Goal: Task Accomplishment & Management: Use online tool/utility

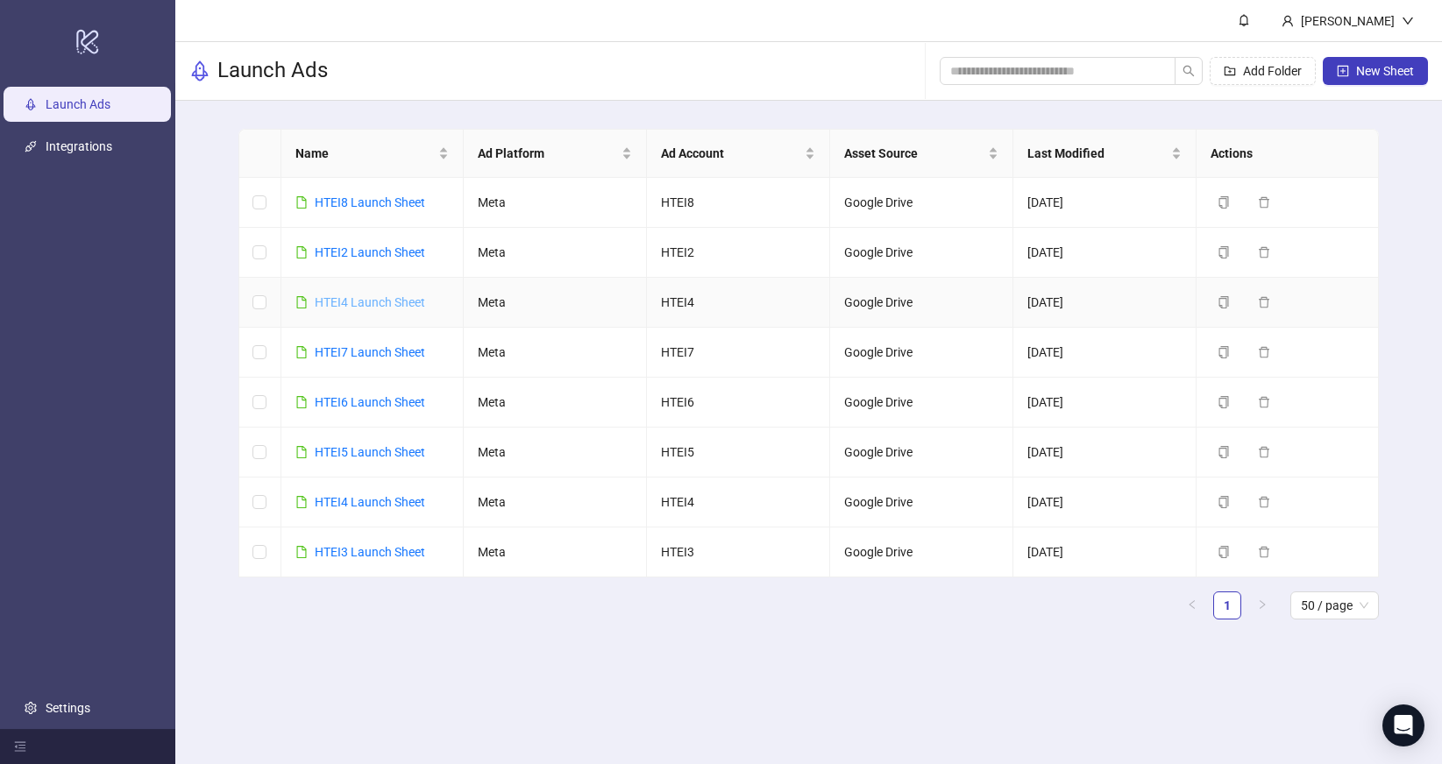
click at [378, 302] on link "HTEI4 Launch Sheet" at bounding box center [370, 302] width 110 height 14
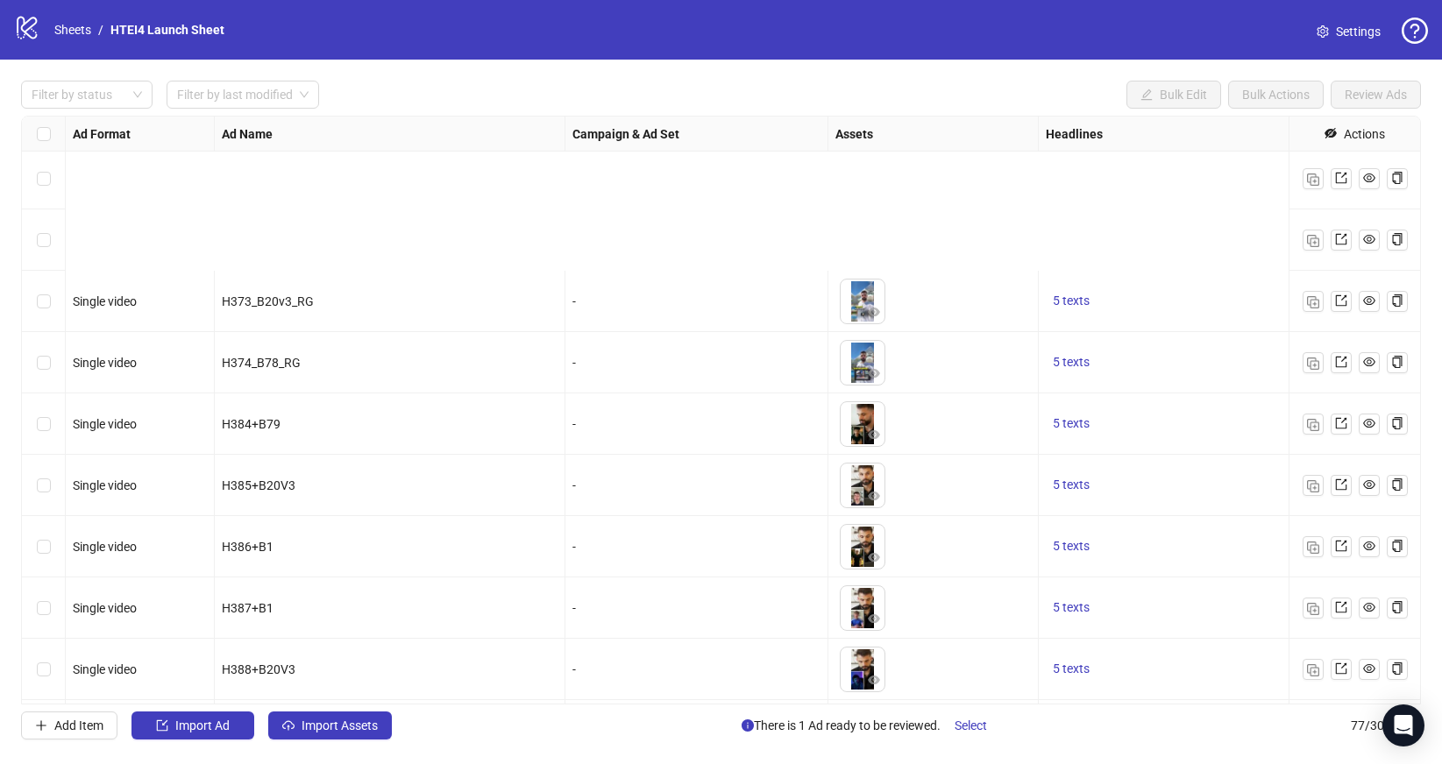
scroll to position [1229, 0]
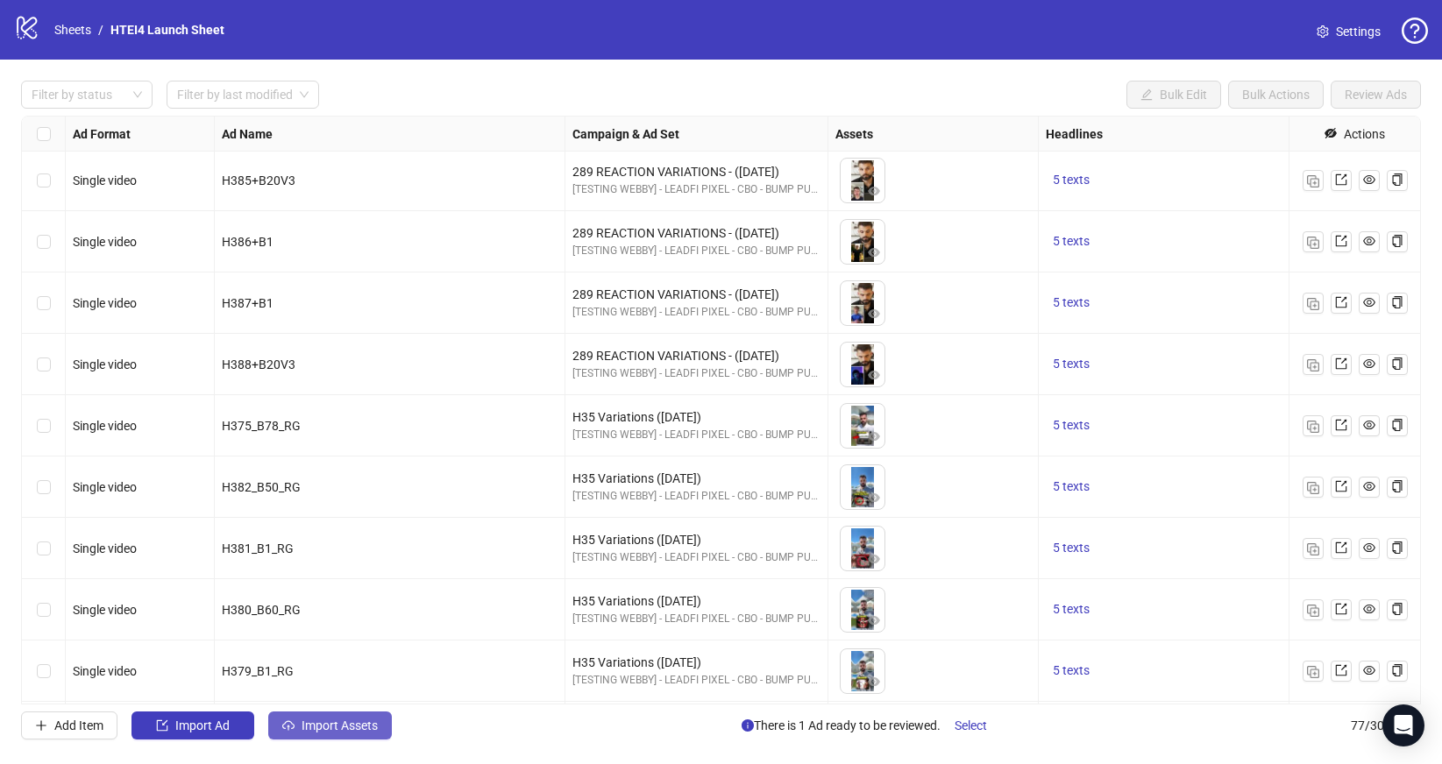
click at [383, 720] on button "Import Assets" at bounding box center [330, 726] width 124 height 28
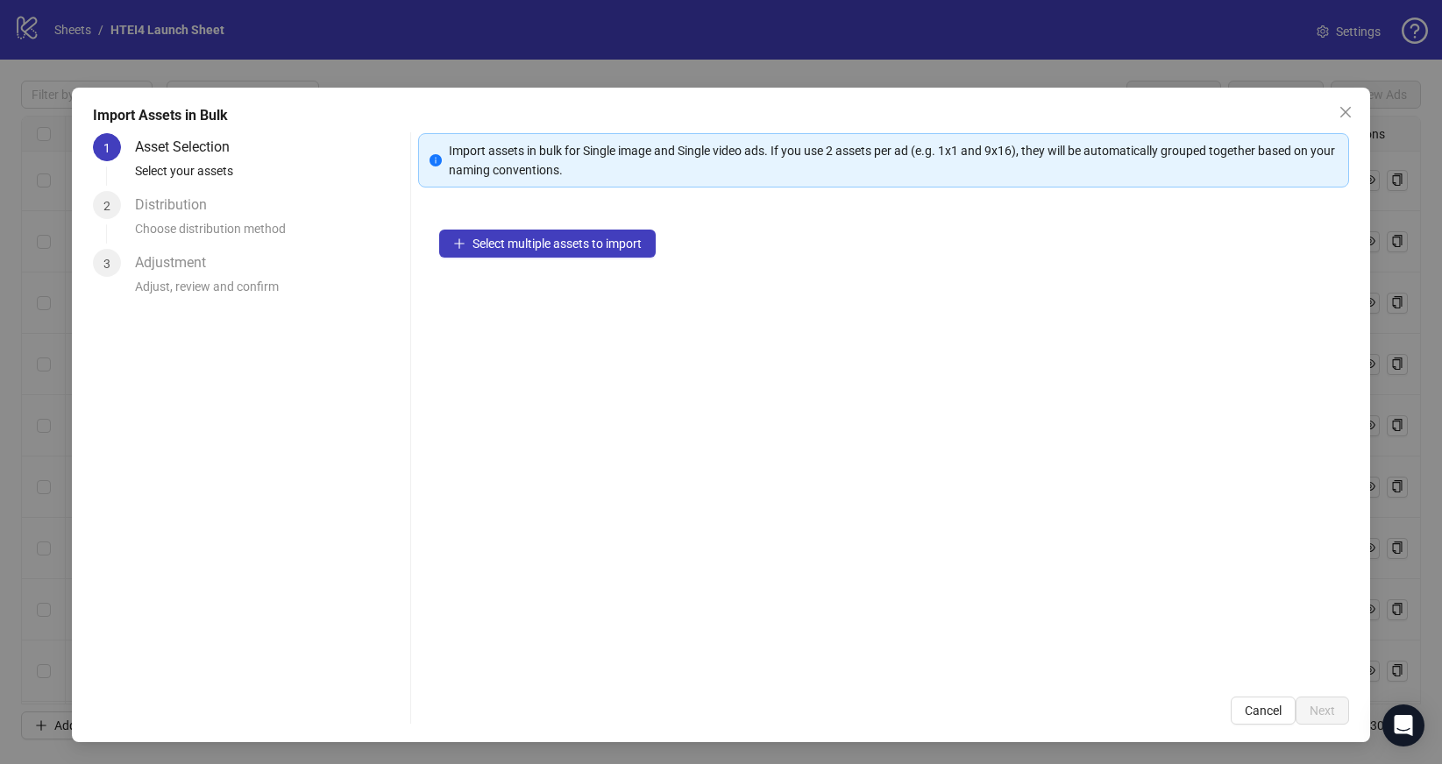
click at [528, 261] on div "Select multiple assets to import" at bounding box center [883, 442] width 931 height 467
click at [530, 250] on span "Select multiple assets to import" at bounding box center [556, 244] width 169 height 14
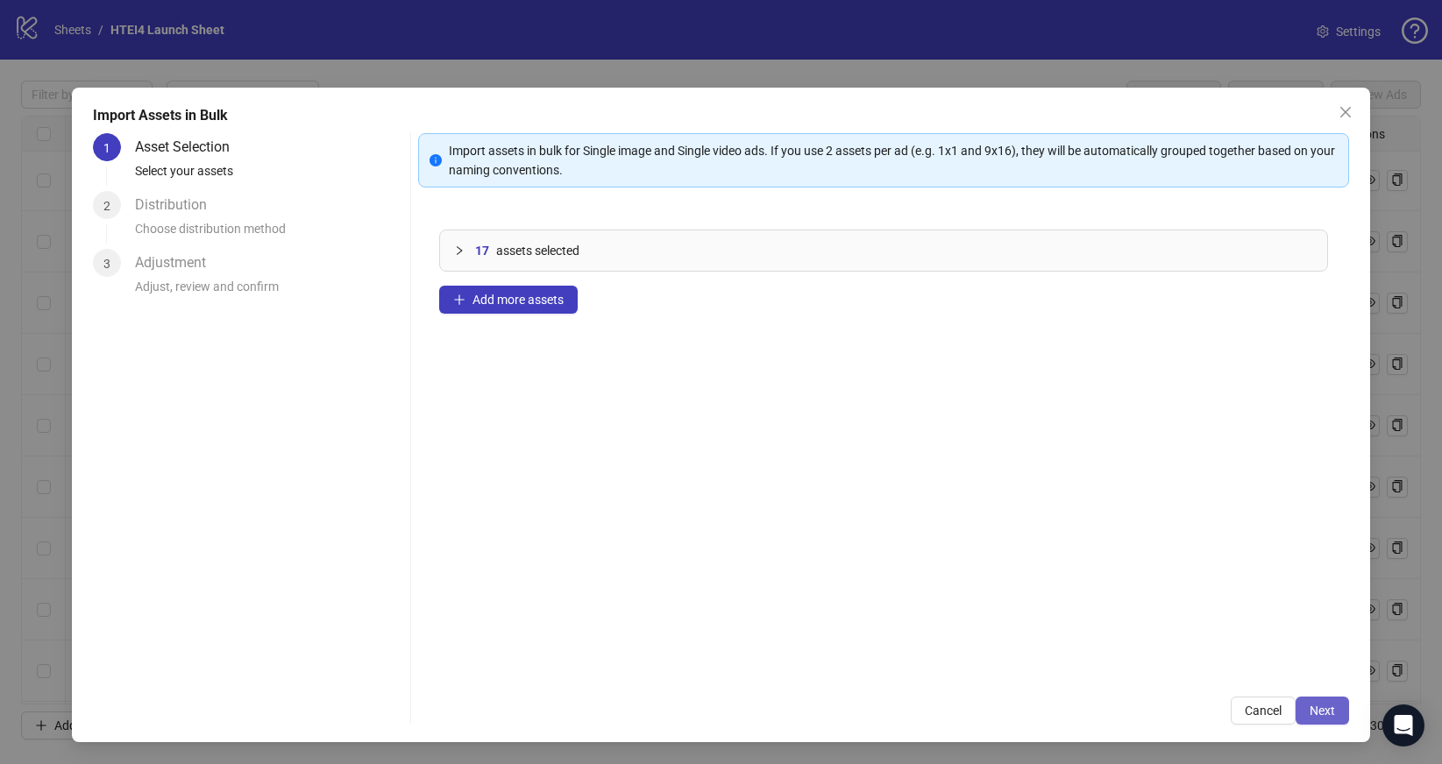
click at [1323, 712] on span "Next" at bounding box center [1321, 711] width 25 height 14
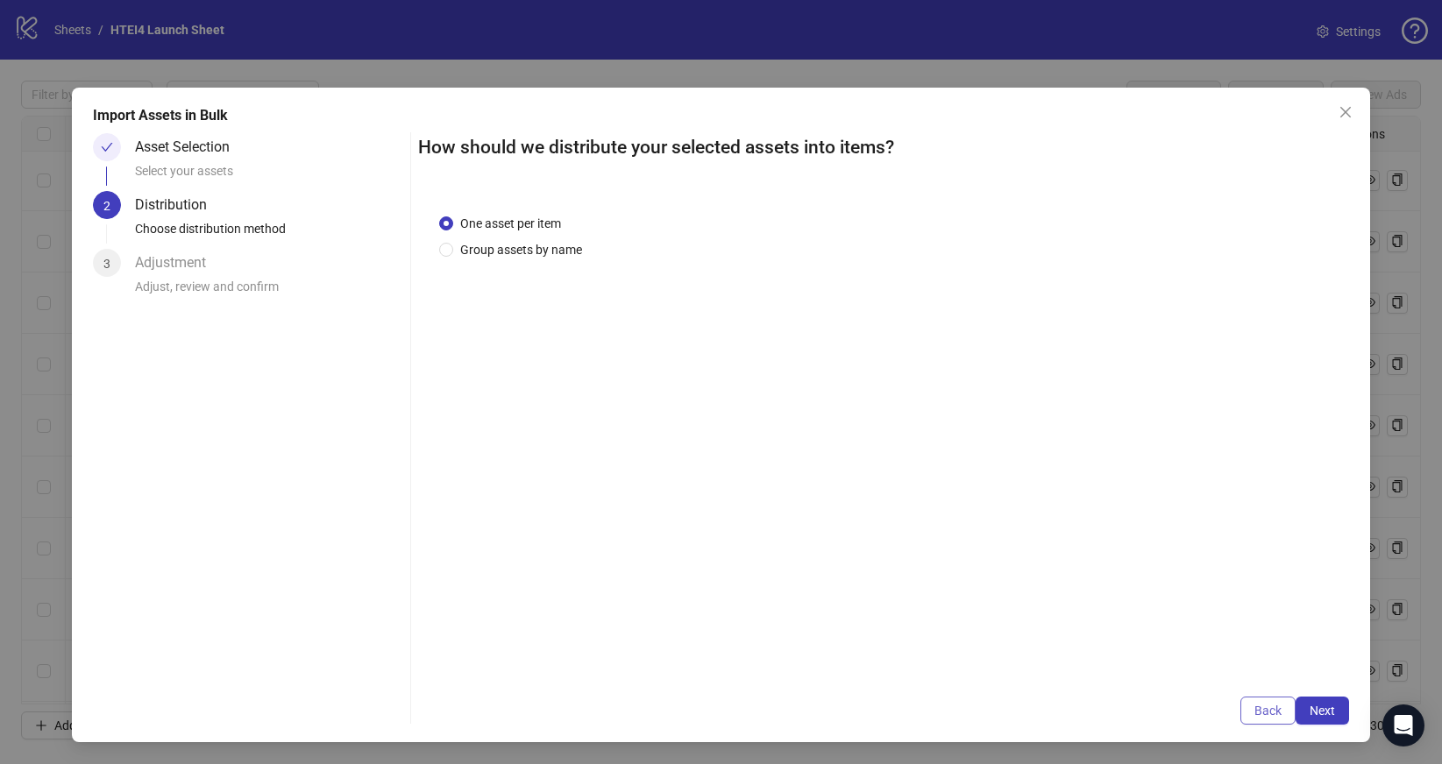
click at [1267, 697] on button "Back" at bounding box center [1267, 711] width 55 height 28
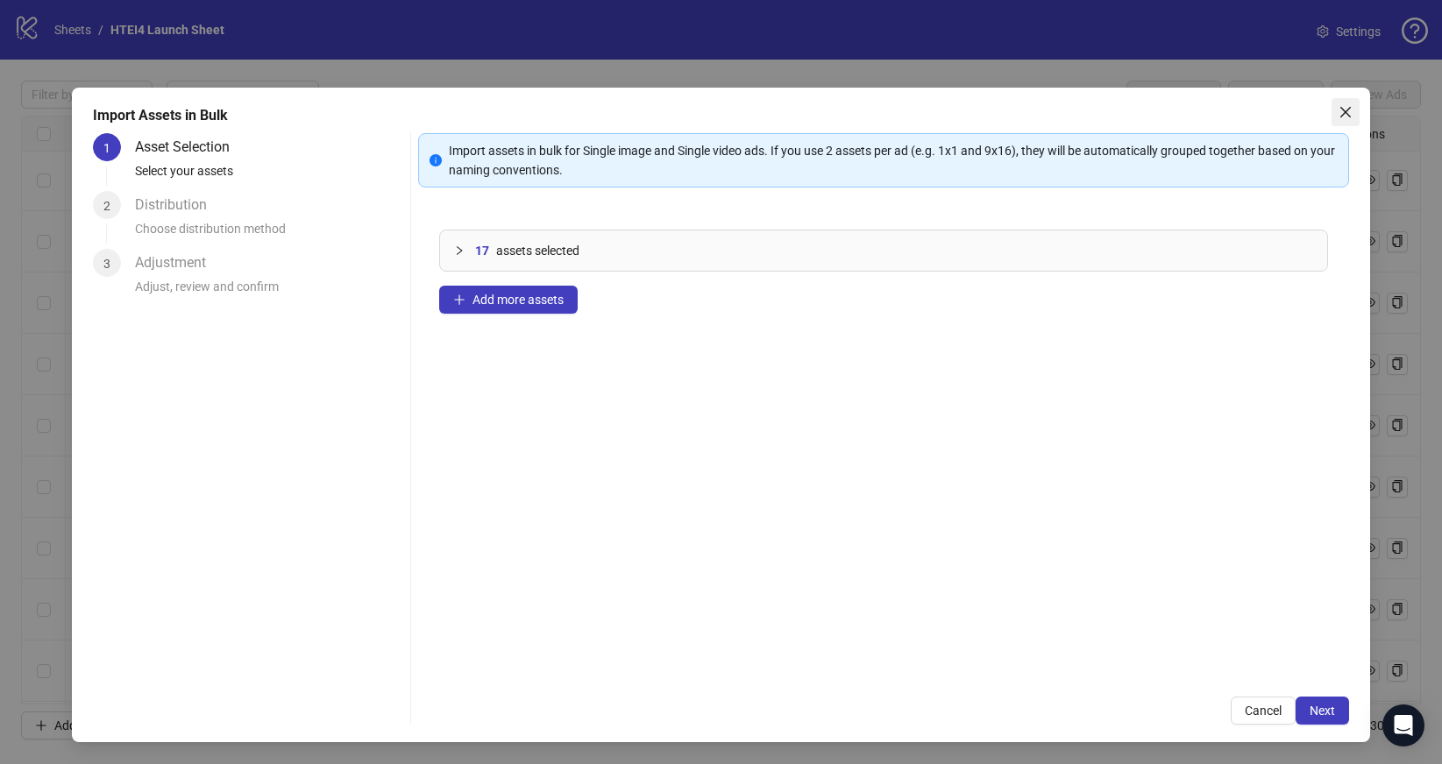
click at [1337, 122] on button "Close" at bounding box center [1345, 112] width 28 height 28
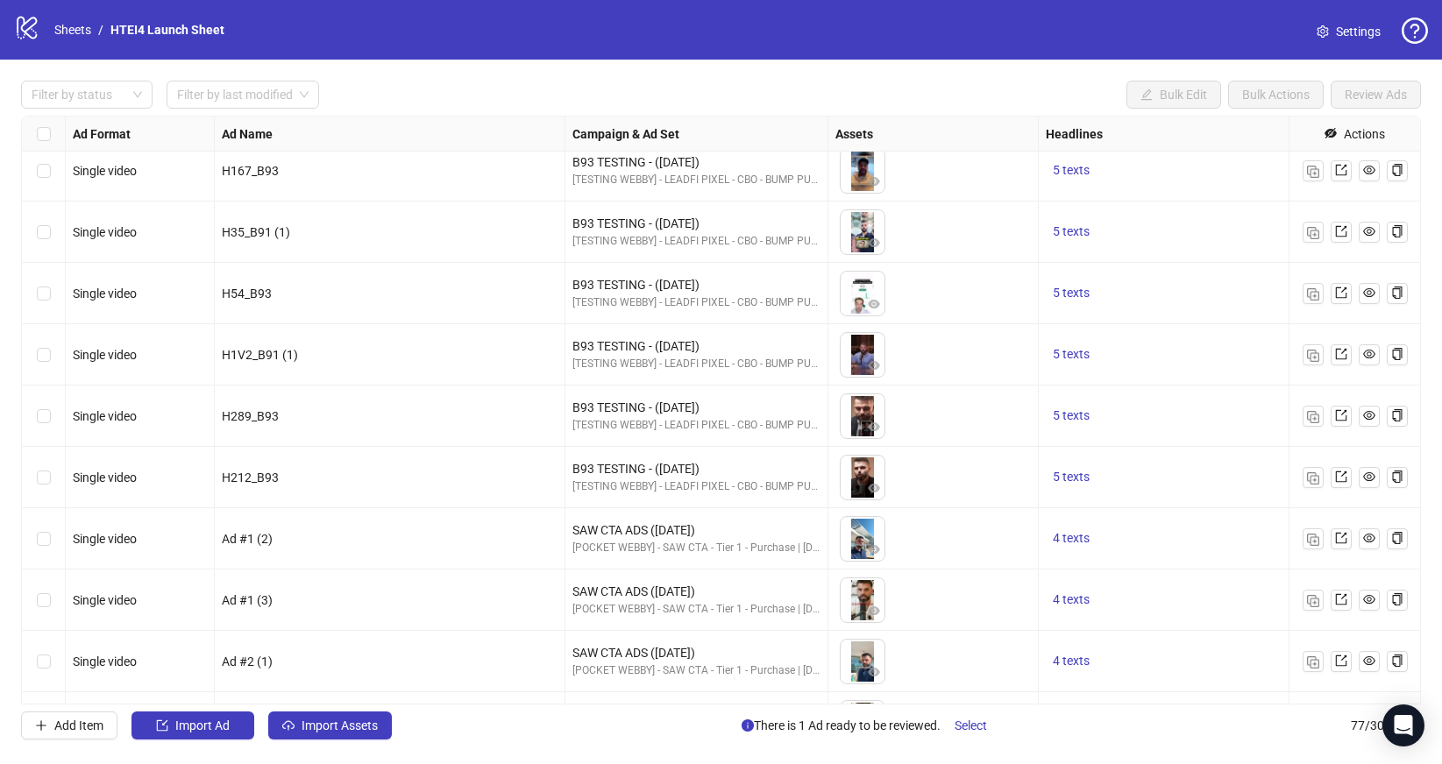
scroll to position [3752, 0]
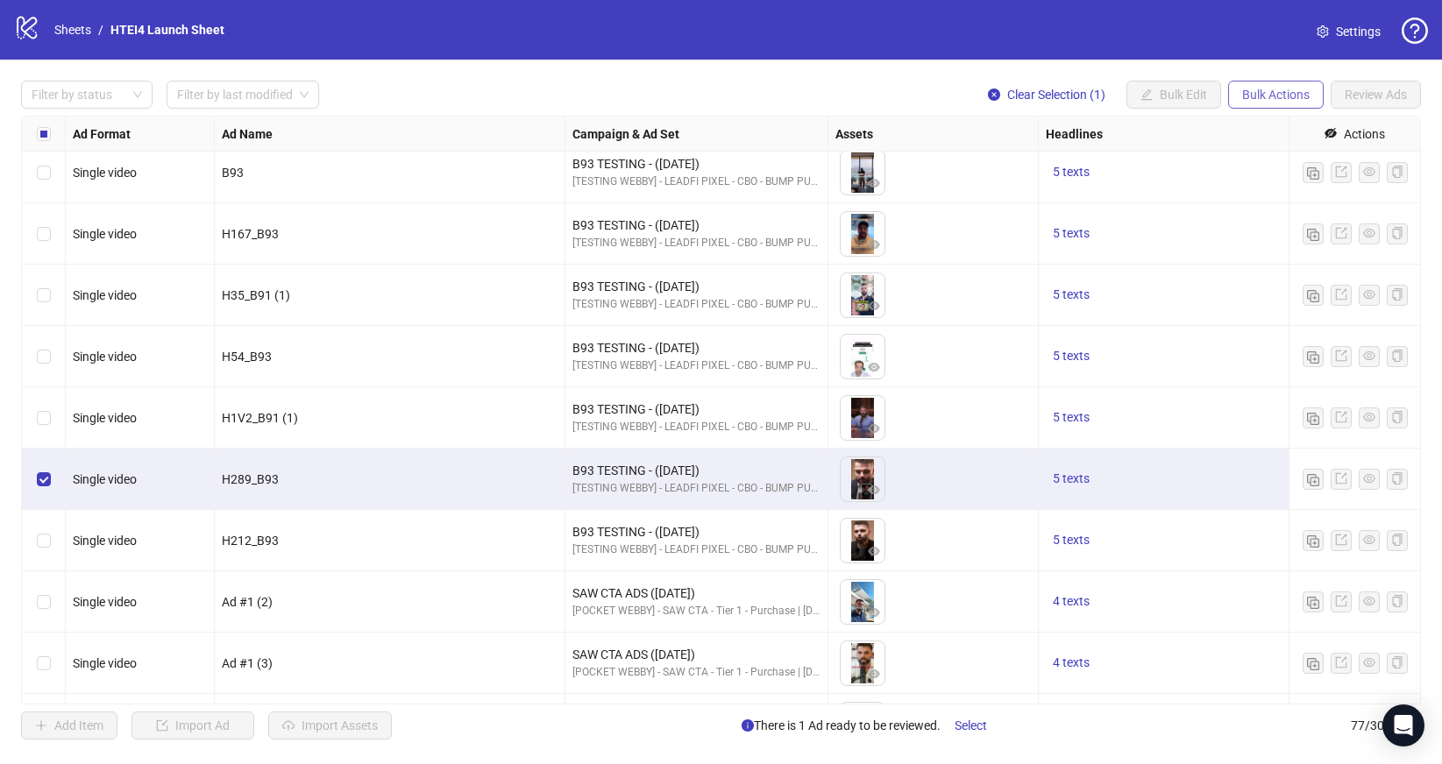
click at [1285, 82] on button "Bulk Actions" at bounding box center [1276, 95] width 96 height 28
click at [1290, 181] on span "Duplicate with assets" at bounding box center [1300, 185] width 120 height 19
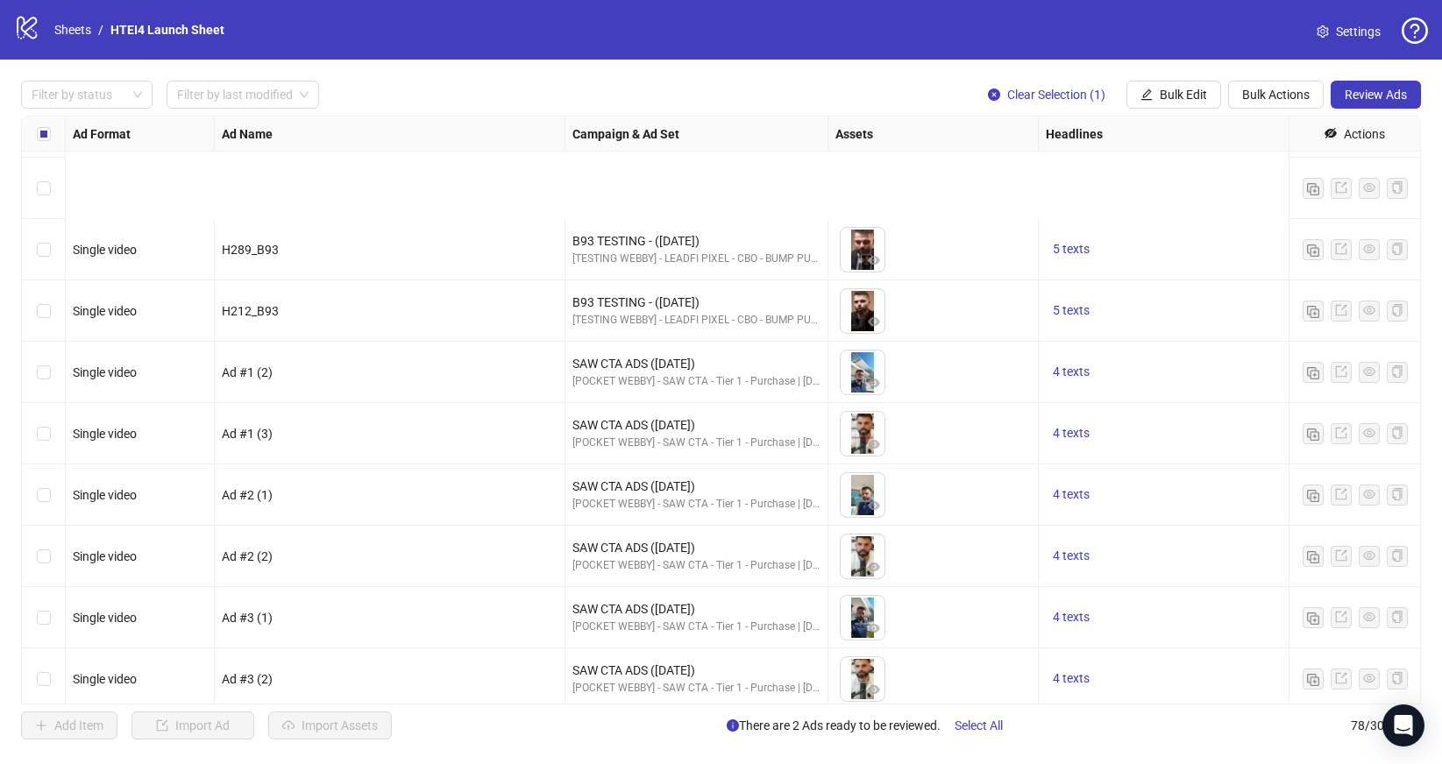
scroll to position [4233, 0]
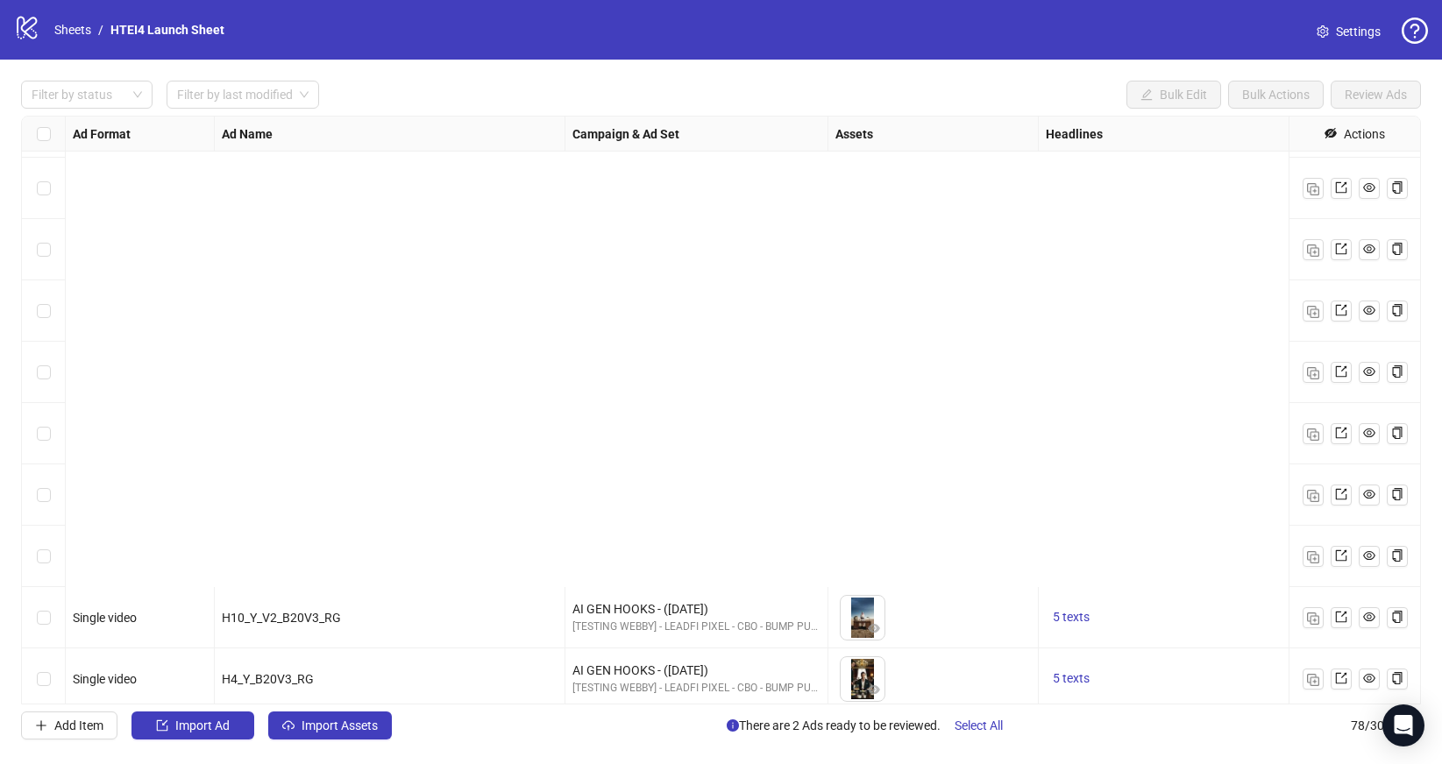
scroll to position [4233, 0]
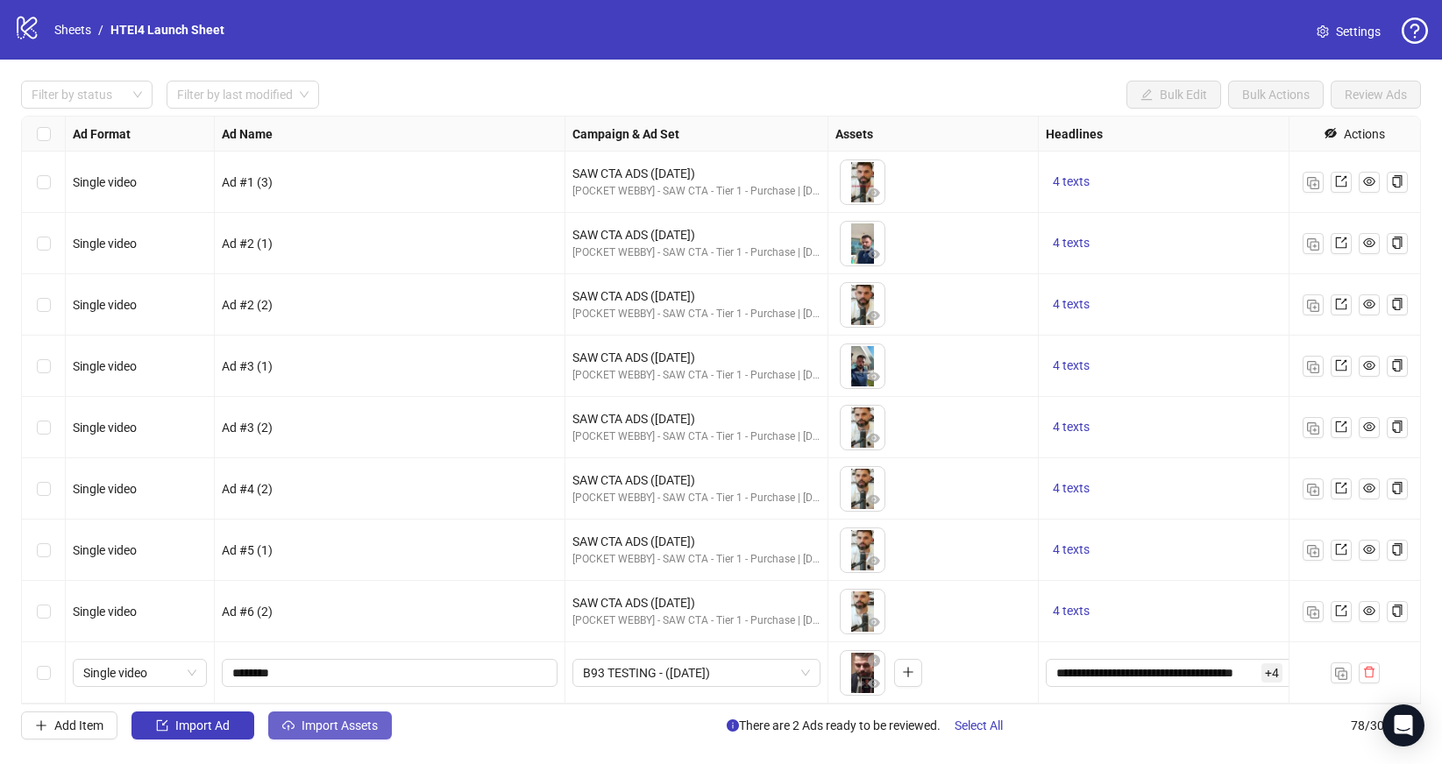
click at [354, 728] on span "Import Assets" at bounding box center [339, 726] width 76 height 14
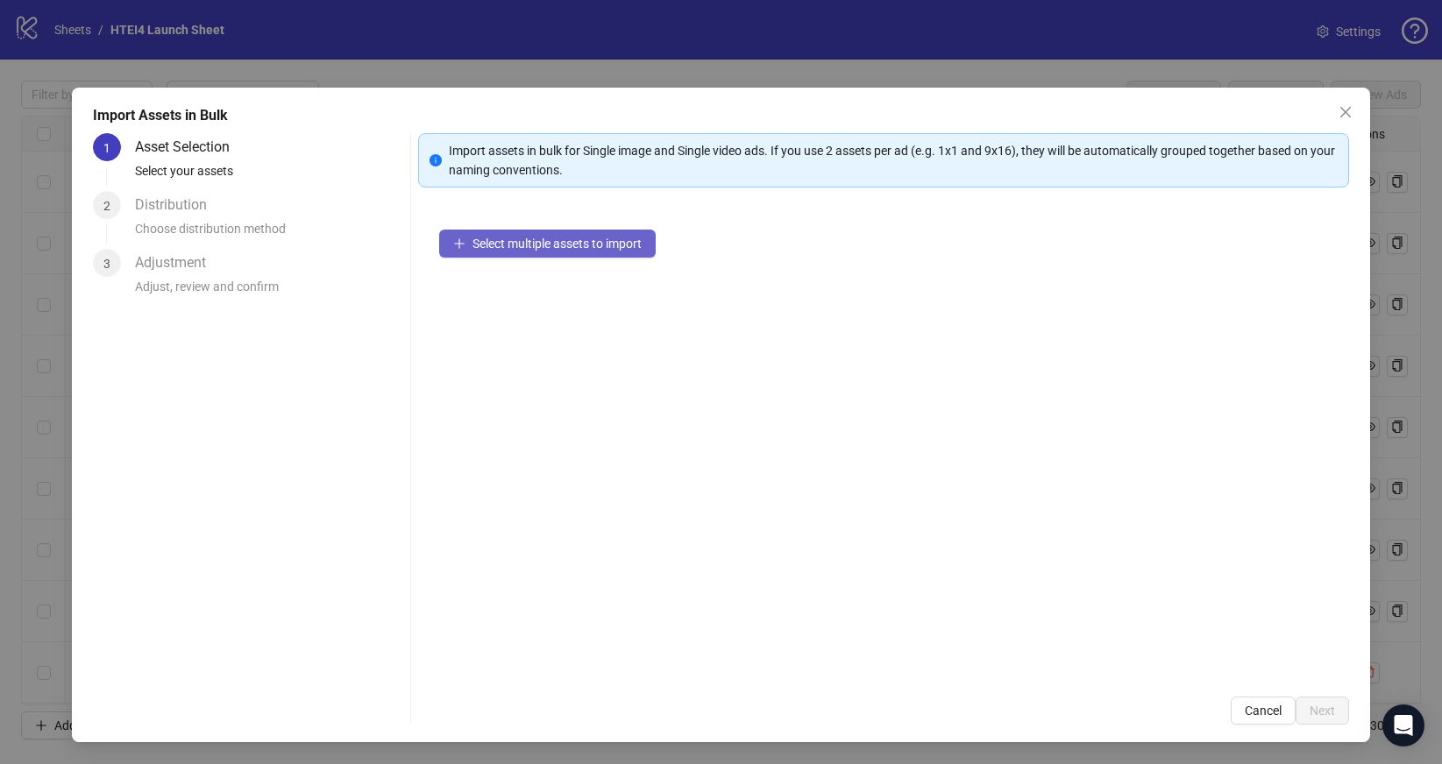
click at [584, 256] on button "Select multiple assets to import" at bounding box center [547, 244] width 216 height 28
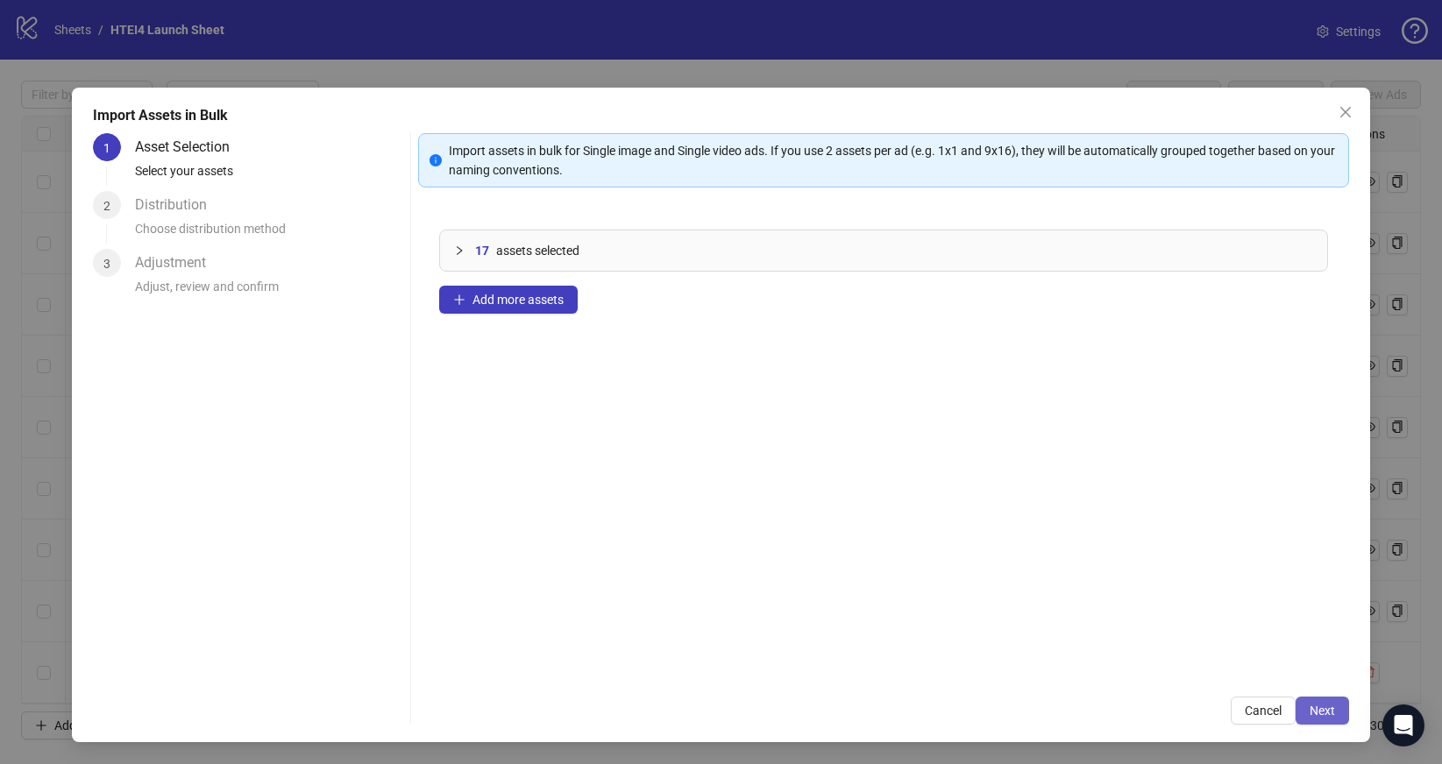
click at [1328, 710] on span "Next" at bounding box center [1321, 711] width 25 height 14
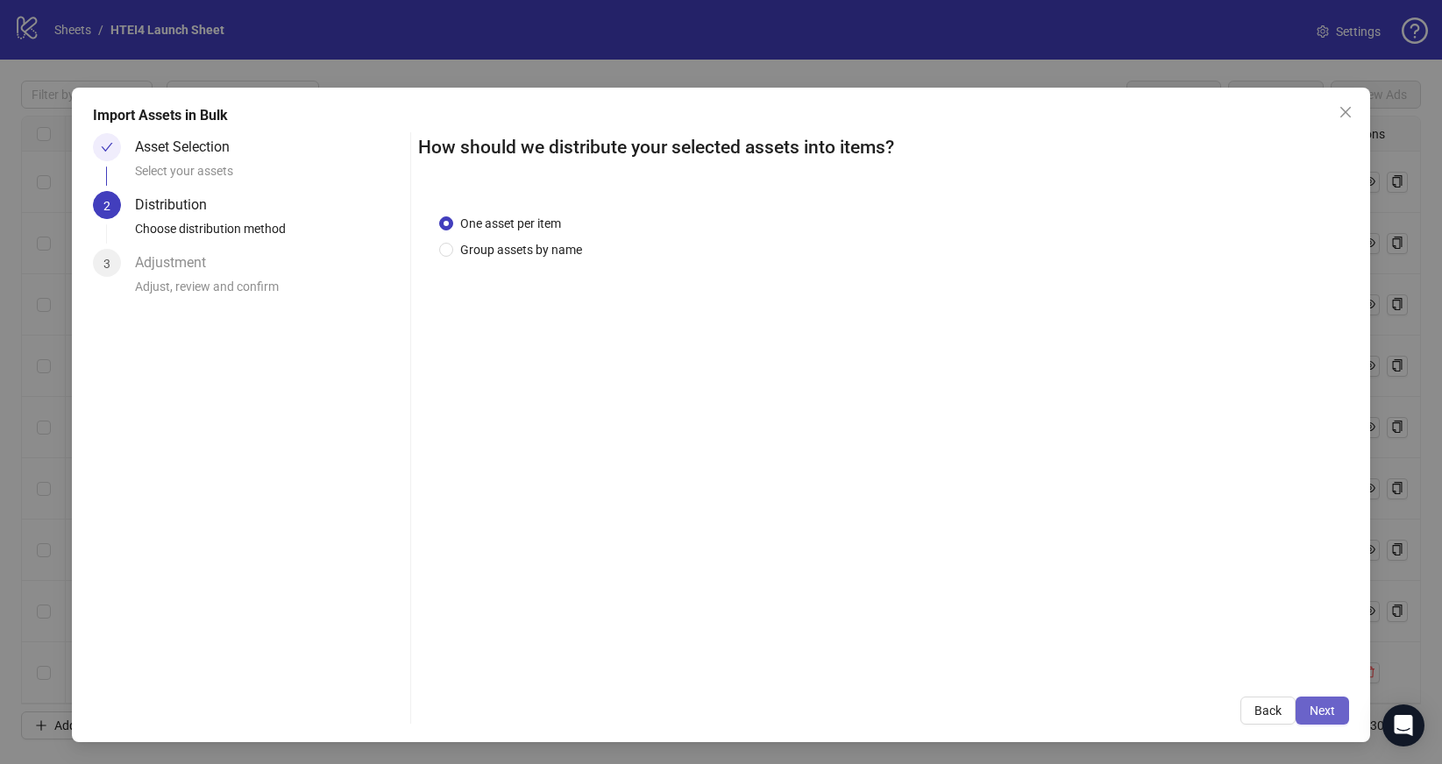
click at [1344, 716] on button "Next" at bounding box center [1321, 711] width 53 height 28
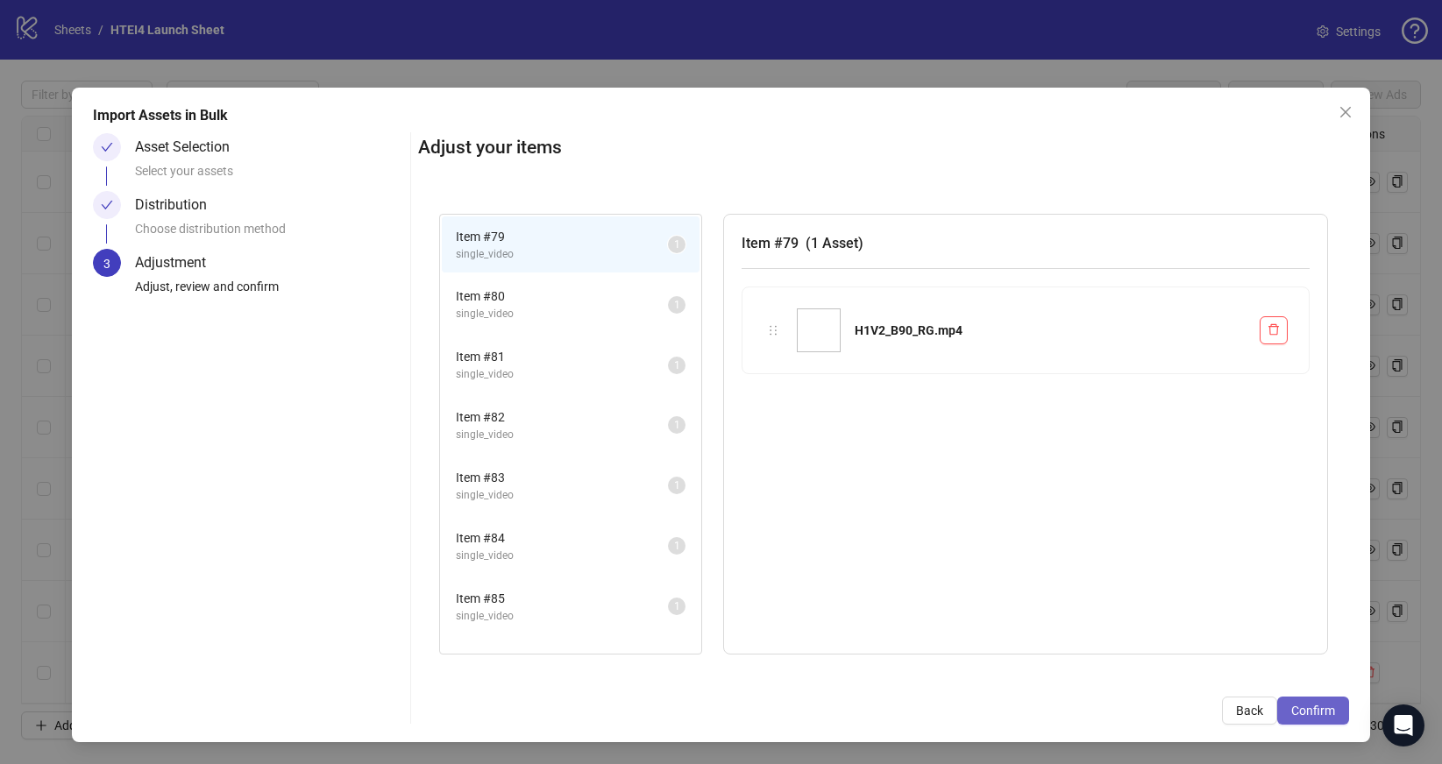
click at [1344, 716] on button "Confirm" at bounding box center [1313, 711] width 72 height 28
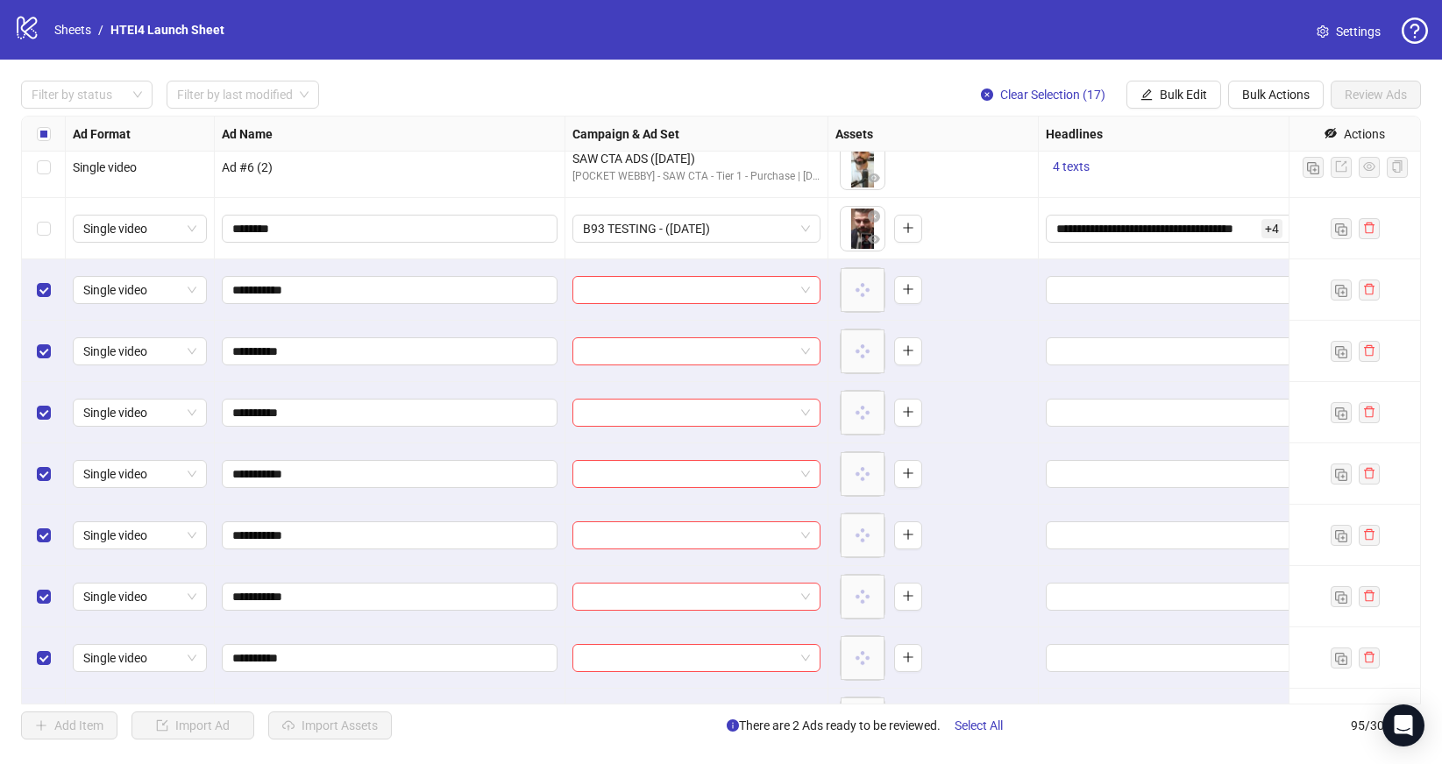
scroll to position [4537, 0]
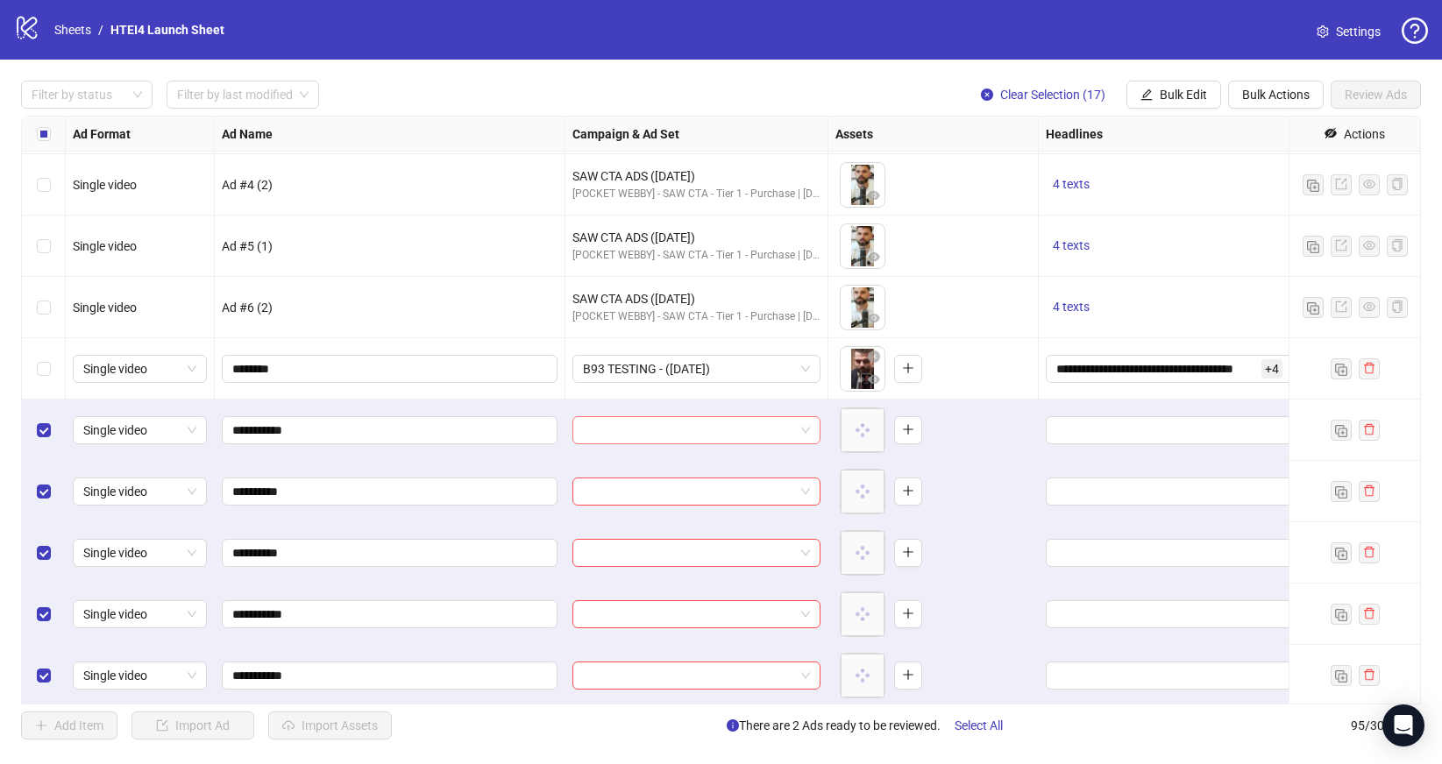
click at [705, 434] on input "search" at bounding box center [688, 430] width 211 height 26
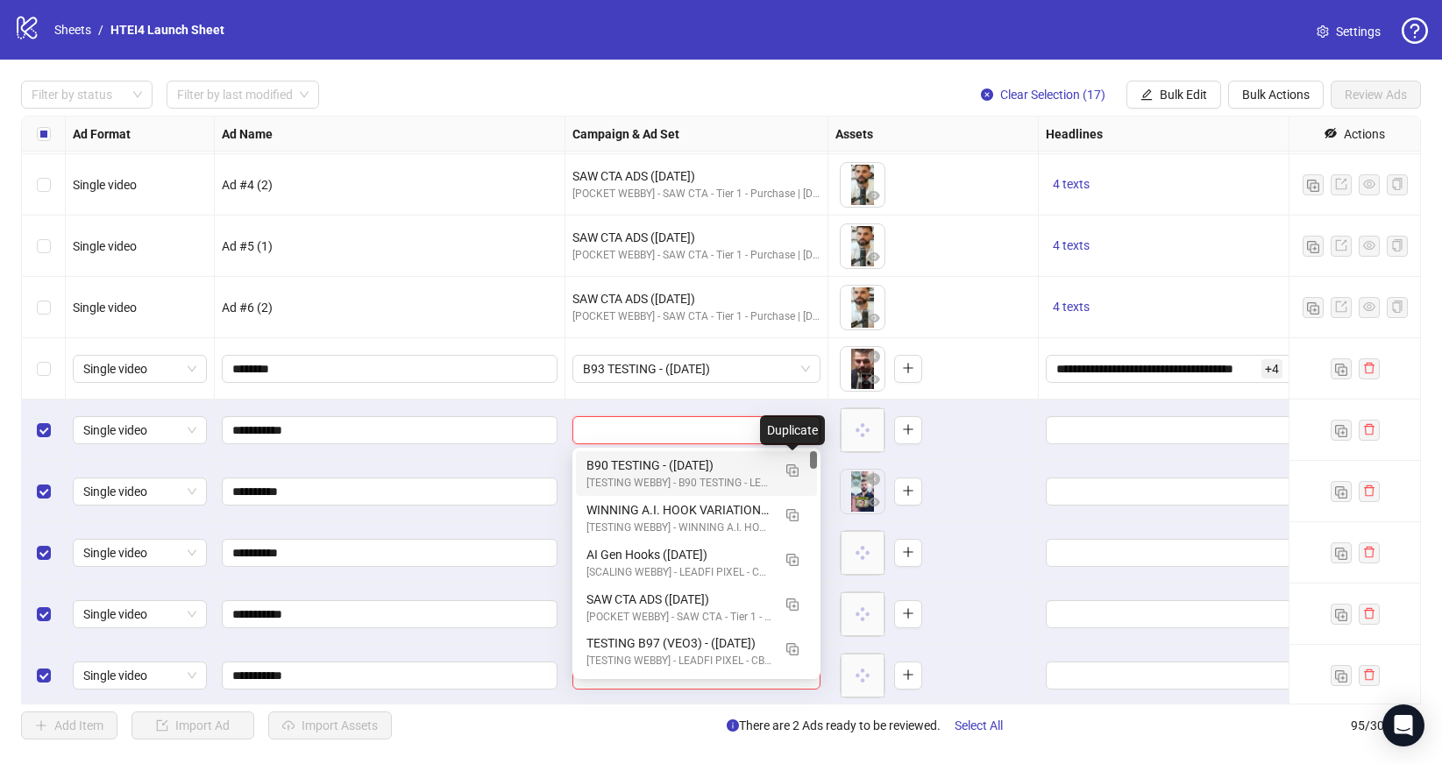
click at [704, 475] on div "[TESTING WEBBY] - B90 TESTING - LEADFI PIXEL - CBO - BUMP PURCHASE | - ([DATE])" at bounding box center [678, 483] width 185 height 17
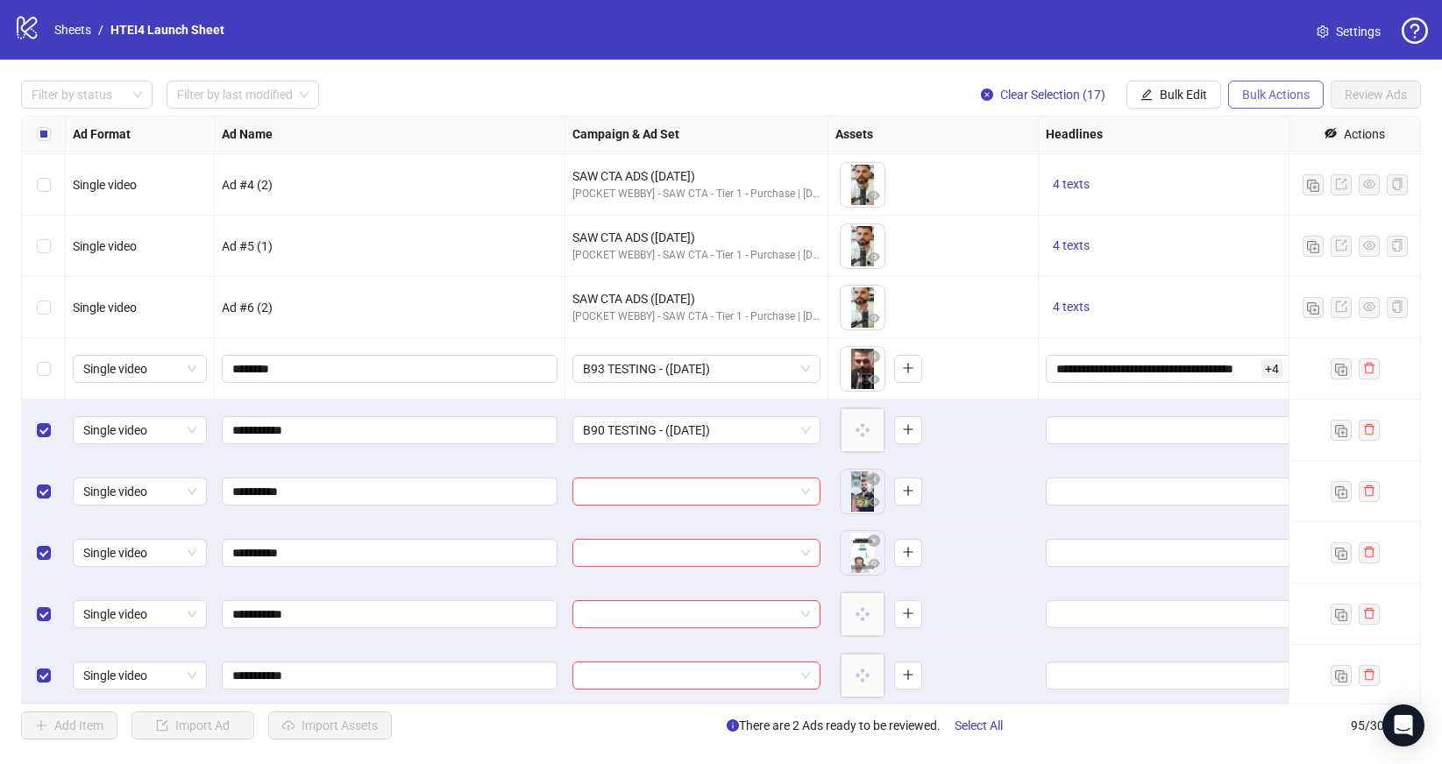
click at [1266, 100] on span "Bulk Actions" at bounding box center [1275, 95] width 67 height 14
click at [1195, 100] on span "Bulk Edit" at bounding box center [1183, 95] width 47 height 14
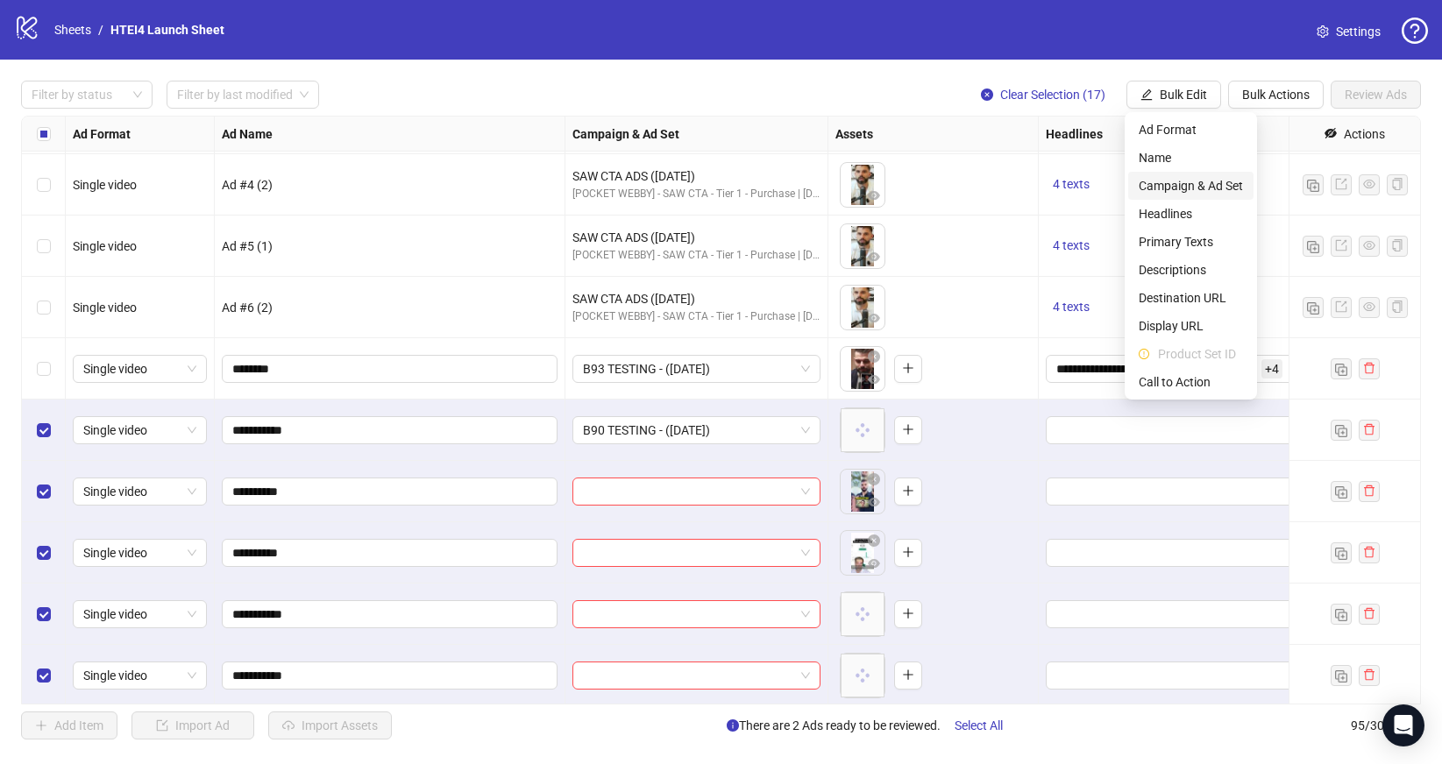
click at [1201, 173] on li "Campaign & Ad Set" at bounding box center [1190, 186] width 125 height 28
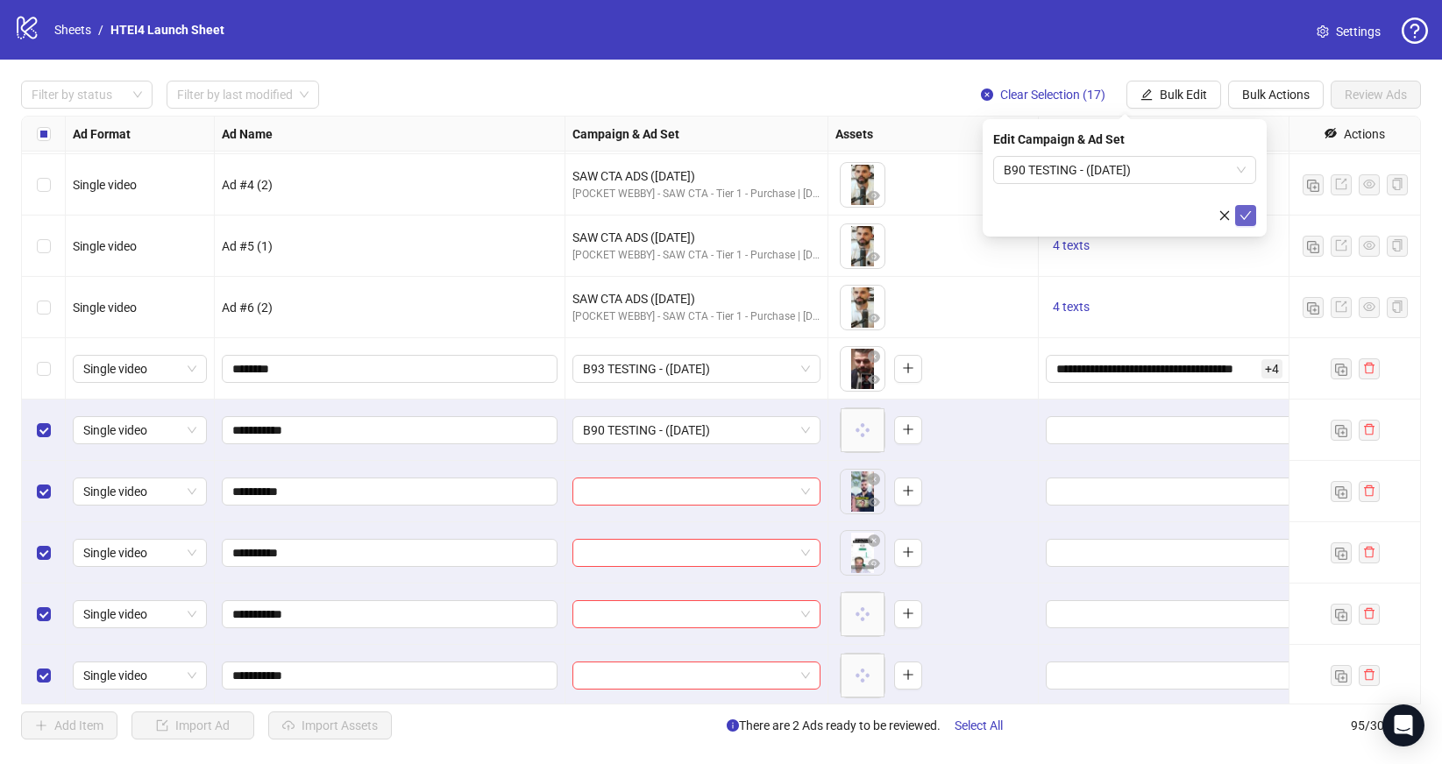
click at [1250, 205] on button "submit" at bounding box center [1245, 215] width 21 height 21
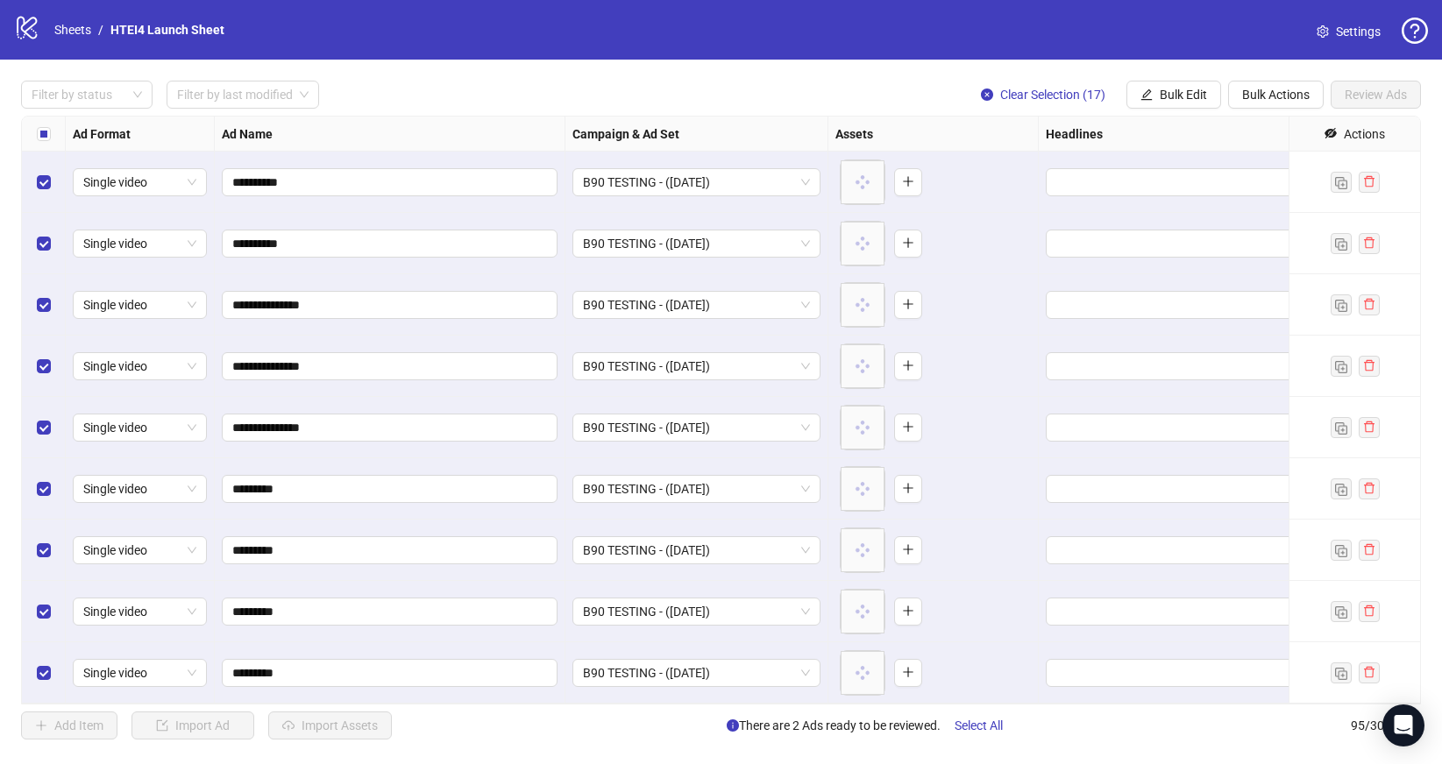
scroll to position [5139, 0]
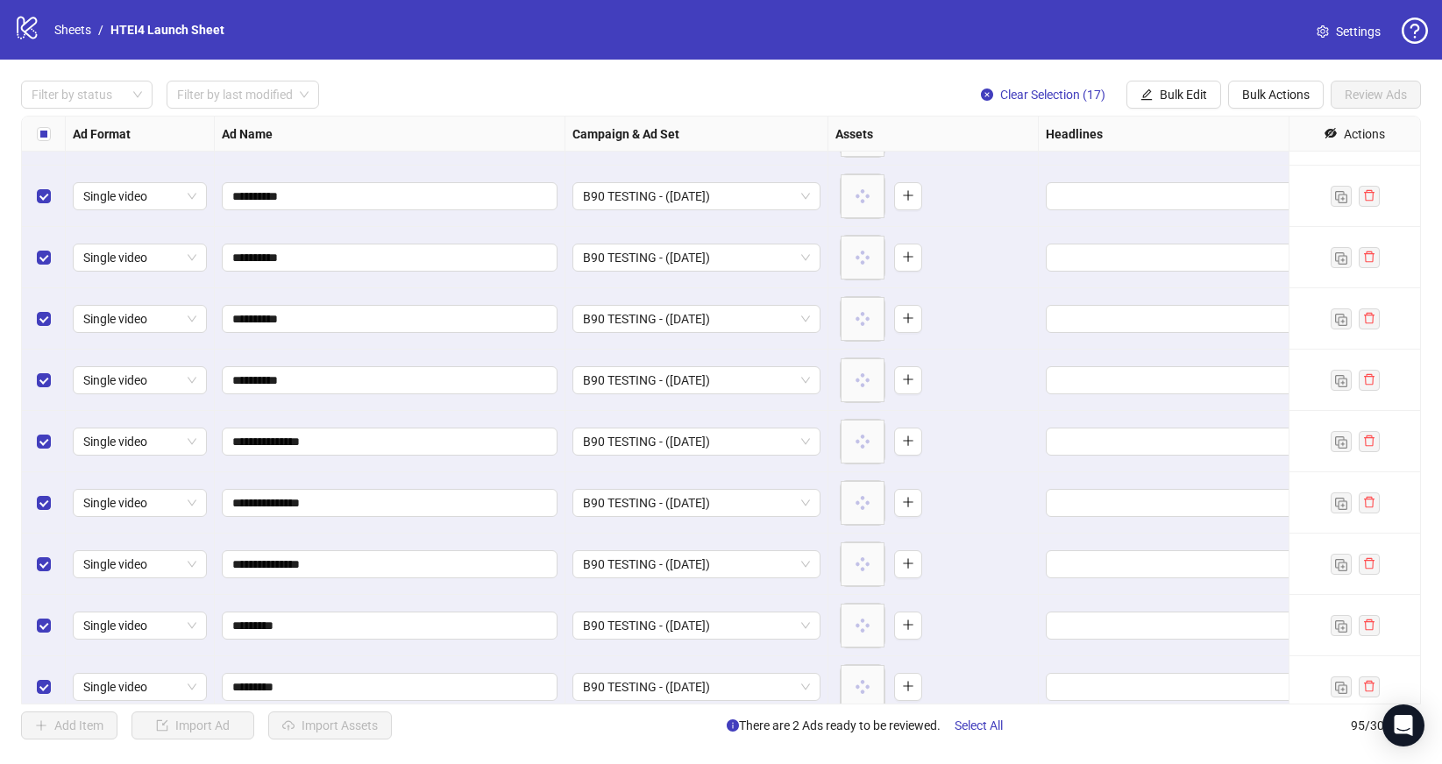
click at [44, 144] on div "Select all rows" at bounding box center [44, 134] width 44 height 35
click at [45, 141] on label "Select all rows" at bounding box center [44, 133] width 14 height 19
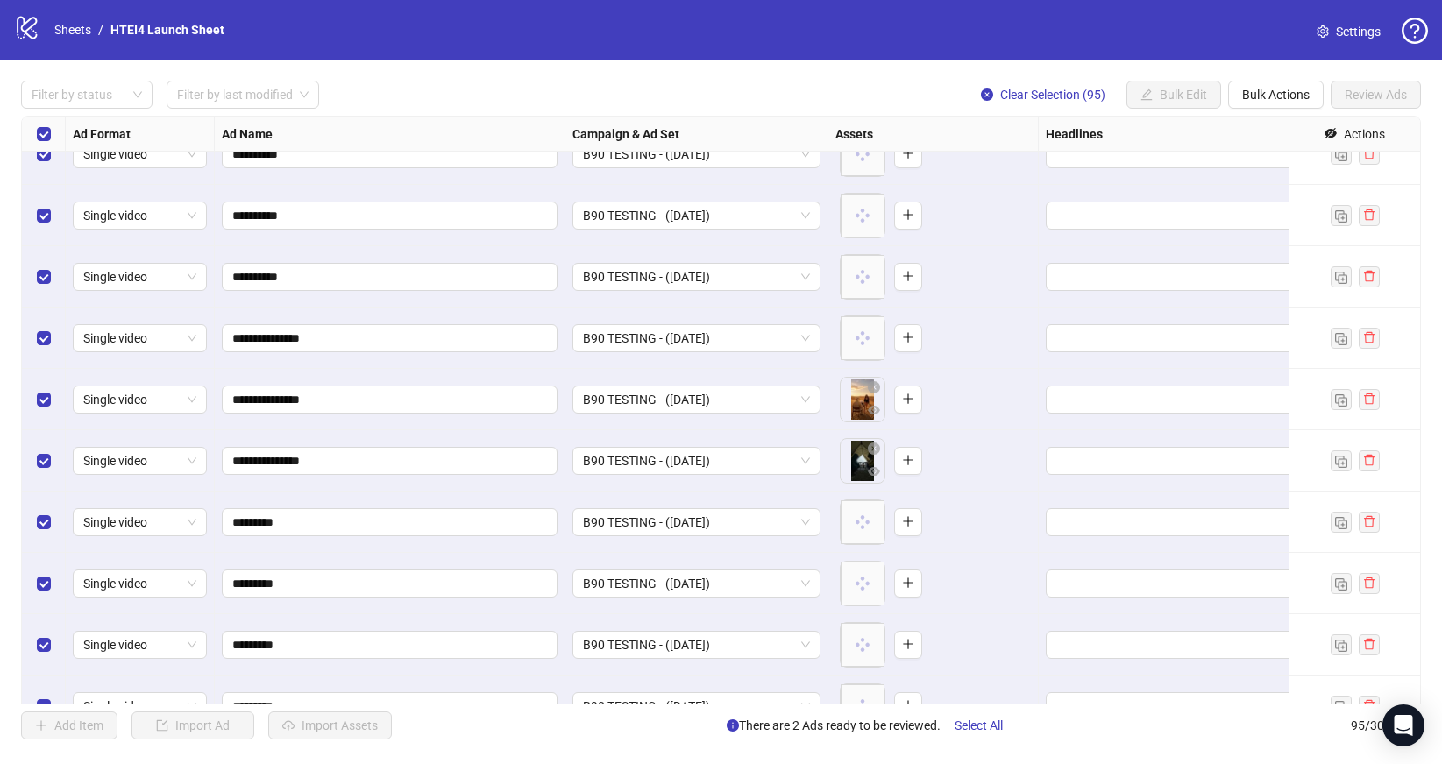
click at [53, 138] on div "Select all rows" at bounding box center [44, 134] width 44 height 35
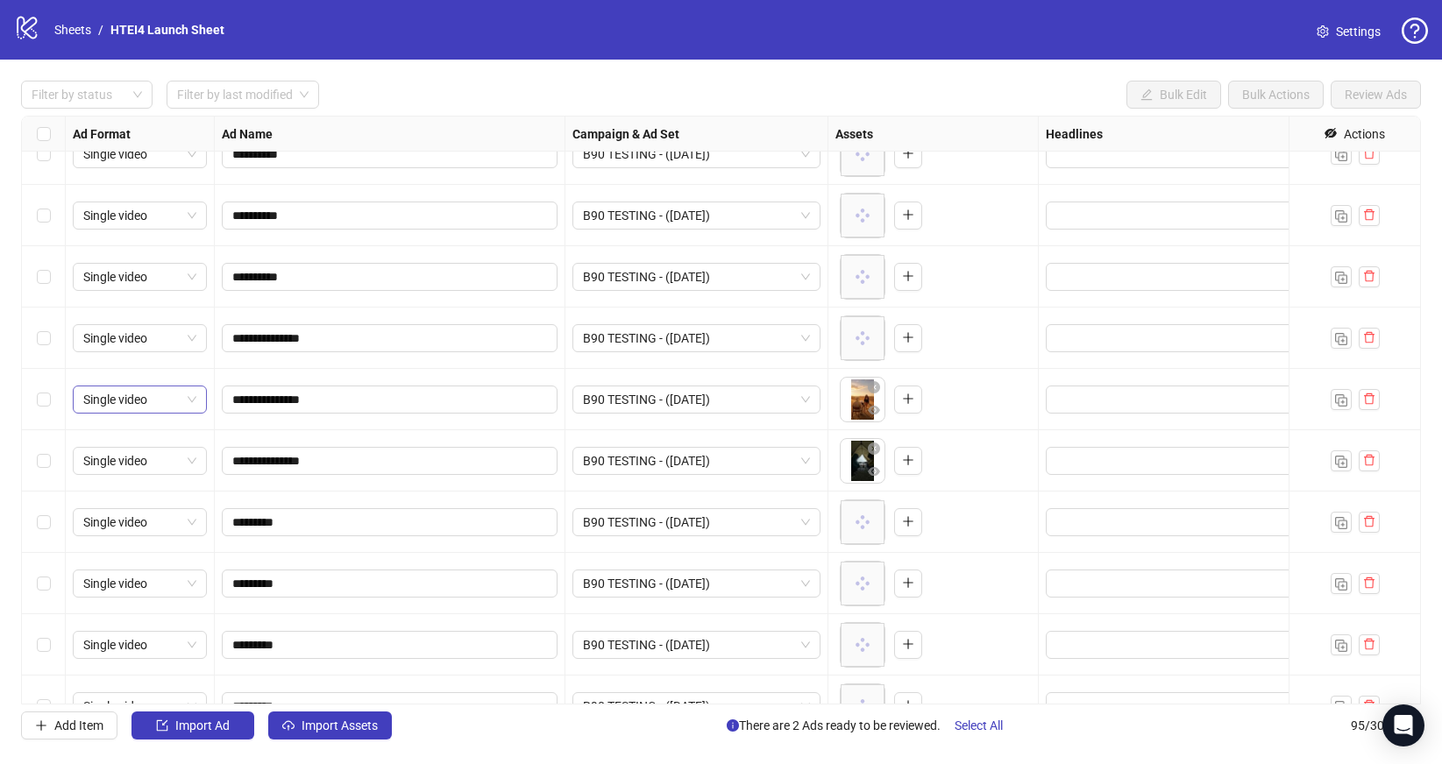
scroll to position [5276, 0]
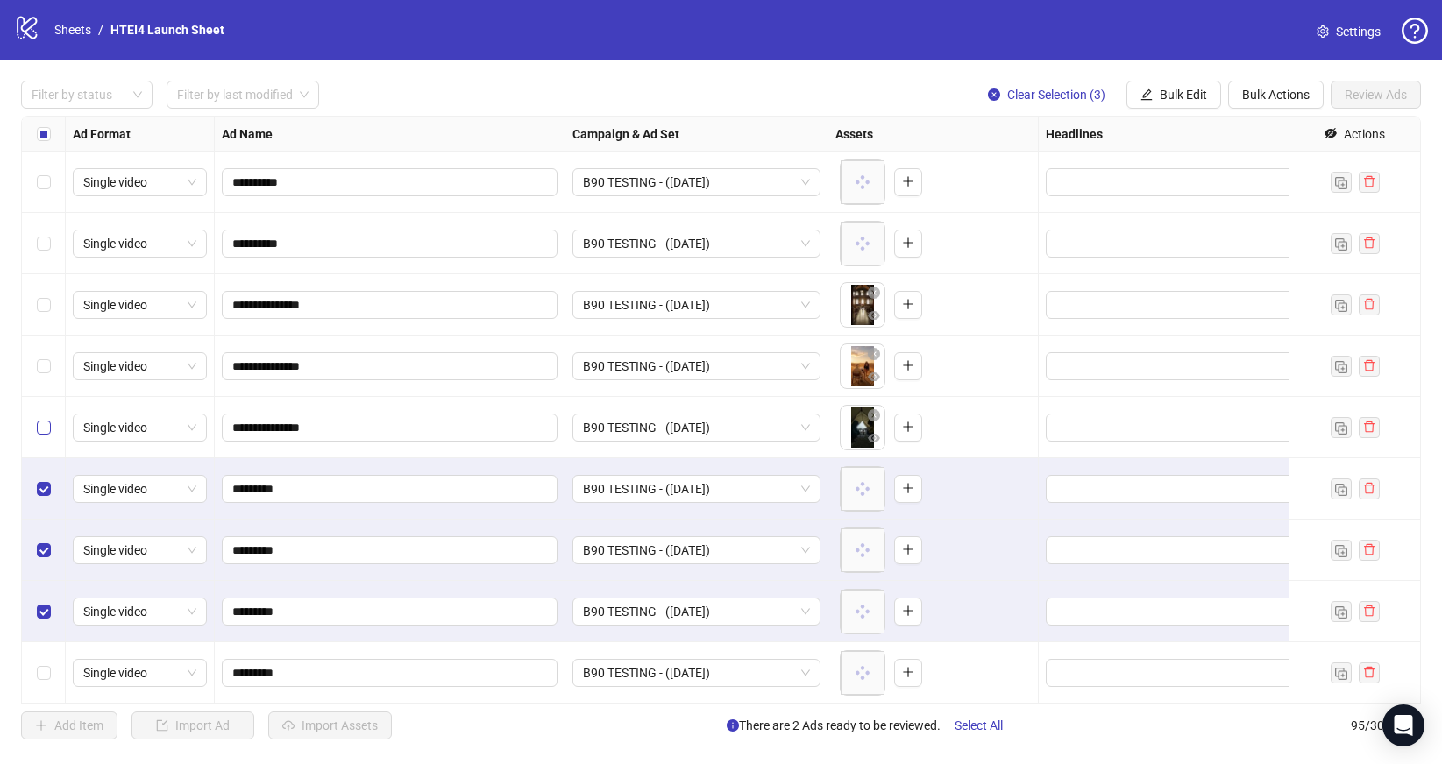
click at [44, 418] on label "Select row 91" at bounding box center [44, 427] width 14 height 19
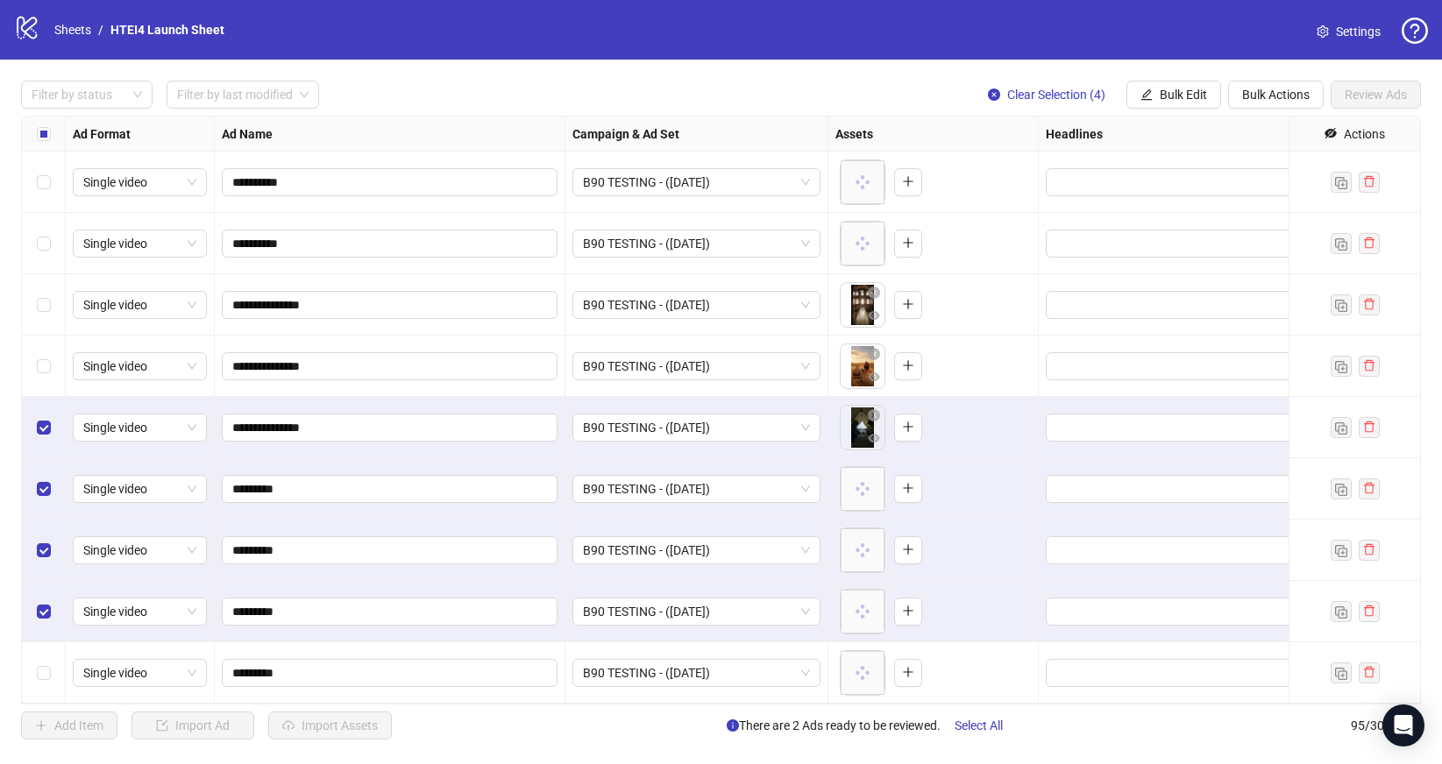
click at [56, 365] on div "Select row 90" at bounding box center [44, 366] width 44 height 61
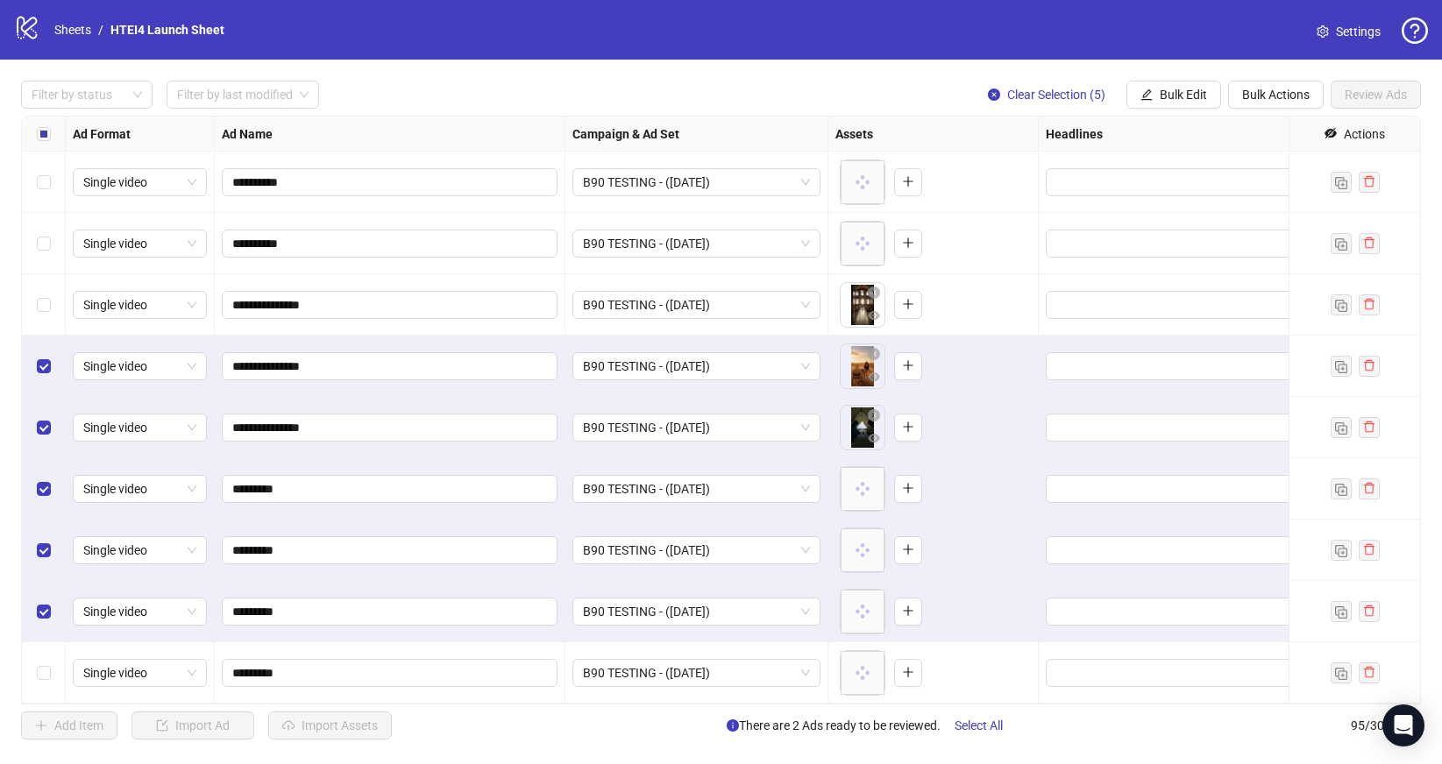
click at [56, 314] on div "Select row 89" at bounding box center [44, 304] width 44 height 61
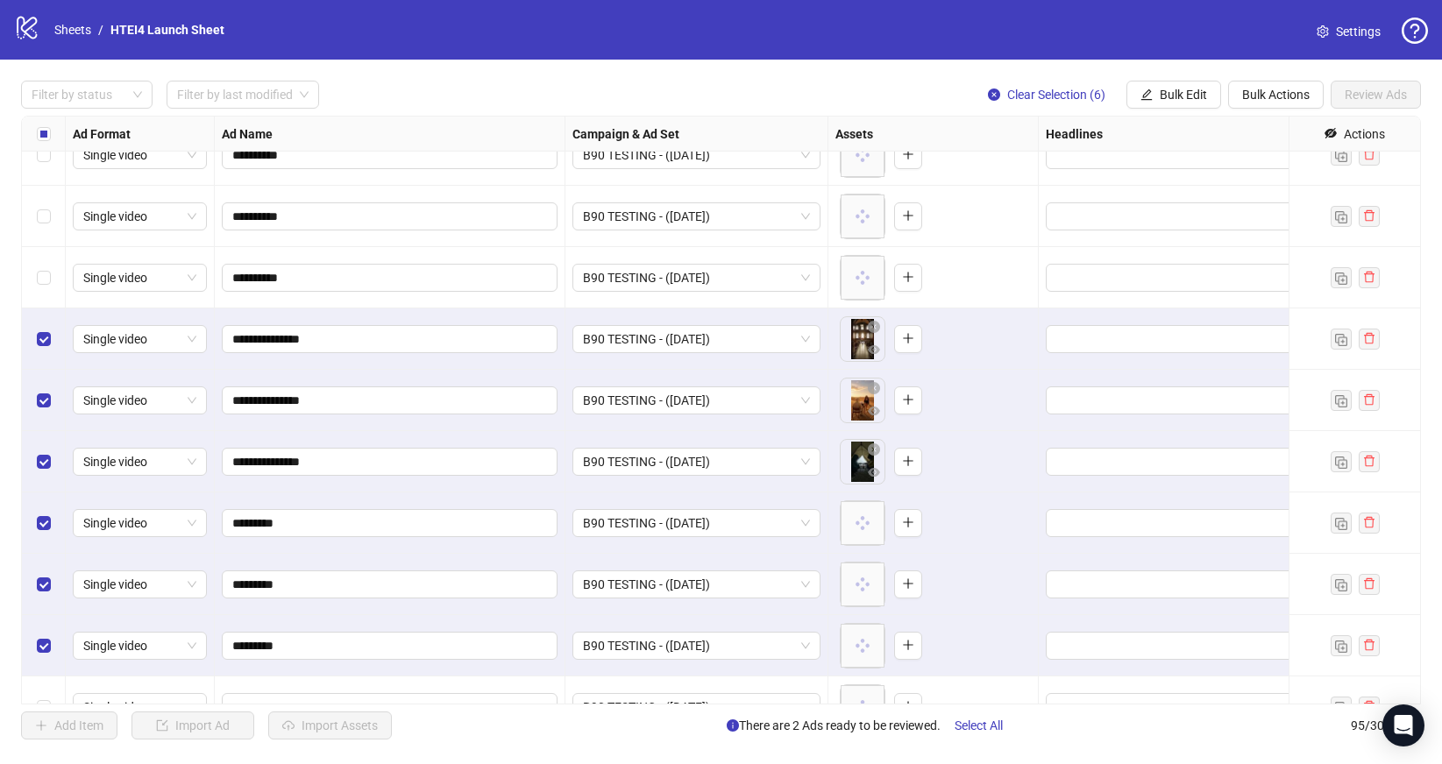
scroll to position [5209, 0]
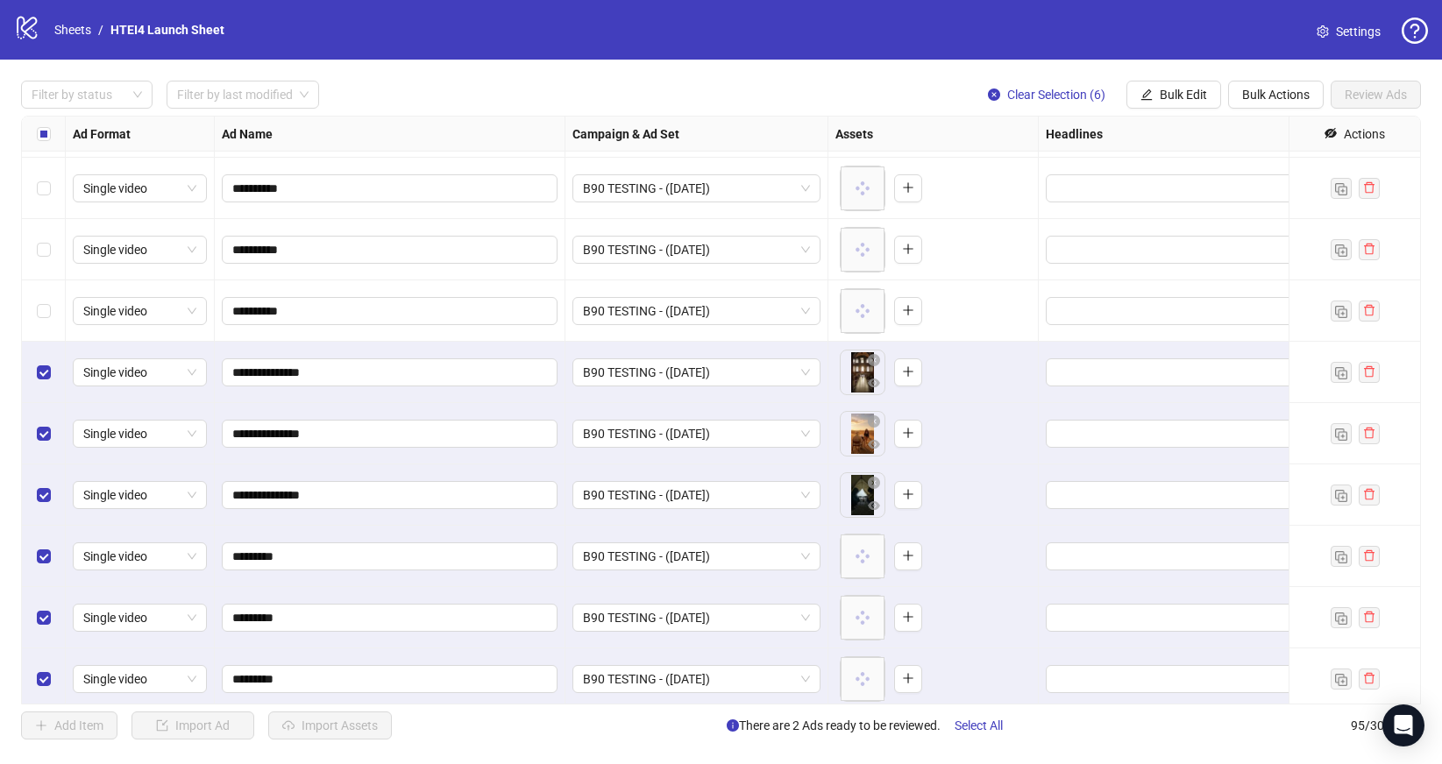
click at [54, 315] on div "Select row 88" at bounding box center [44, 310] width 44 height 61
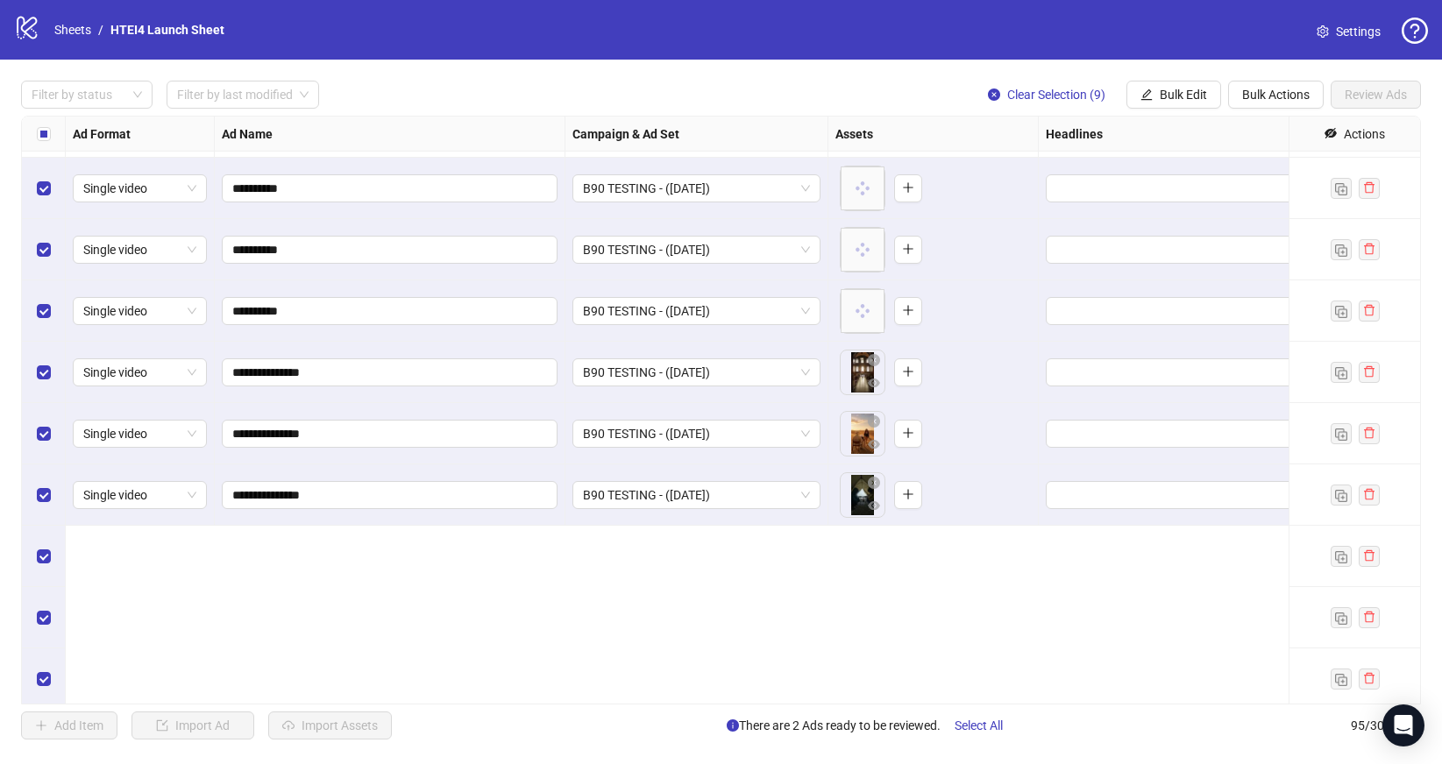
scroll to position [4961, 0]
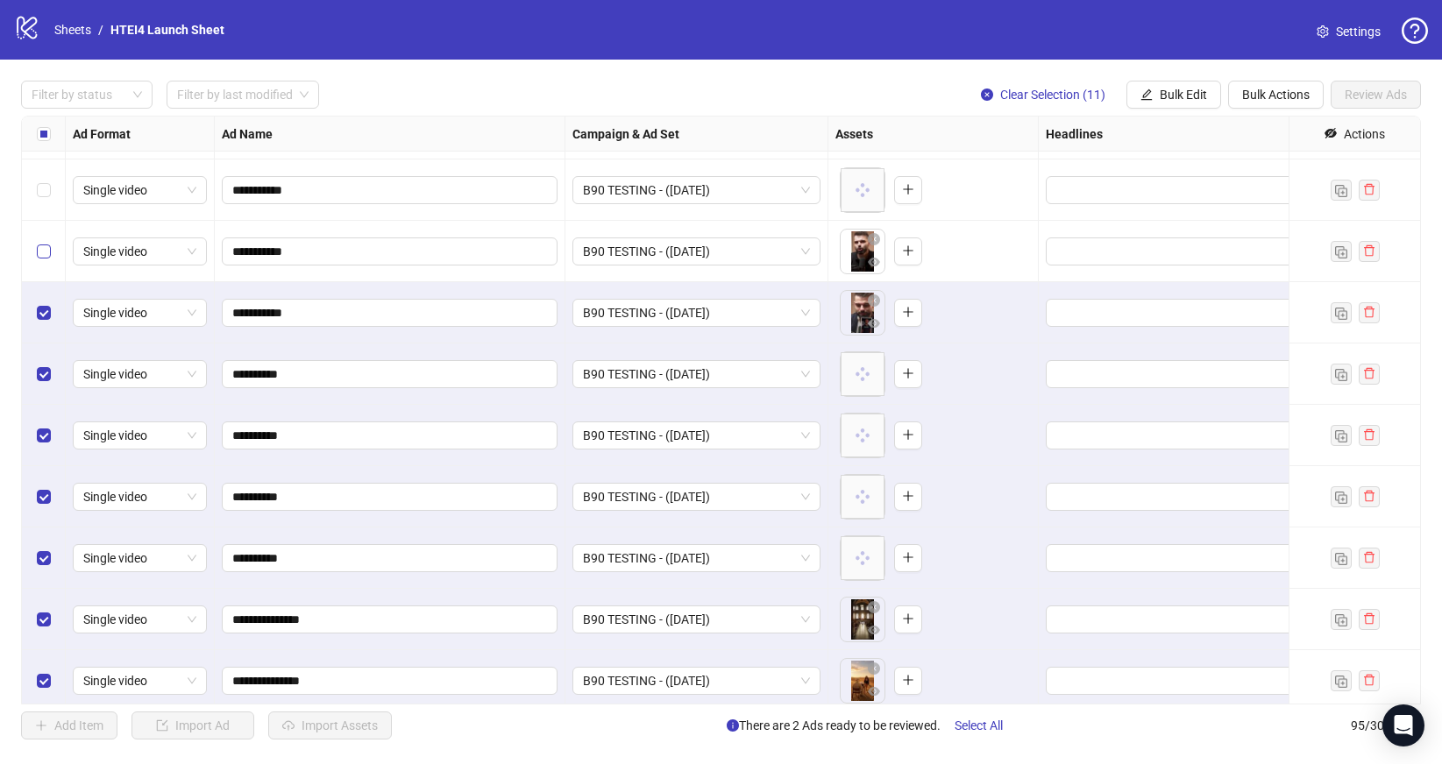
click at [45, 260] on label "Select row 83" at bounding box center [44, 251] width 14 height 19
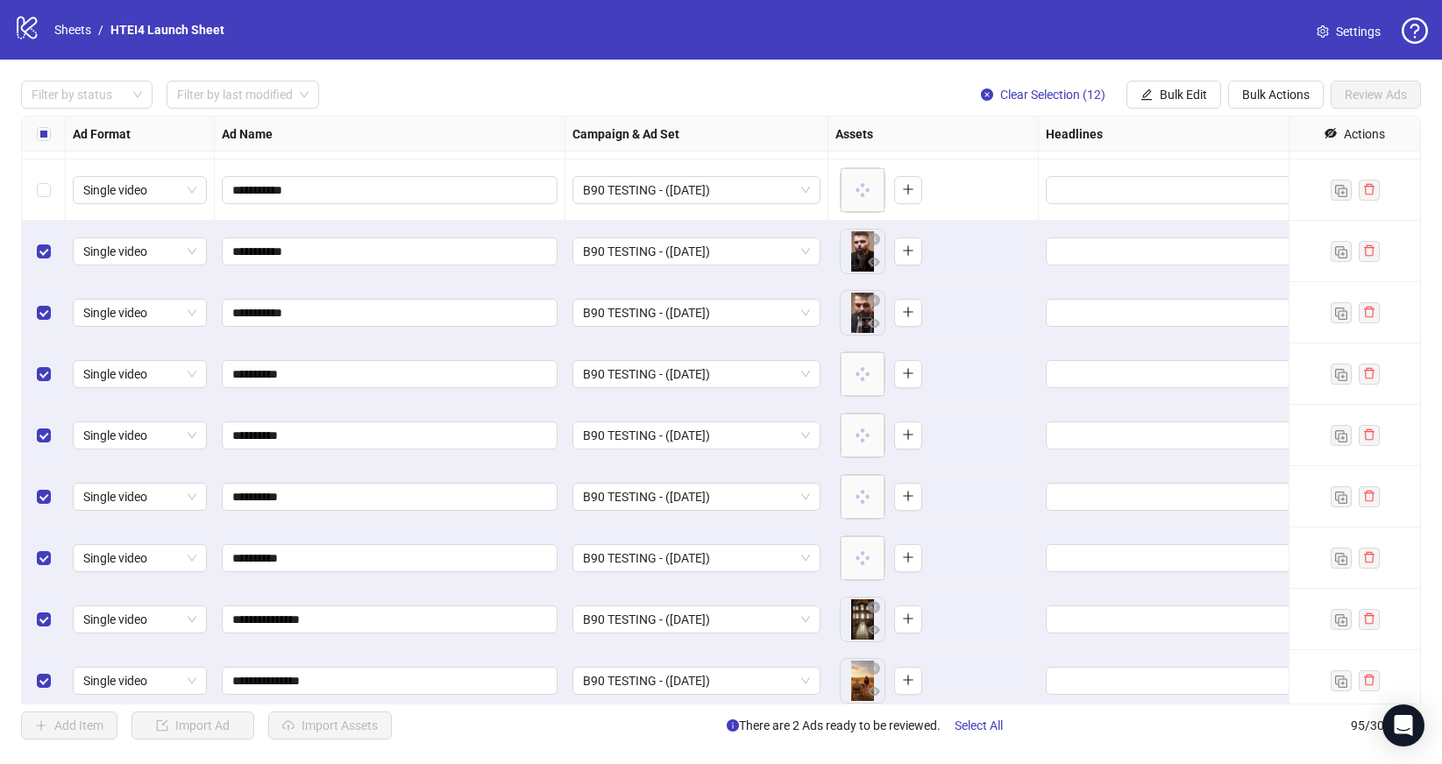
click at [47, 323] on div "Select row 84" at bounding box center [44, 312] width 44 height 61
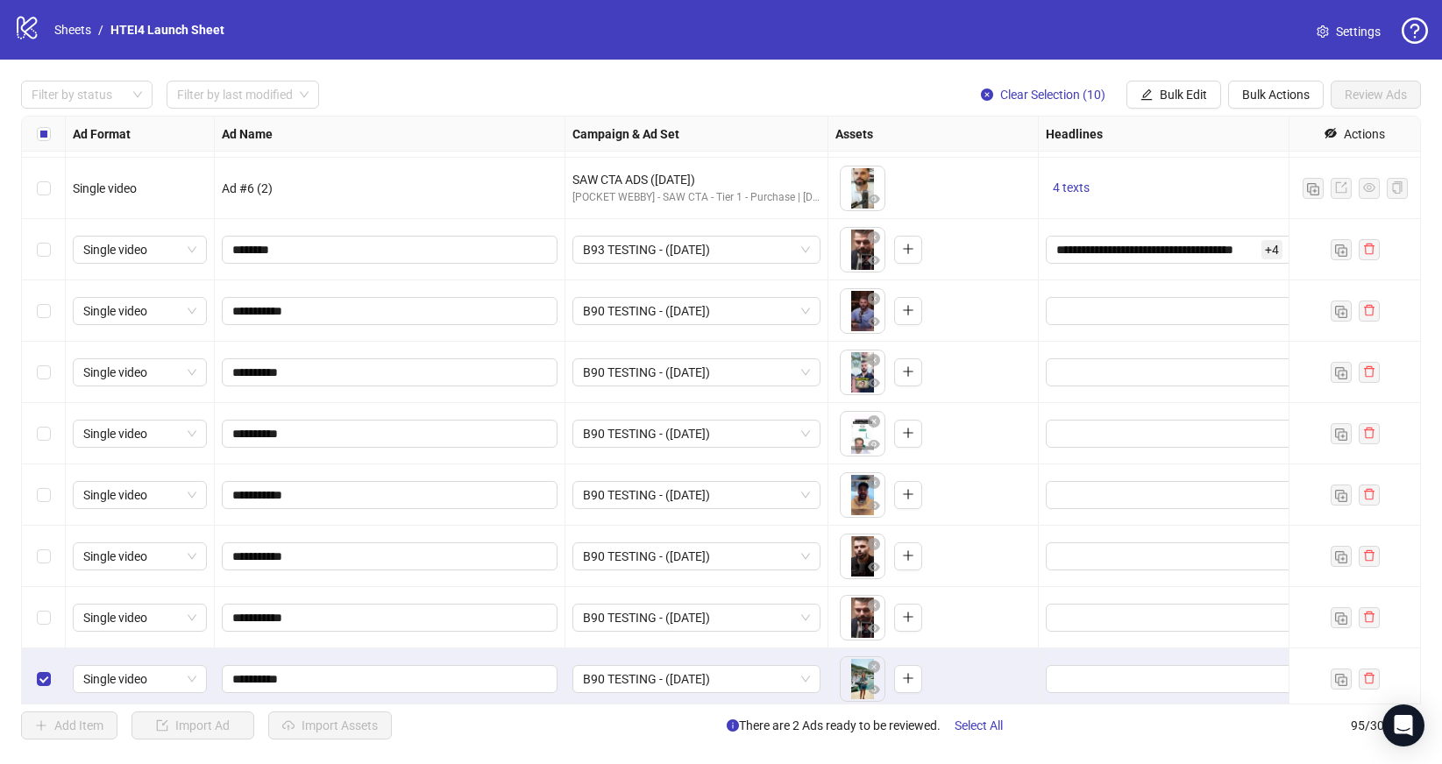
scroll to position [5276, 0]
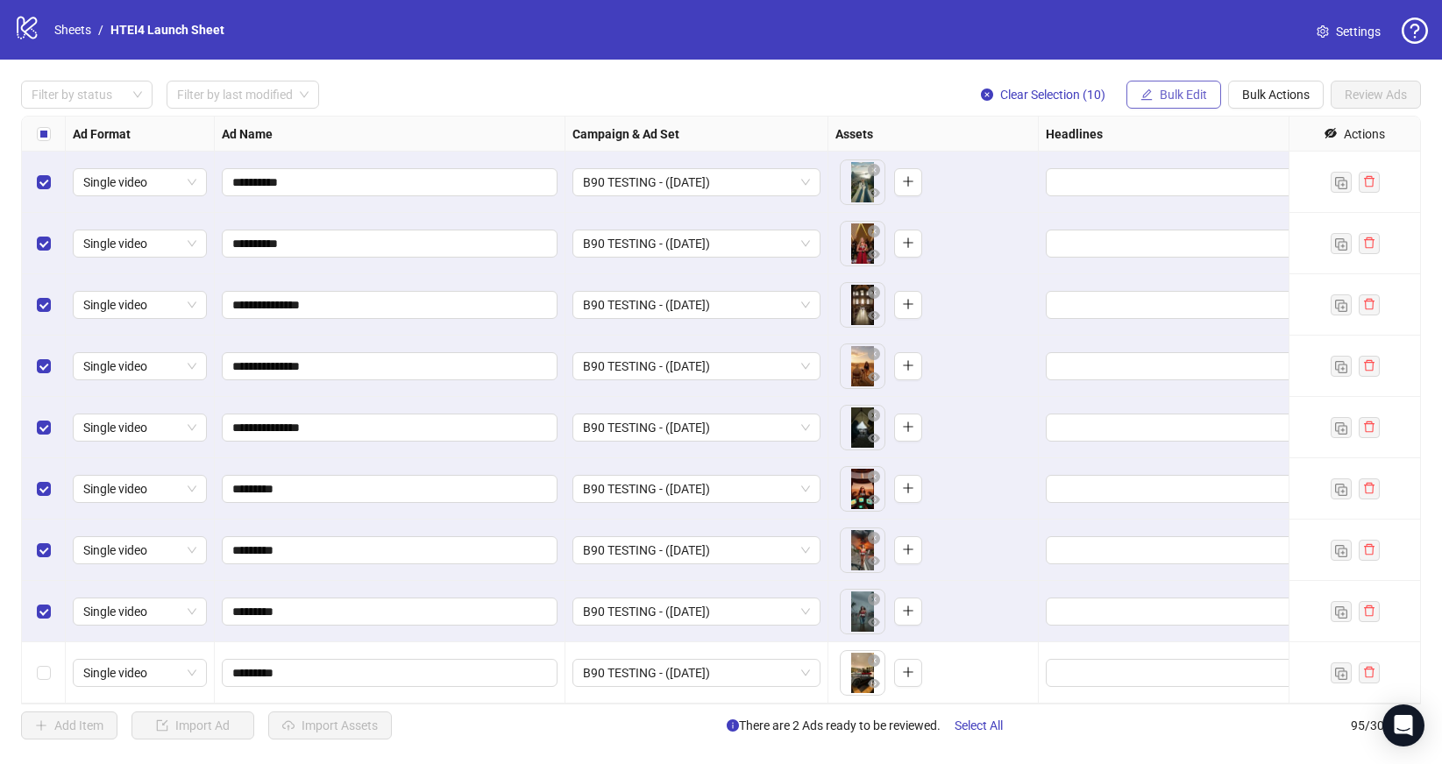
click at [1196, 90] on span "Bulk Edit" at bounding box center [1183, 95] width 47 height 14
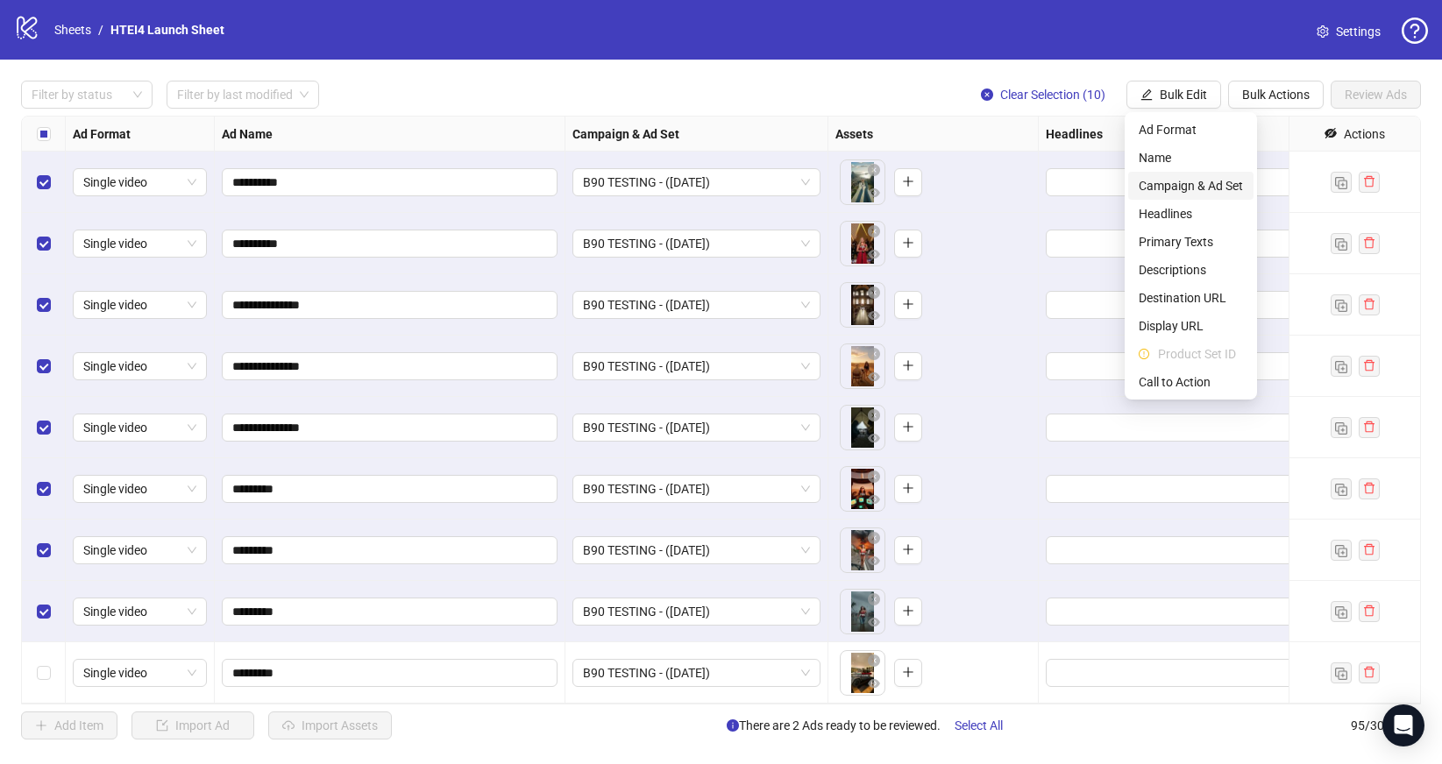
click at [1200, 183] on span "Campaign & Ad Set" at bounding box center [1190, 185] width 104 height 19
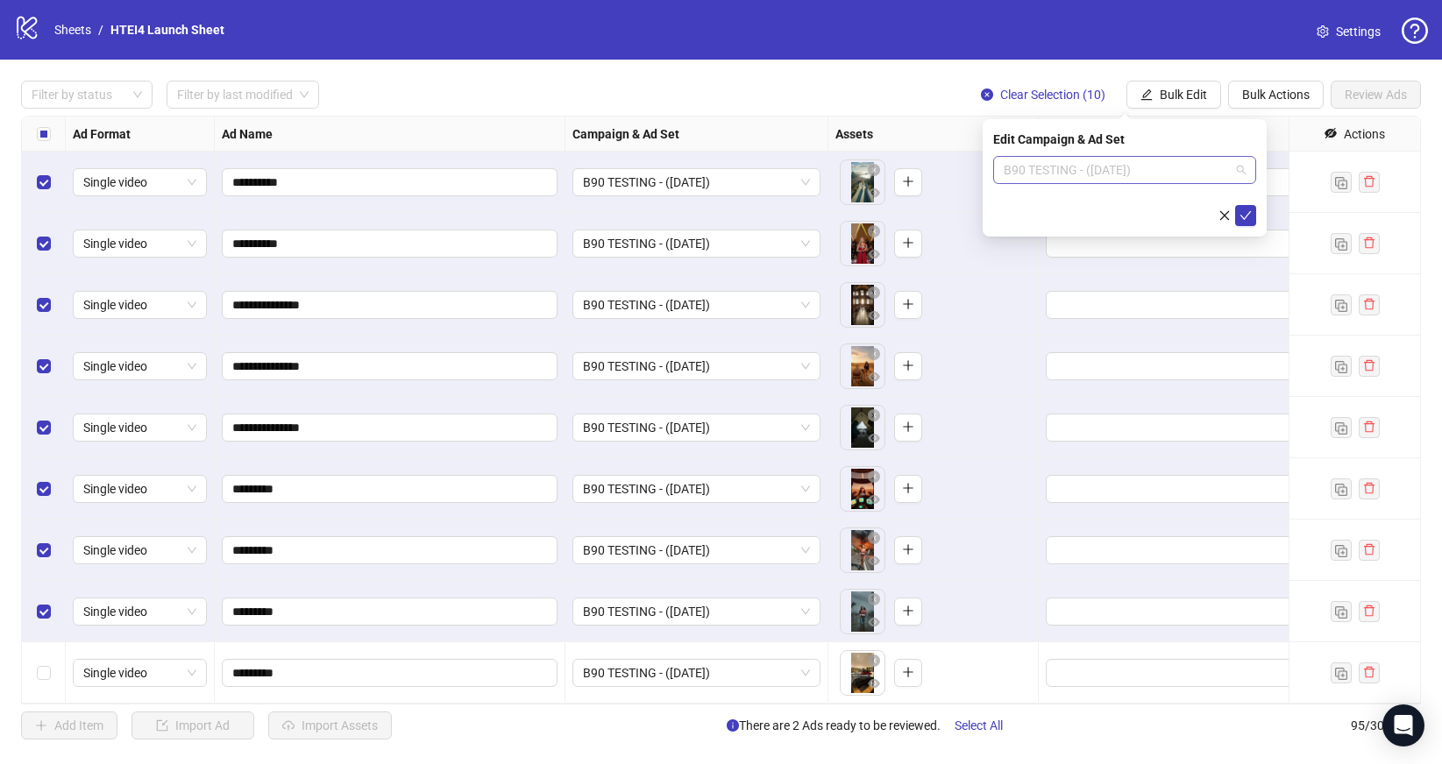
click at [1068, 181] on span "B90 TESTING - ([DATE])" at bounding box center [1125, 170] width 242 height 26
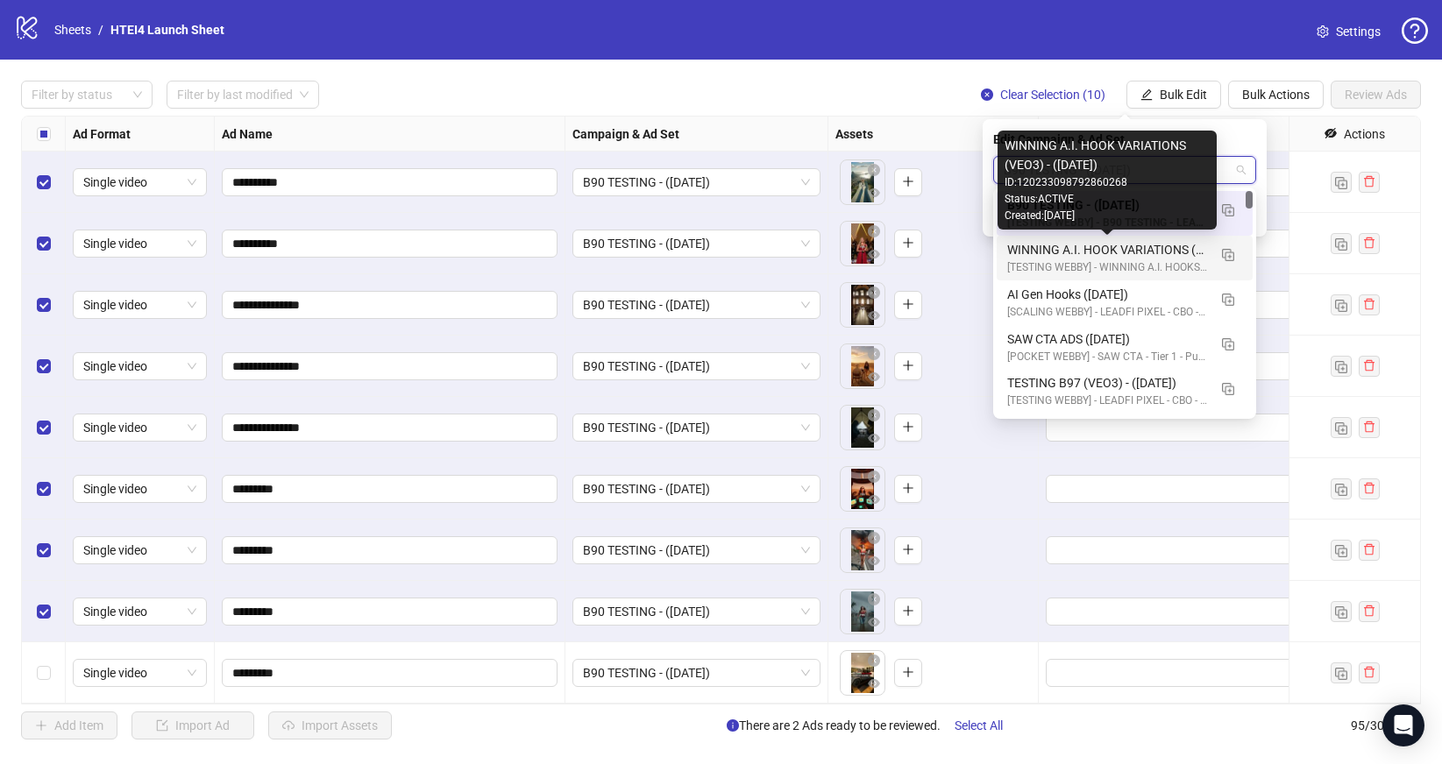
click at [1079, 253] on div "WINNING A.I. HOOK VARIATIONS (VEO3) - ([DATE])" at bounding box center [1107, 249] width 200 height 19
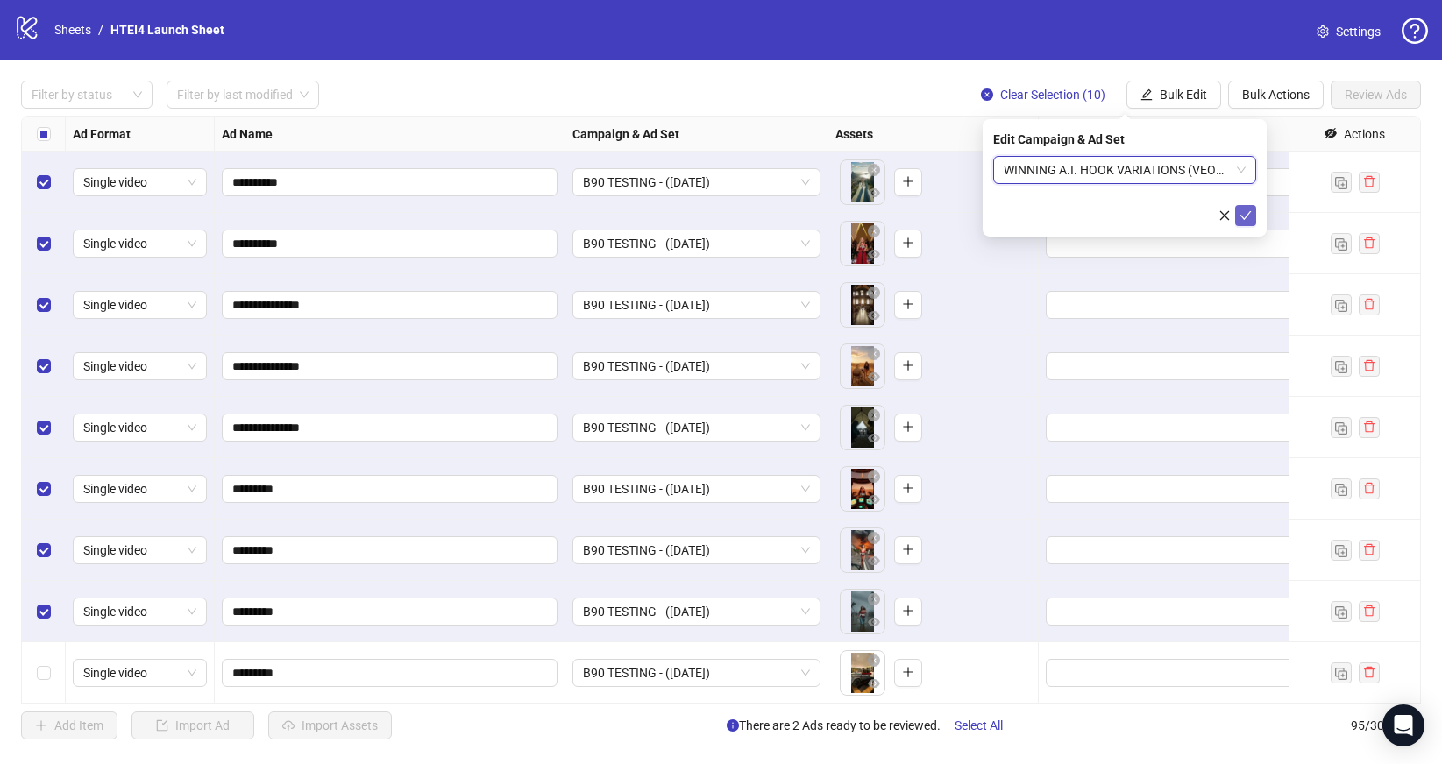
click at [1242, 214] on icon "check" at bounding box center [1245, 215] width 12 height 12
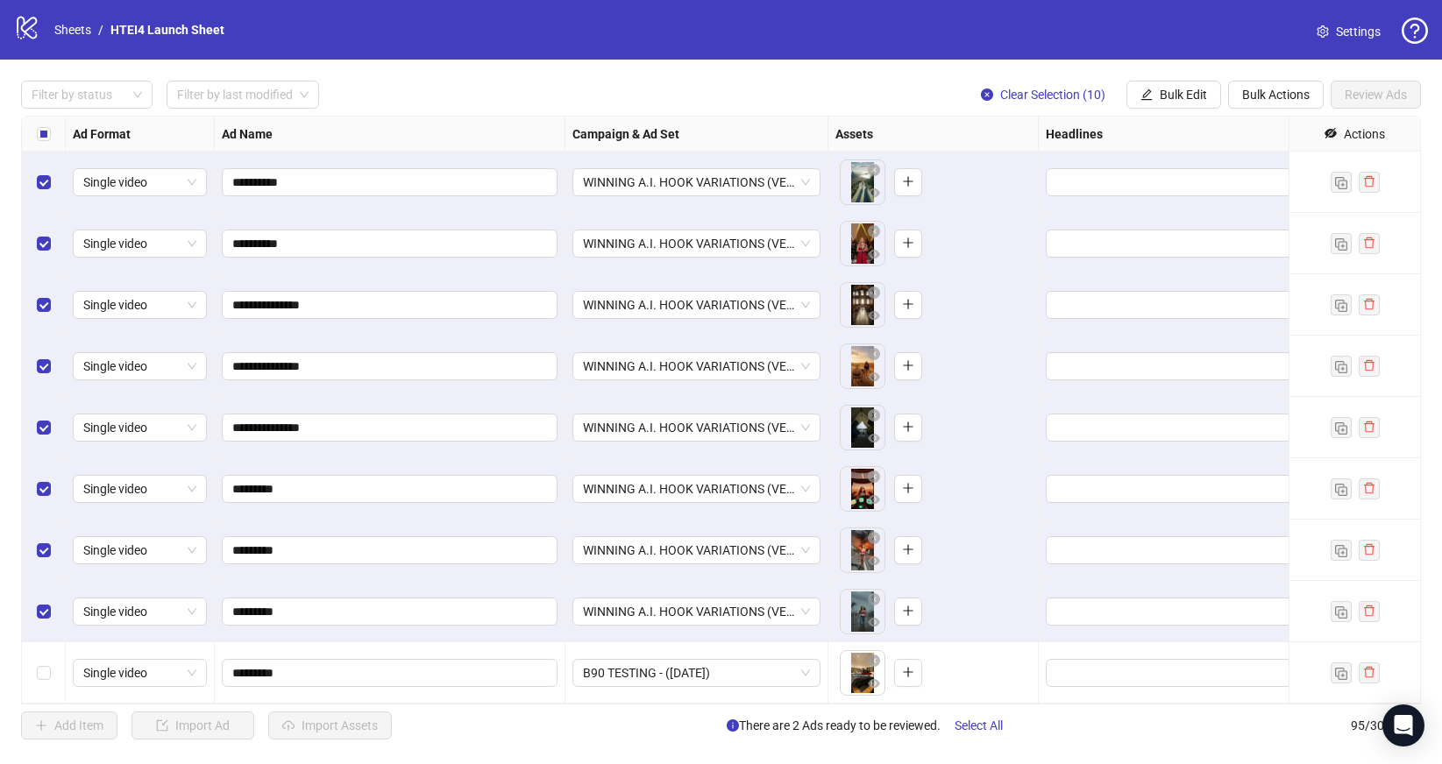
click at [50, 678] on div "Select row 95" at bounding box center [44, 672] width 44 height 61
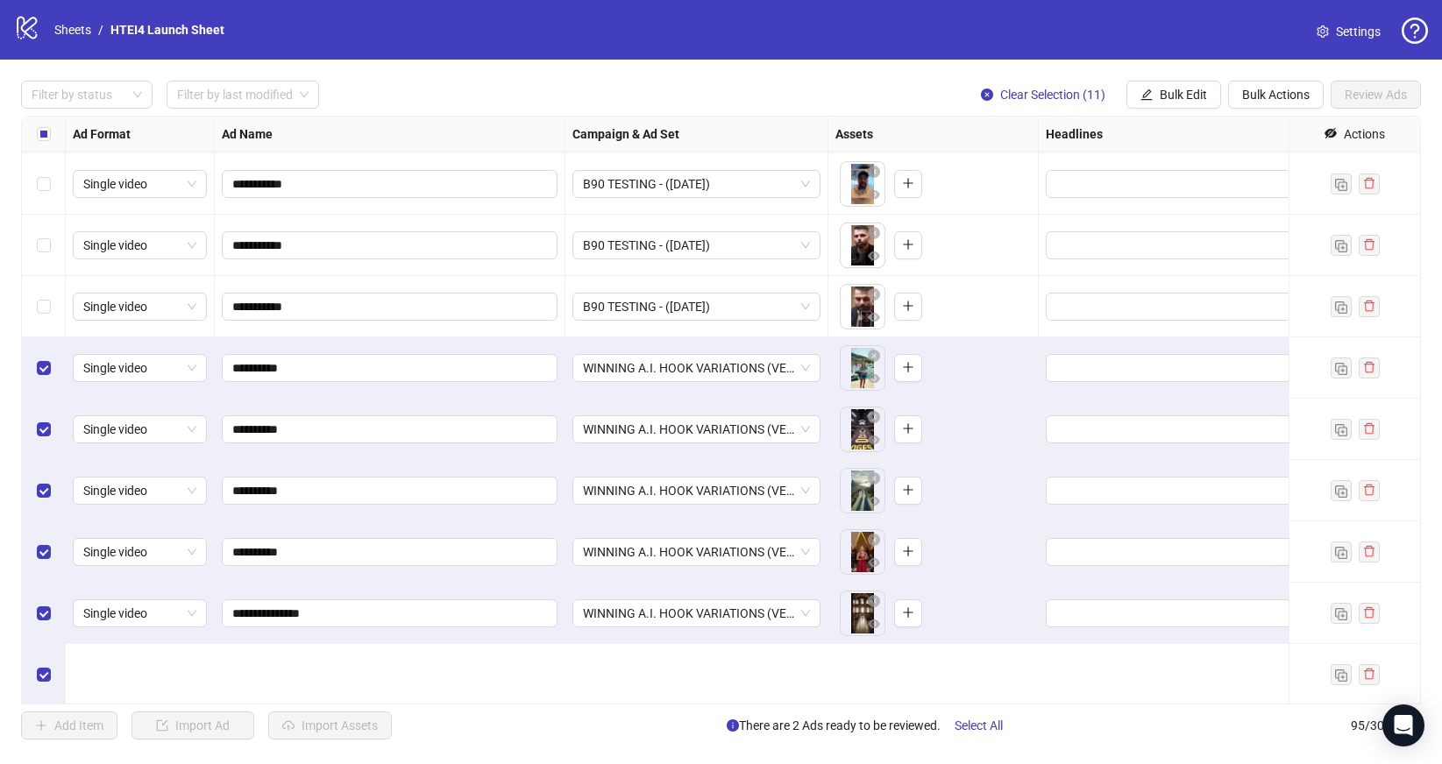
scroll to position [4803, 0]
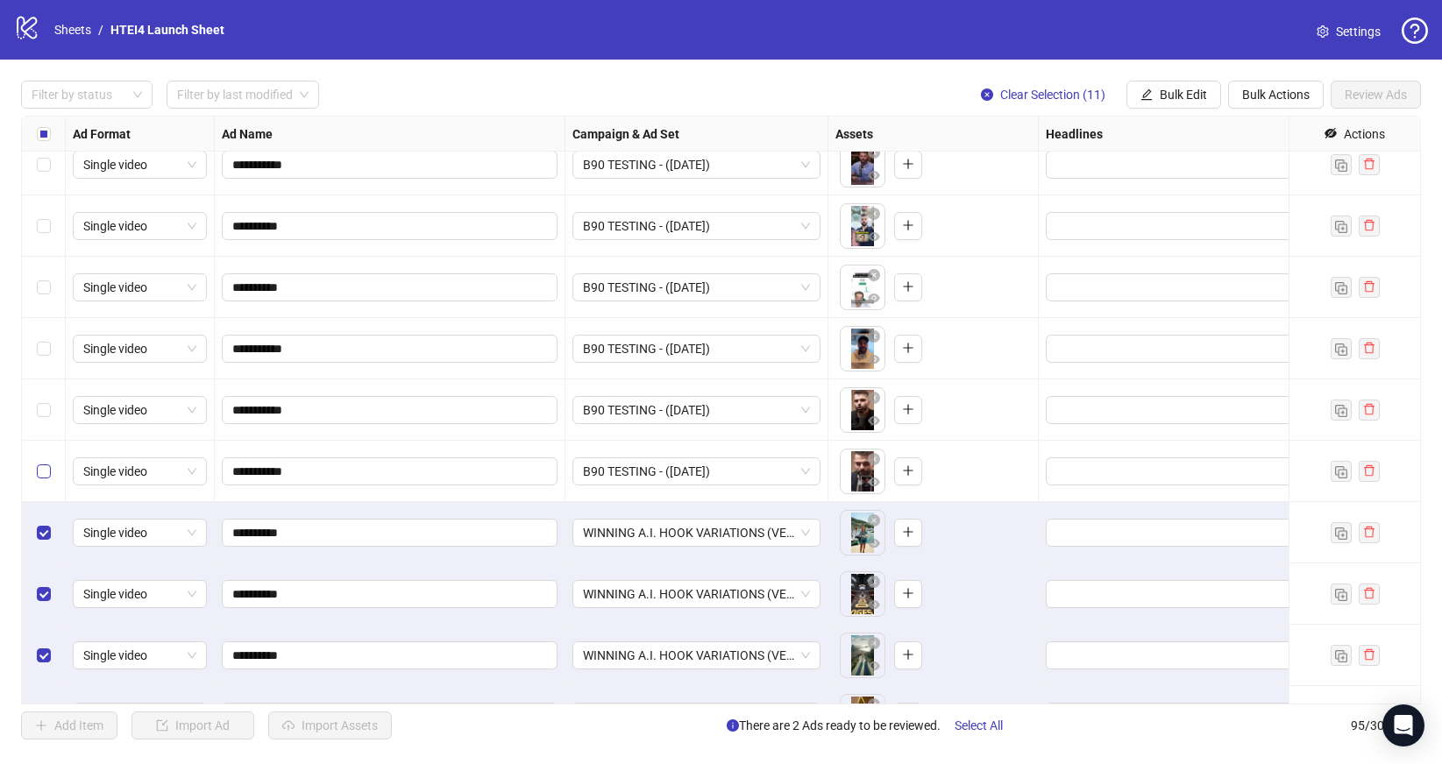
click at [44, 480] on label "Select row 84" at bounding box center [44, 471] width 14 height 19
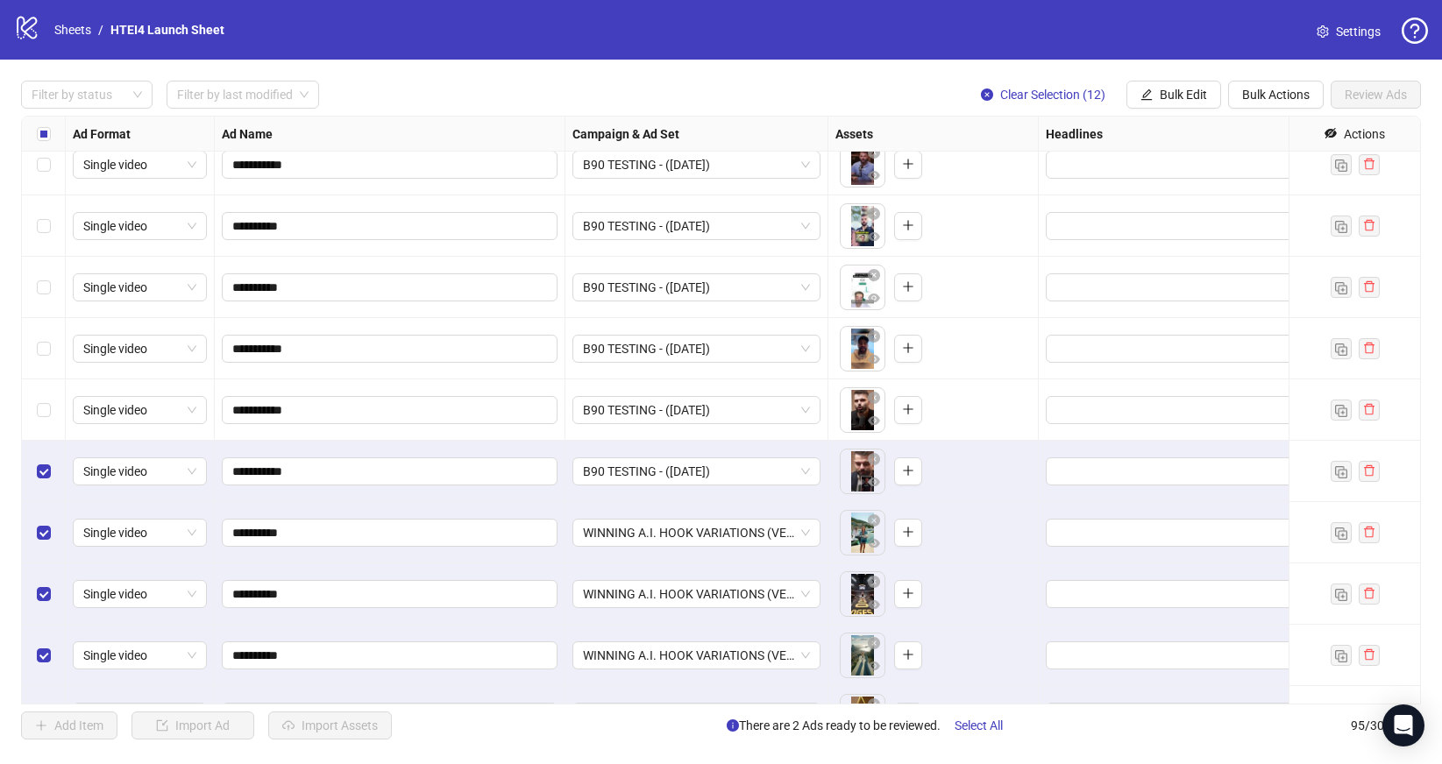
click at [47, 422] on div "Select row 83" at bounding box center [44, 409] width 44 height 61
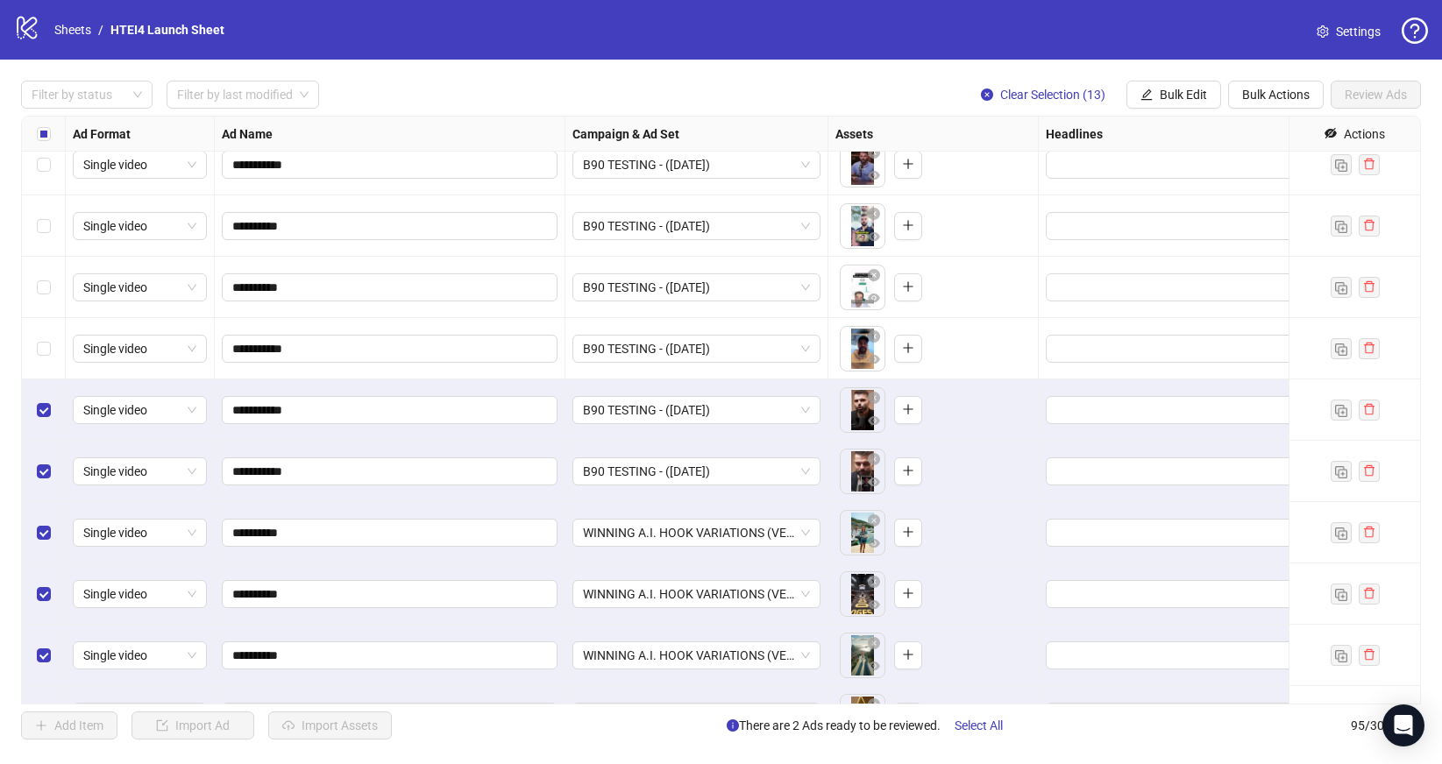
click at [50, 365] on div "Select row 82" at bounding box center [44, 348] width 44 height 61
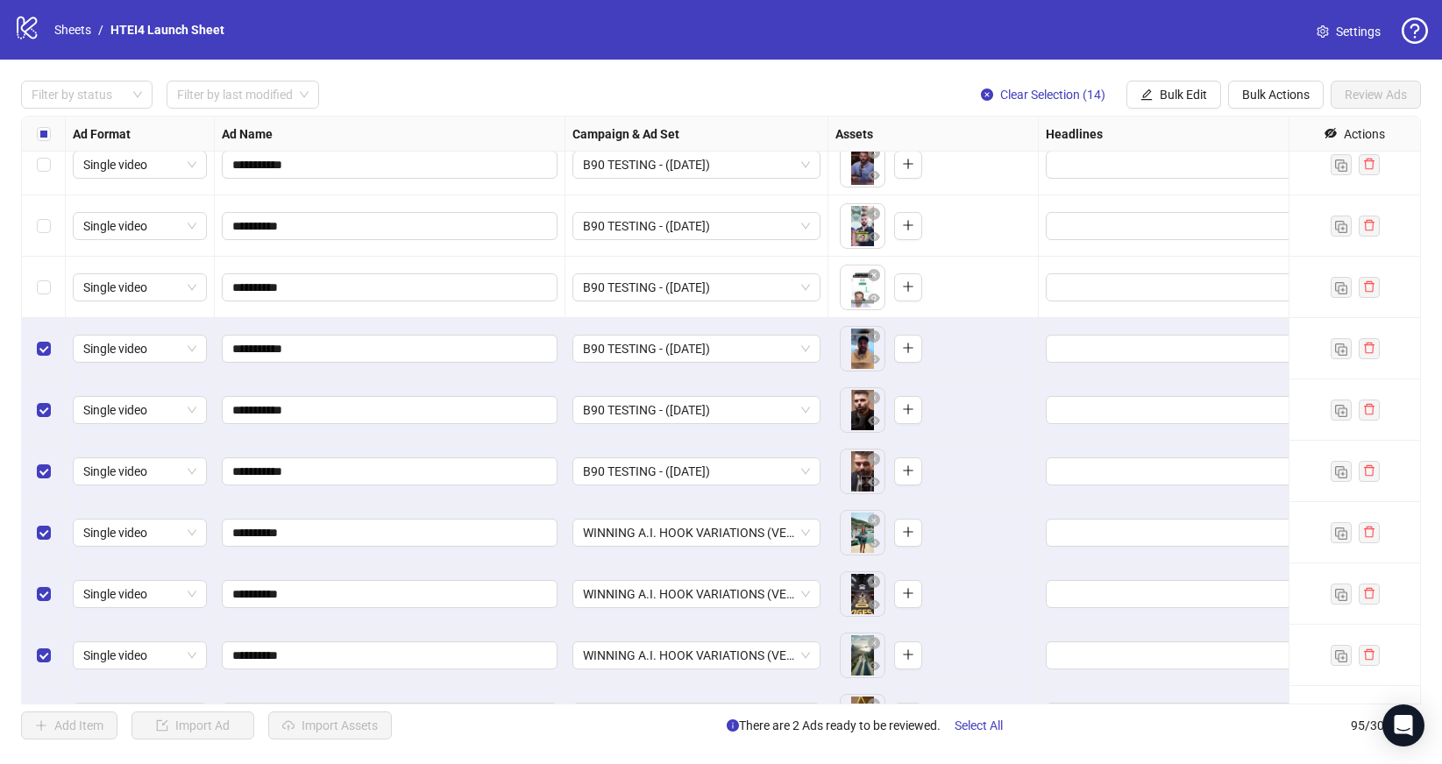
click at [44, 303] on div "Select row 81" at bounding box center [44, 287] width 44 height 61
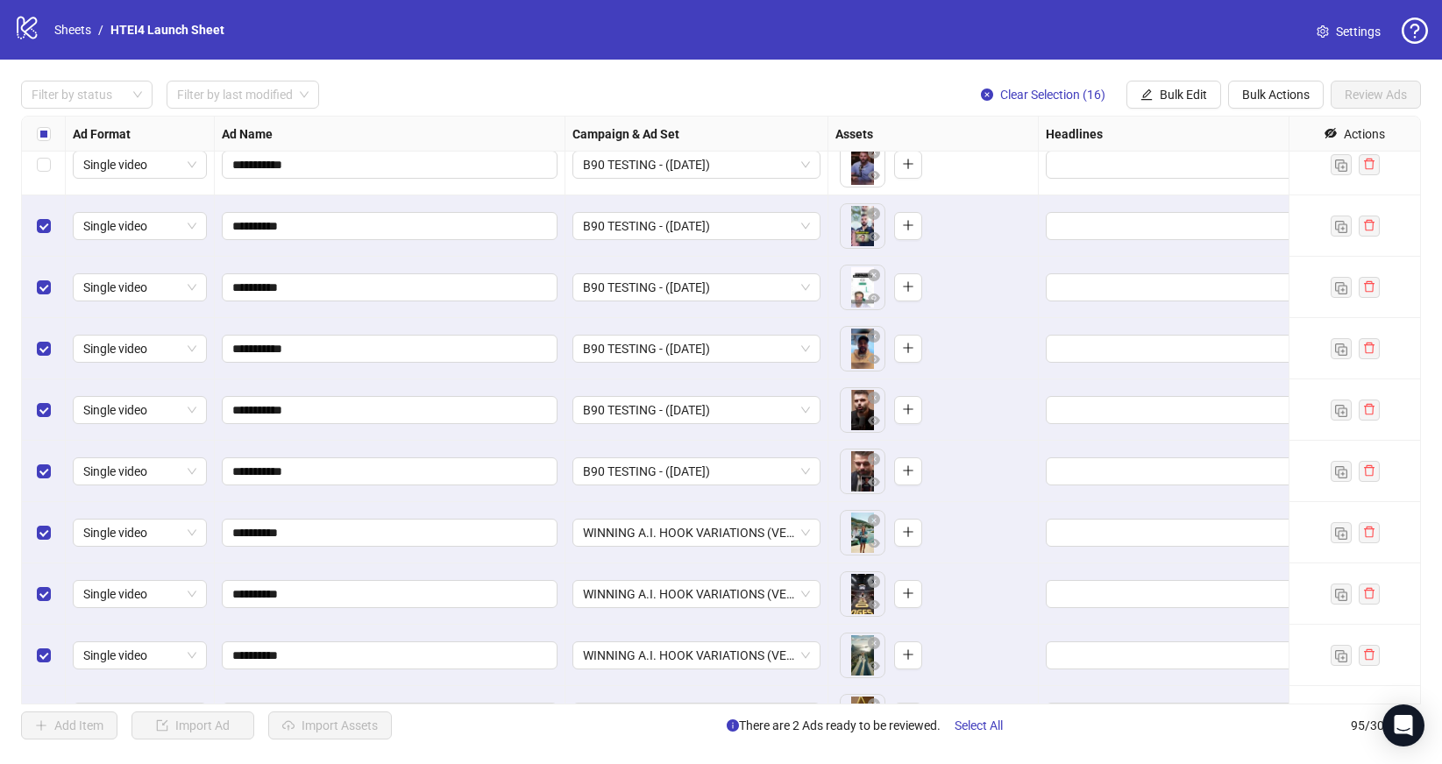
click at [52, 179] on div "Select row 79" at bounding box center [44, 164] width 44 height 61
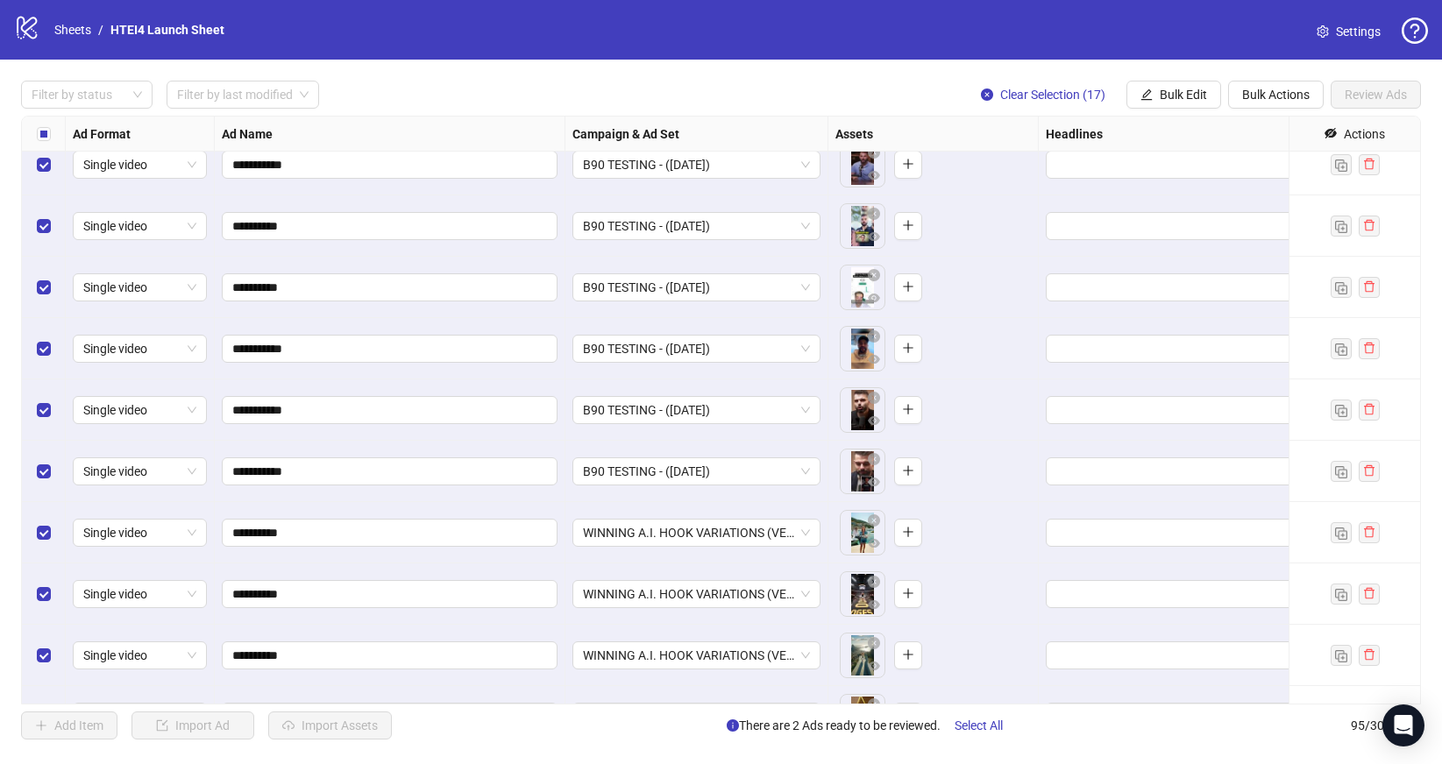
scroll to position [4692, 0]
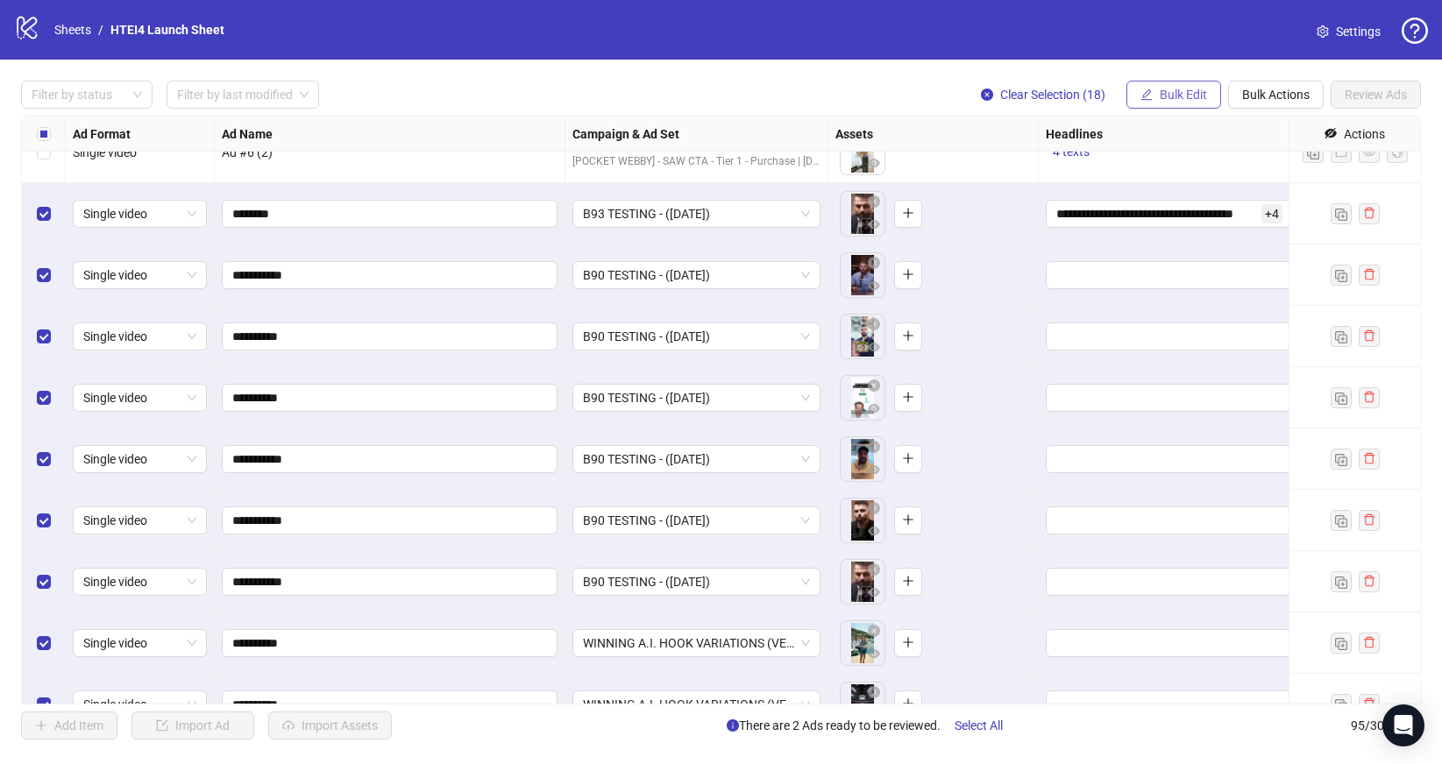
click at [1174, 98] on span "Bulk Edit" at bounding box center [1183, 95] width 47 height 14
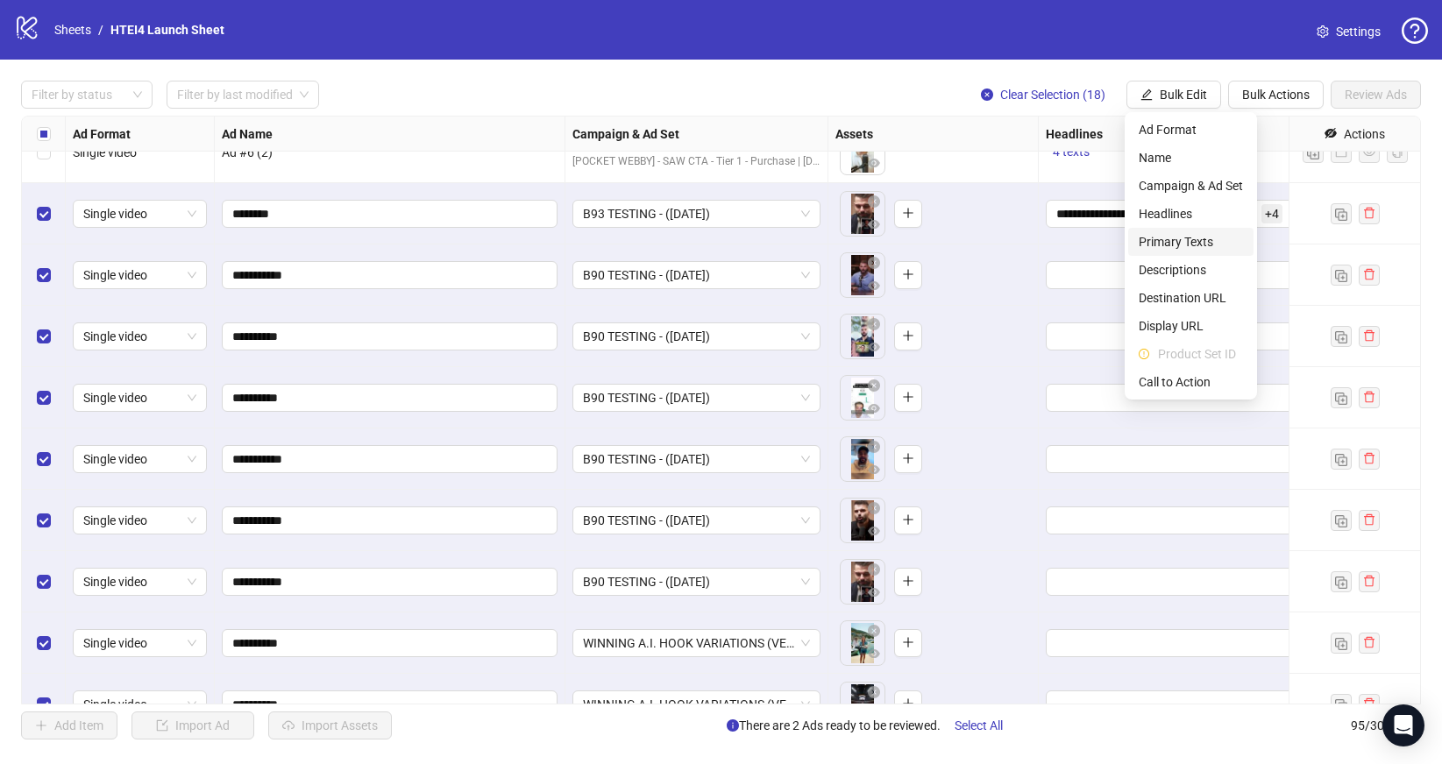
click at [1180, 232] on span "Primary Texts" at bounding box center [1190, 241] width 104 height 19
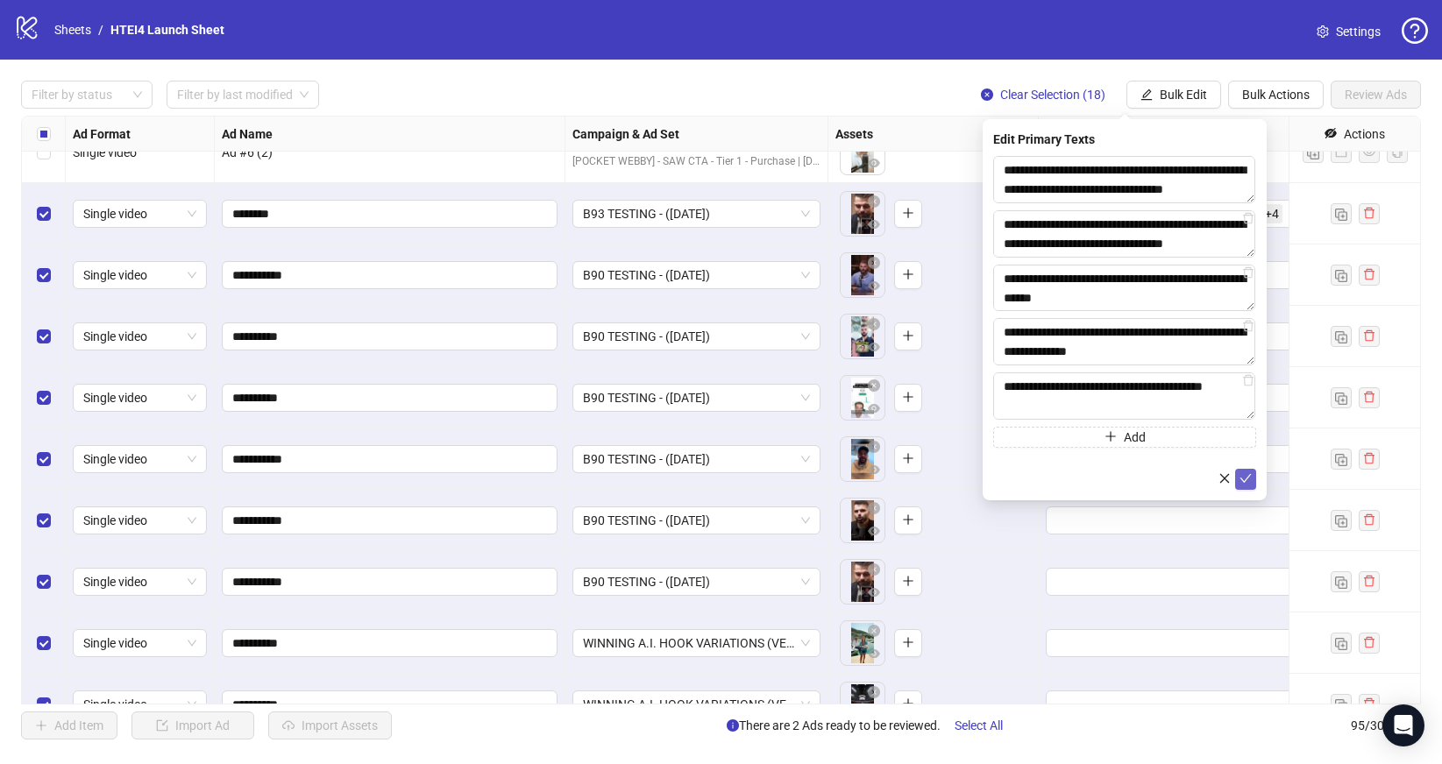
click at [1246, 477] on icon "check" at bounding box center [1245, 478] width 12 height 12
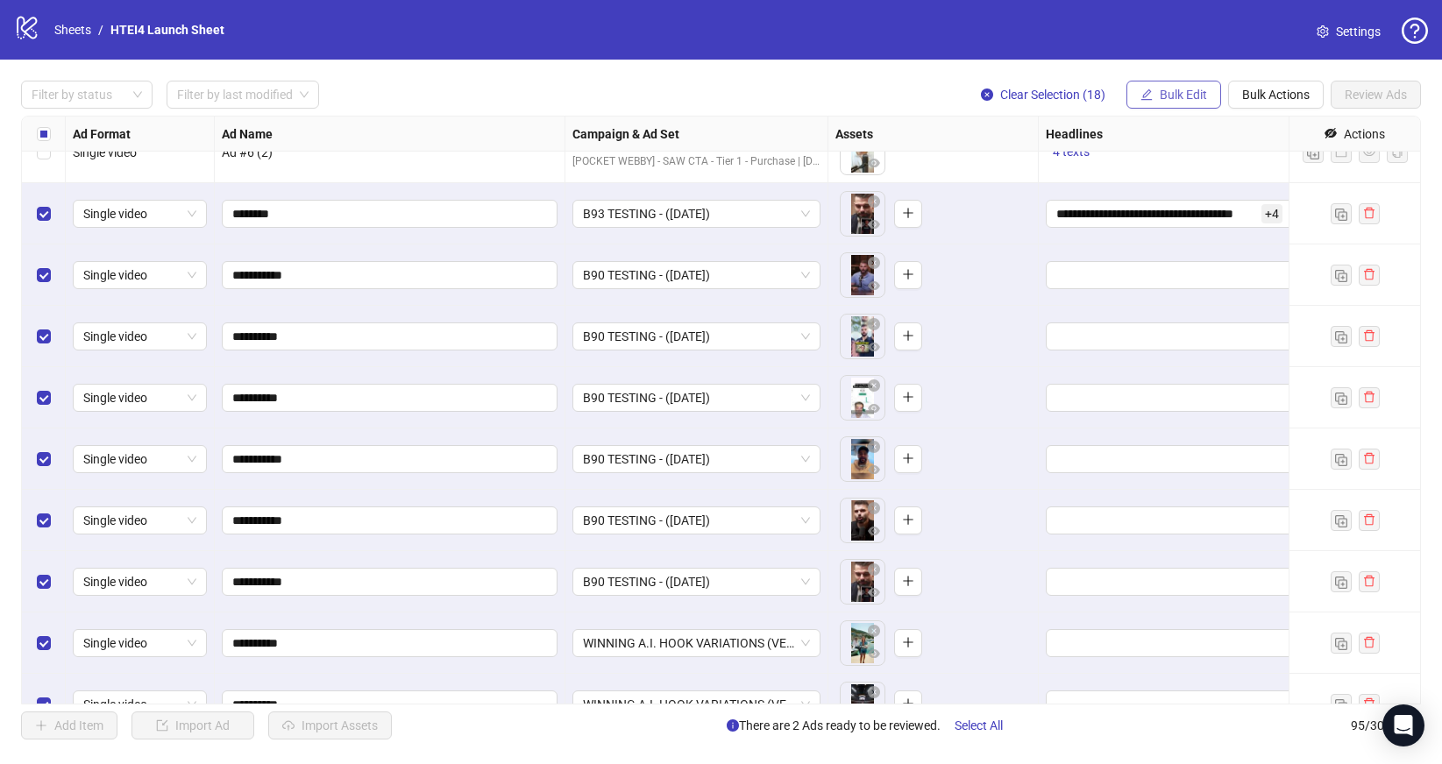
click at [1181, 99] on span "Bulk Edit" at bounding box center [1183, 95] width 47 height 14
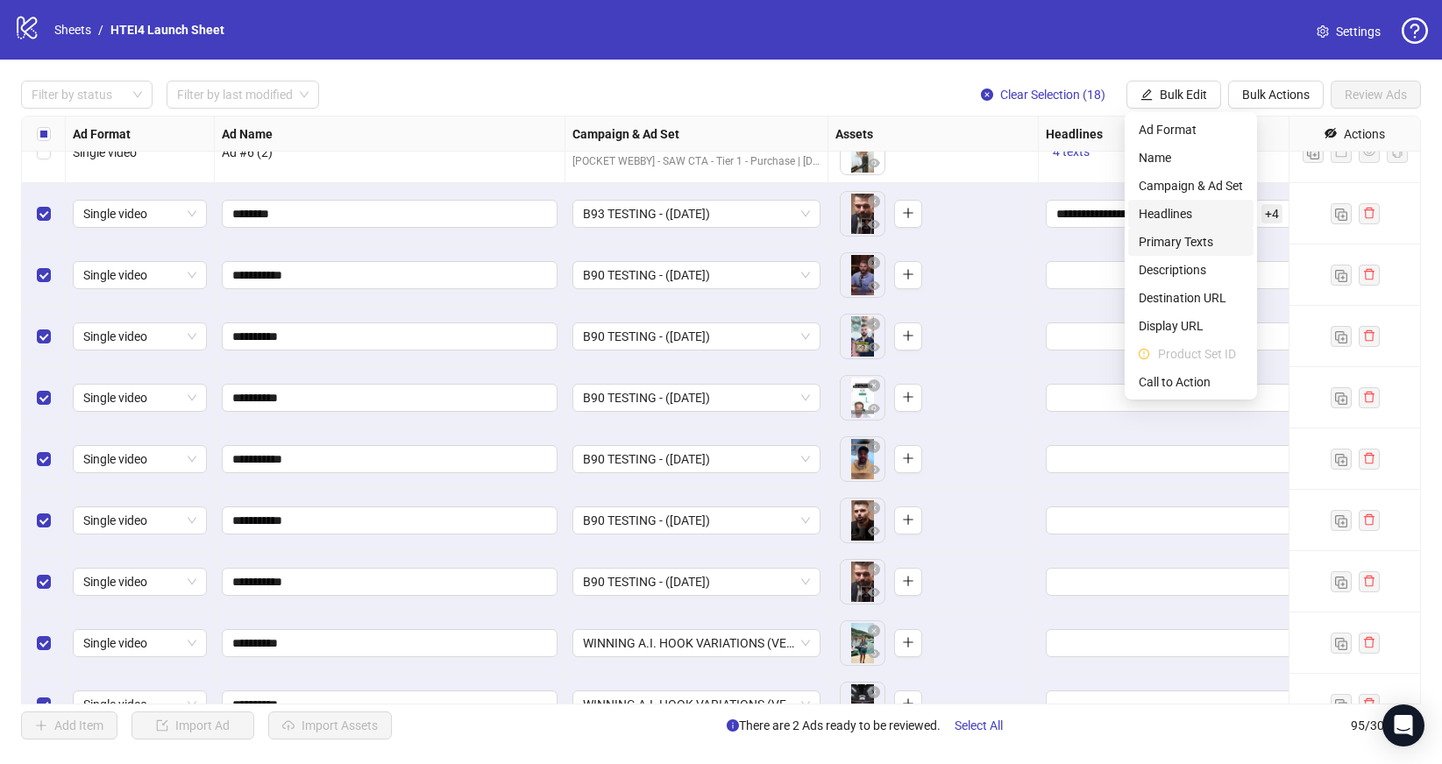
click at [1178, 209] on span "Headlines" at bounding box center [1190, 213] width 104 height 19
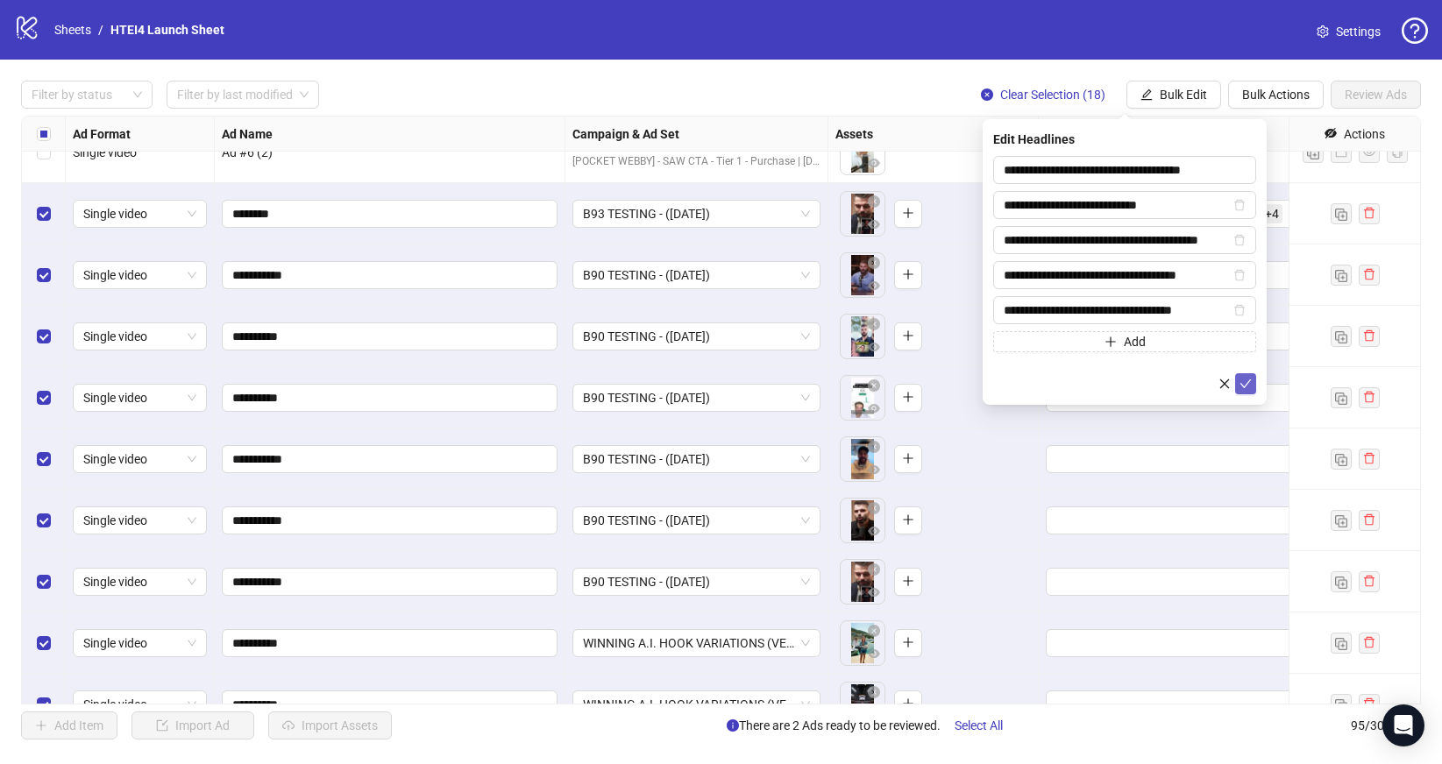
click at [1243, 382] on icon "check" at bounding box center [1245, 384] width 12 height 12
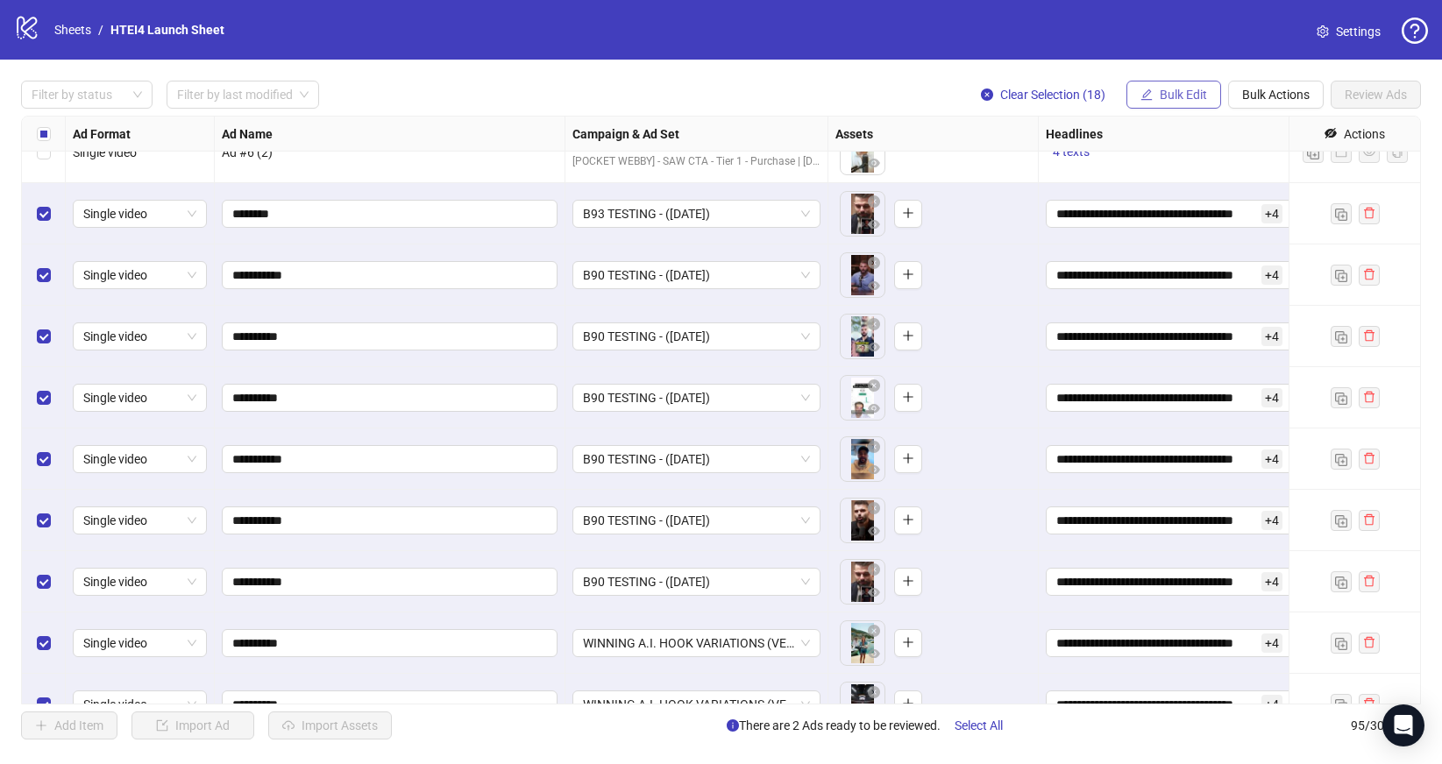
click at [1189, 91] on span "Bulk Edit" at bounding box center [1183, 95] width 47 height 14
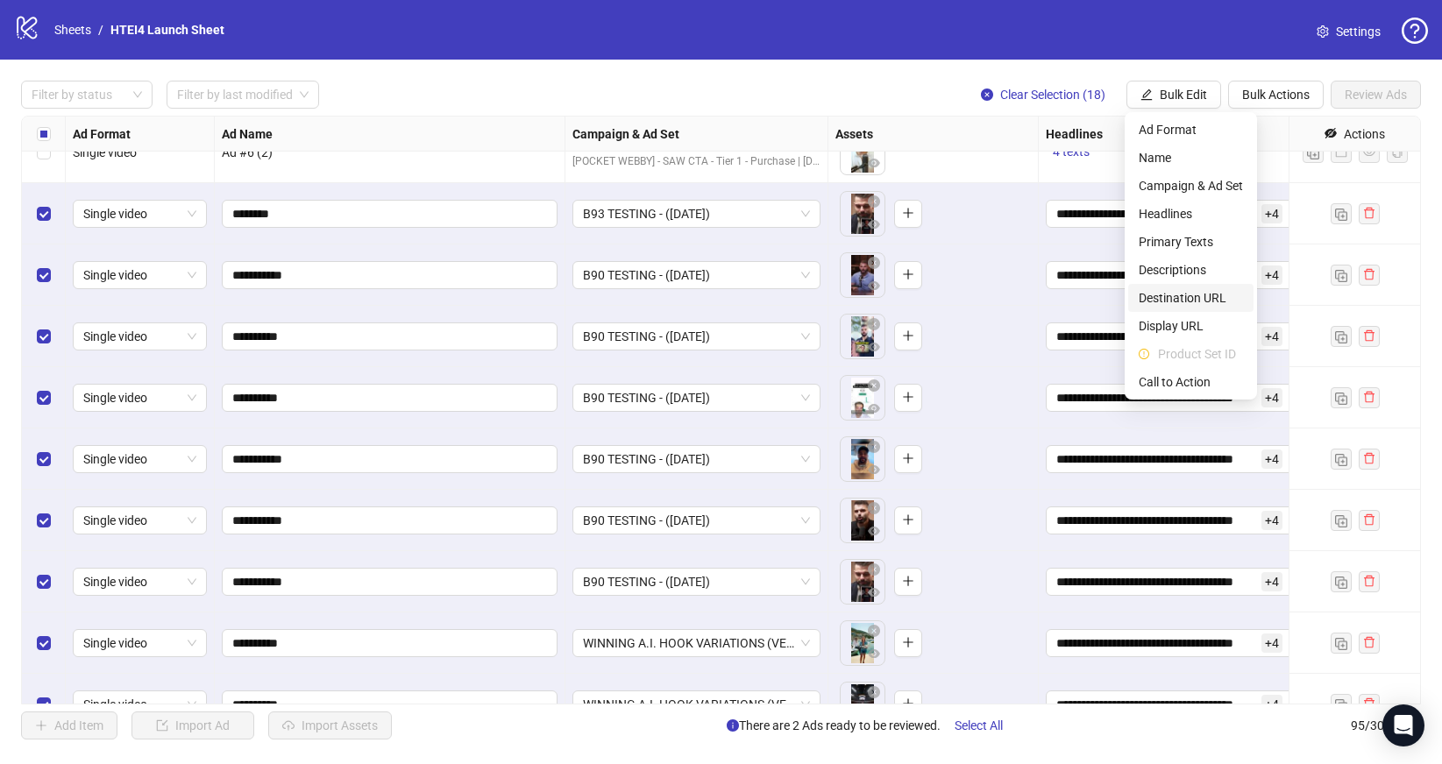
click at [1213, 292] on span "Destination URL" at bounding box center [1190, 297] width 104 height 19
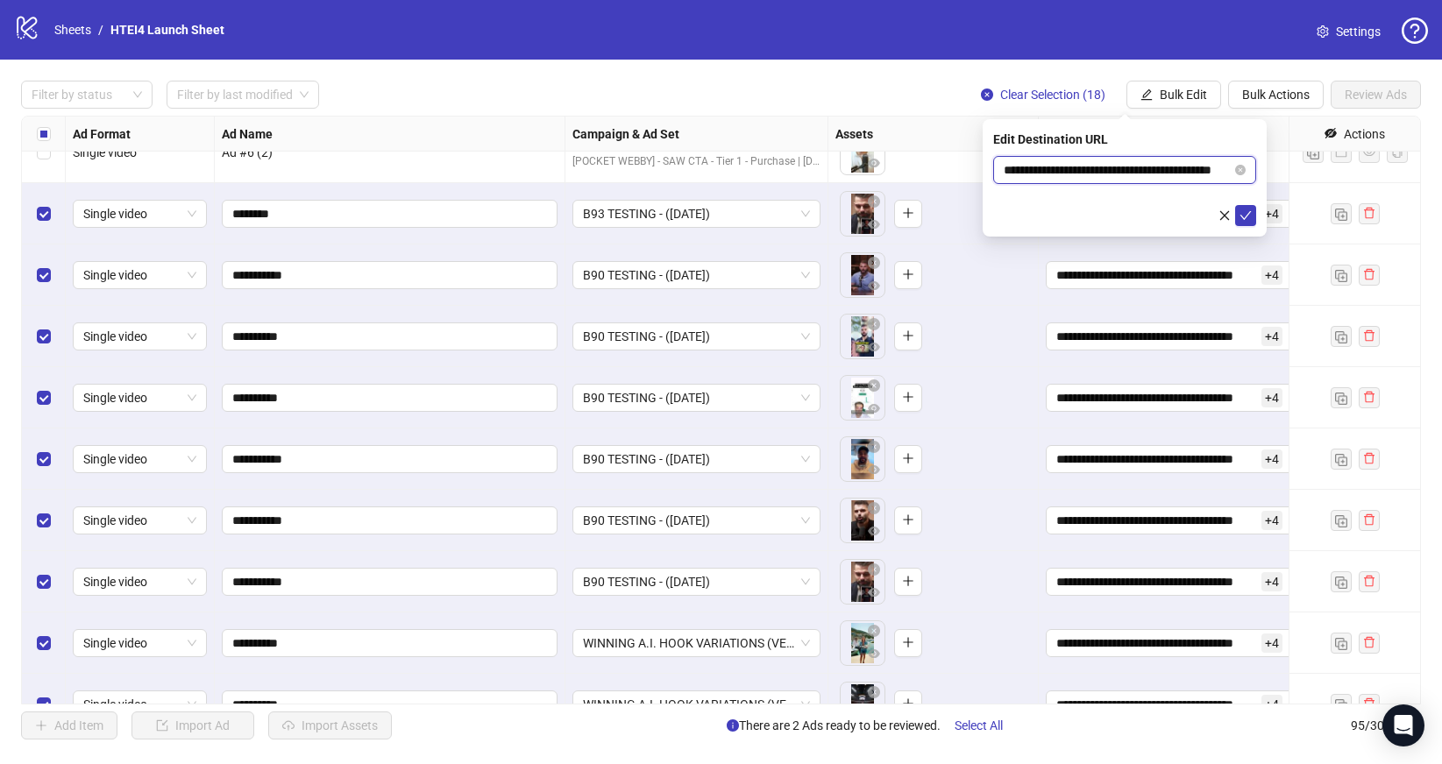
scroll to position [0, 27]
drag, startPoint x: 1106, startPoint y: 171, endPoint x: 1231, endPoint y: 170, distance: 125.3
click at [1231, 171] on span "**********" at bounding box center [1124, 170] width 263 height 28
click at [1248, 214] on icon "check" at bounding box center [1245, 215] width 12 height 12
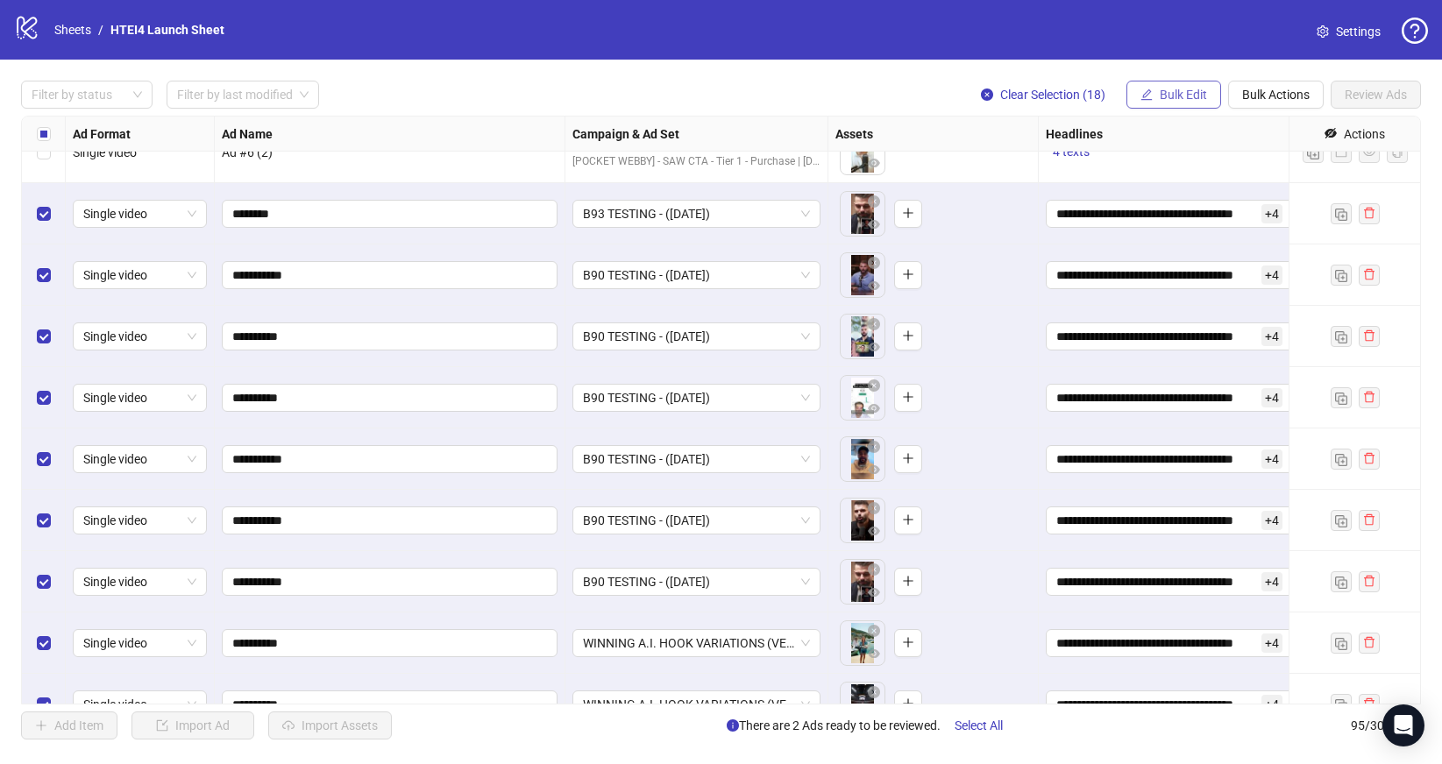
click at [1175, 86] on button "Bulk Edit" at bounding box center [1173, 95] width 95 height 28
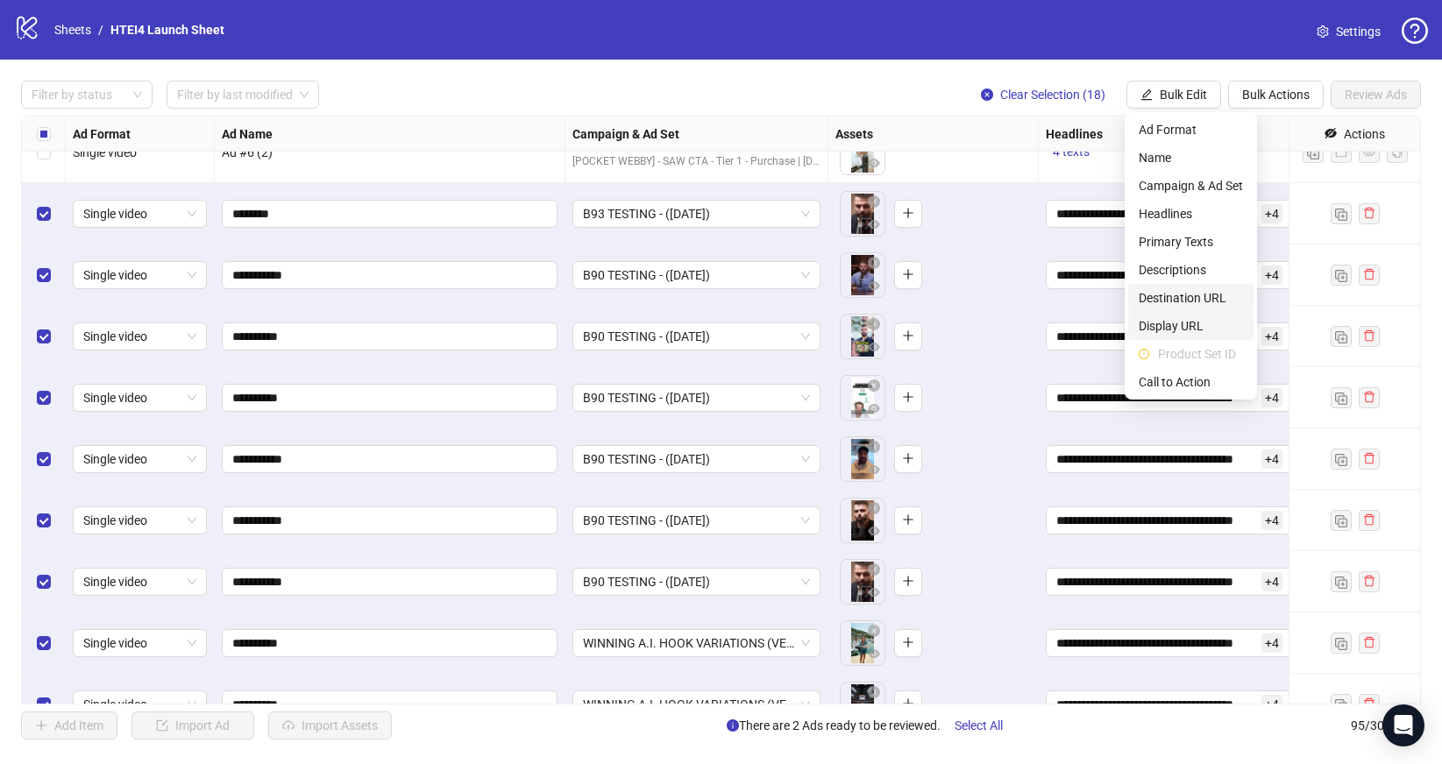
click at [1189, 309] on li "Destination URL" at bounding box center [1190, 298] width 125 height 28
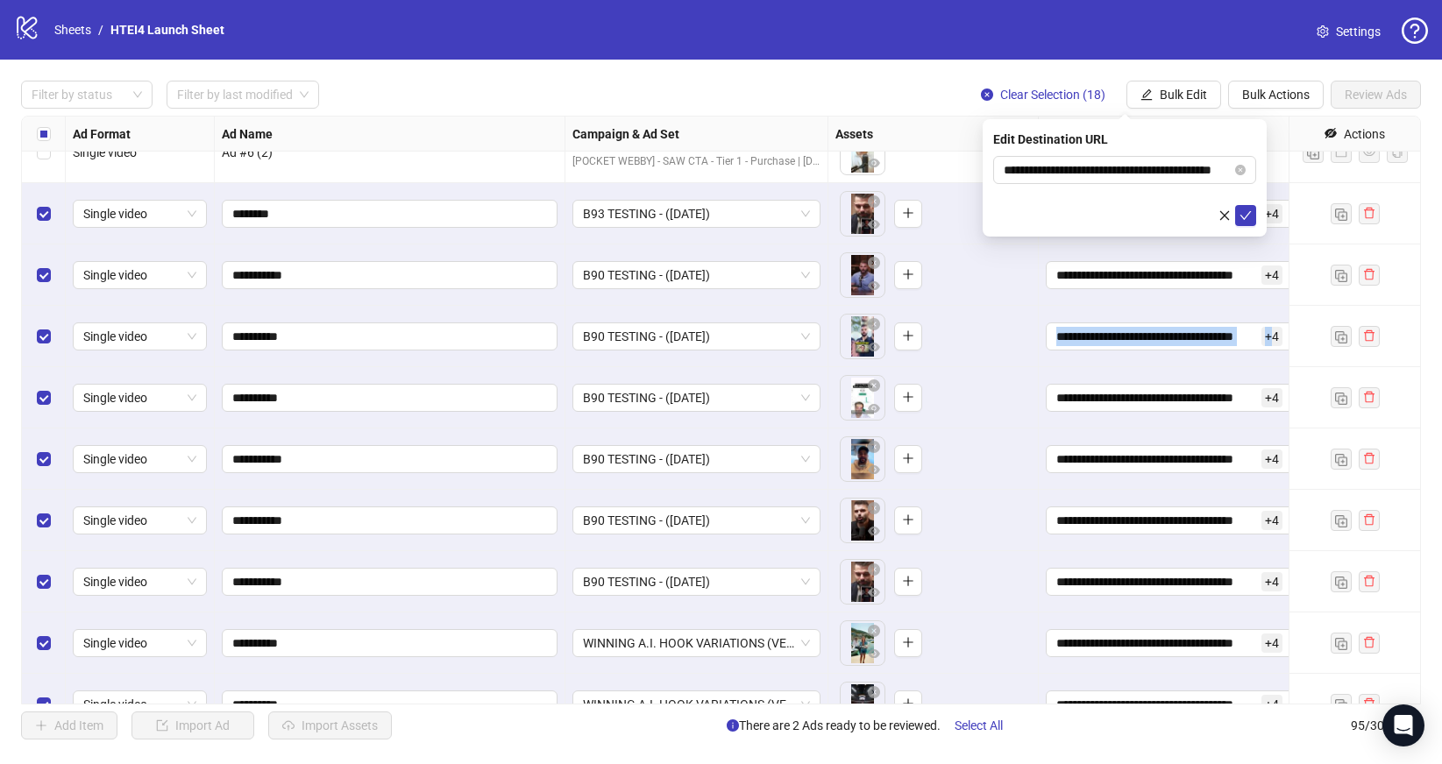
click at [1189, 309] on div "**********" at bounding box center [1170, 336] width 263 height 61
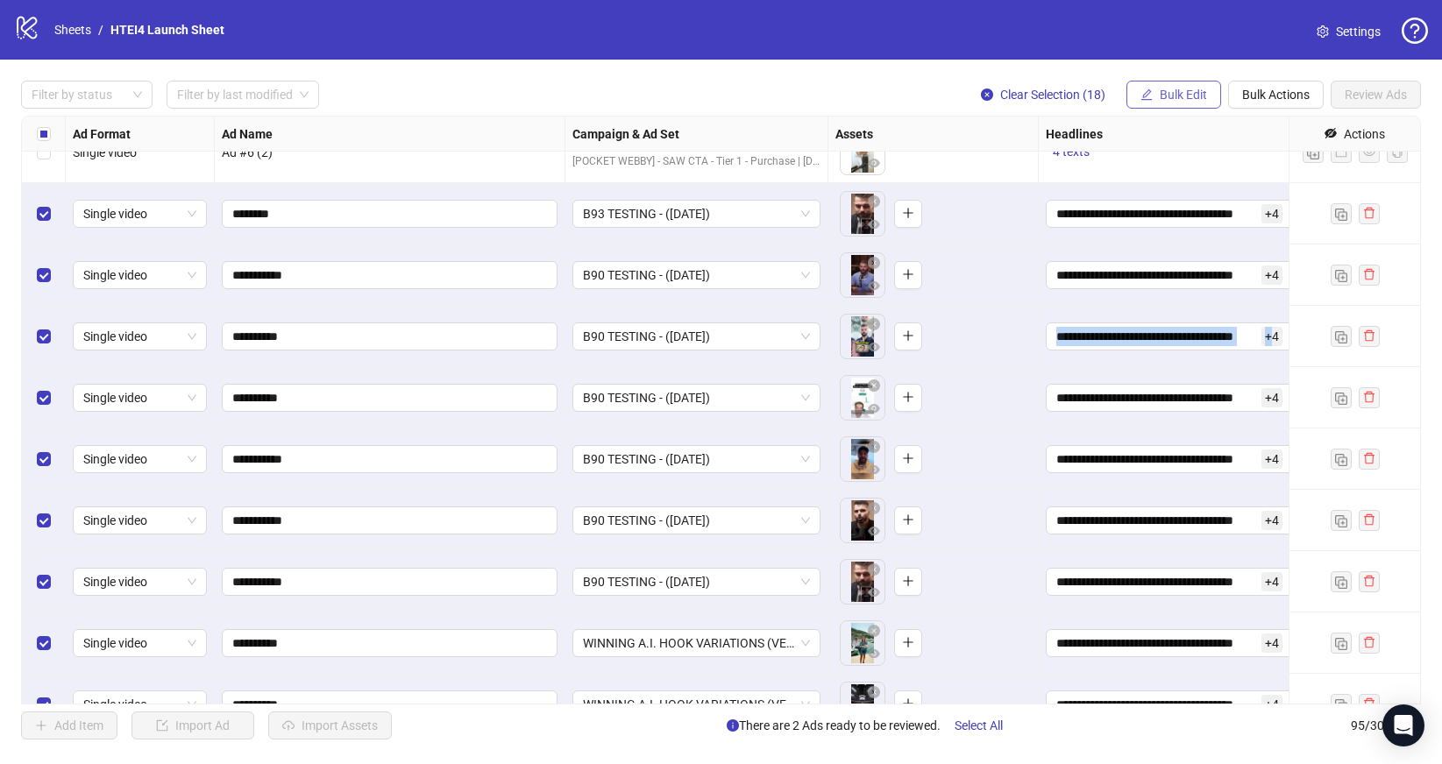
click at [1181, 98] on span "Bulk Edit" at bounding box center [1183, 95] width 47 height 14
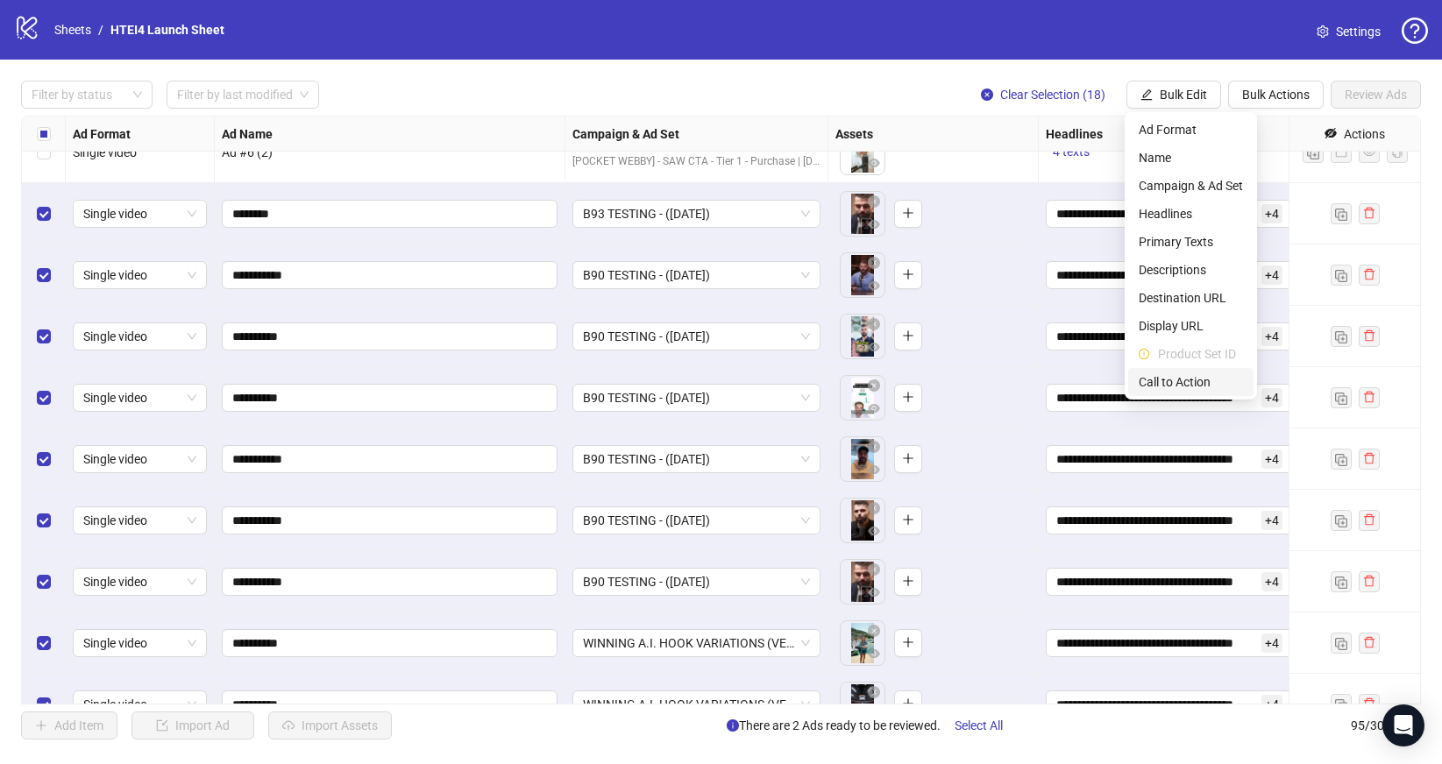
click at [1190, 389] on span "Call to Action" at bounding box center [1190, 381] width 104 height 19
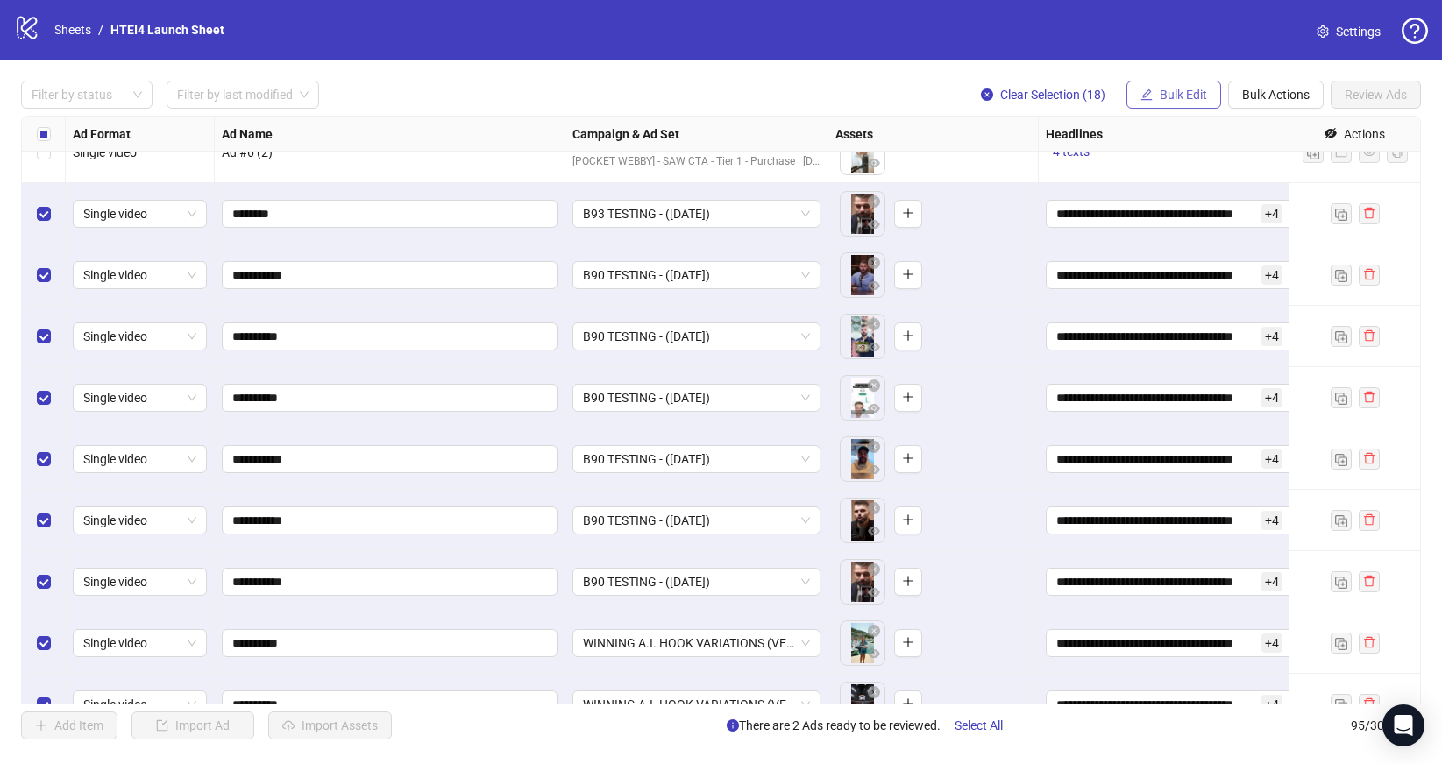
click at [1188, 95] on span "Bulk Edit" at bounding box center [1183, 95] width 47 height 14
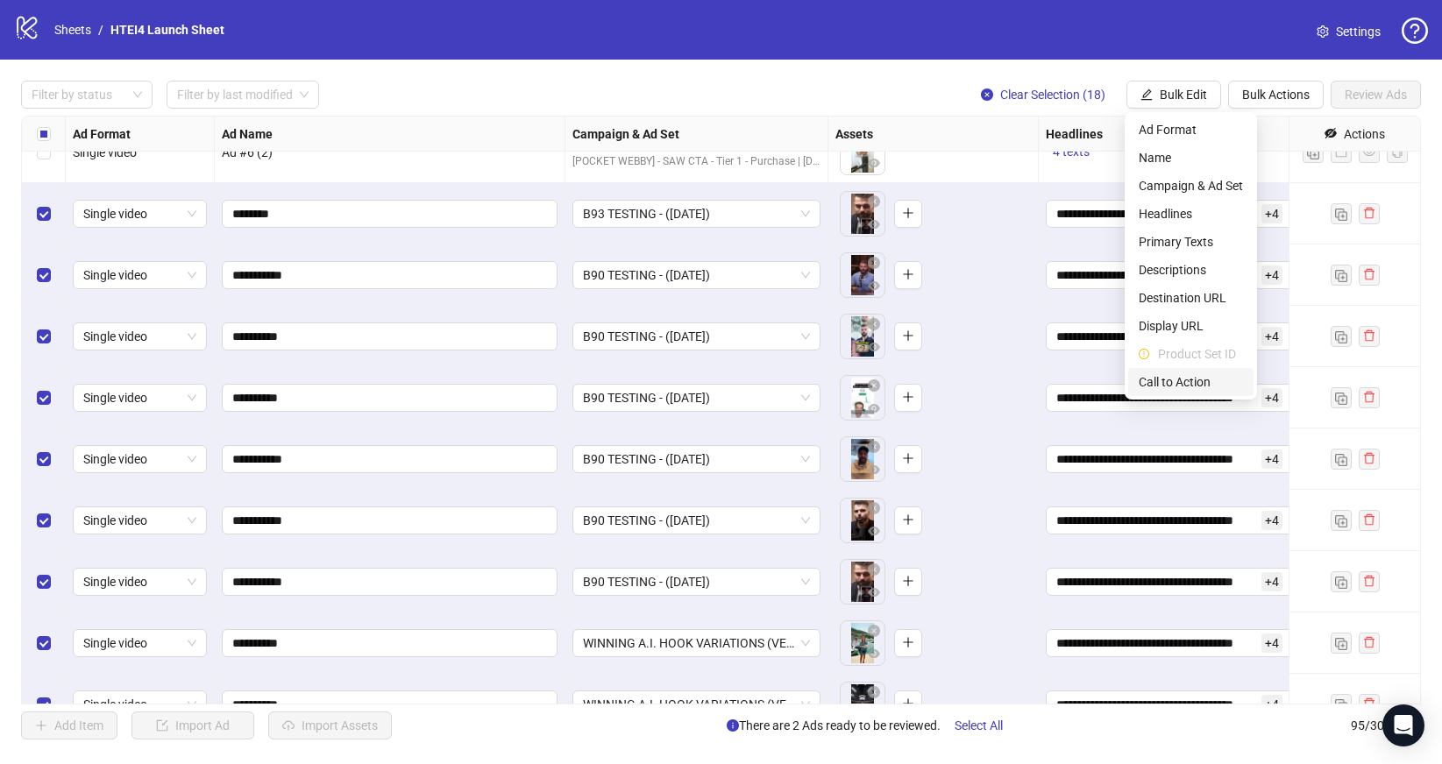
click at [1201, 387] on span "Call to Action" at bounding box center [1190, 381] width 104 height 19
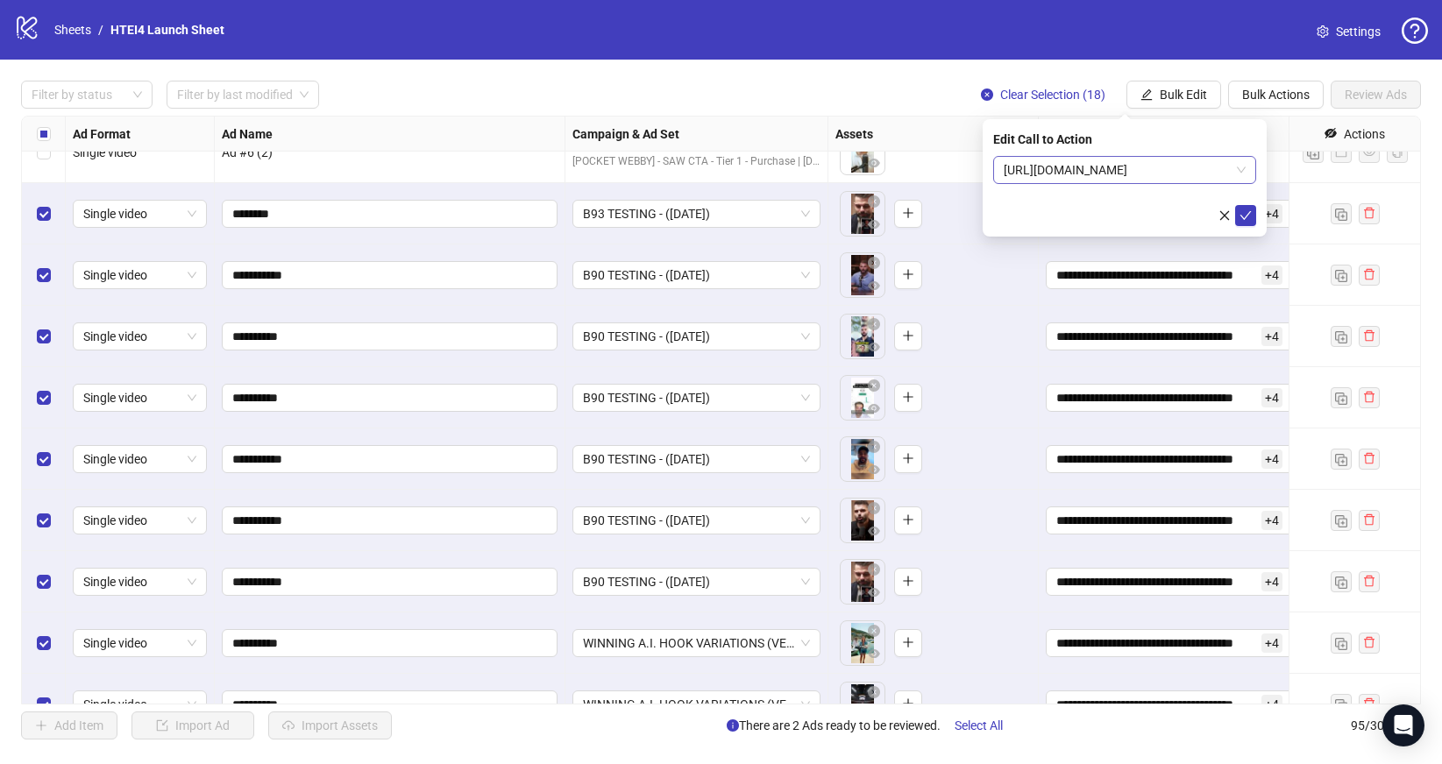
click at [1159, 159] on span "[URL][DOMAIN_NAME]" at bounding box center [1125, 170] width 242 height 26
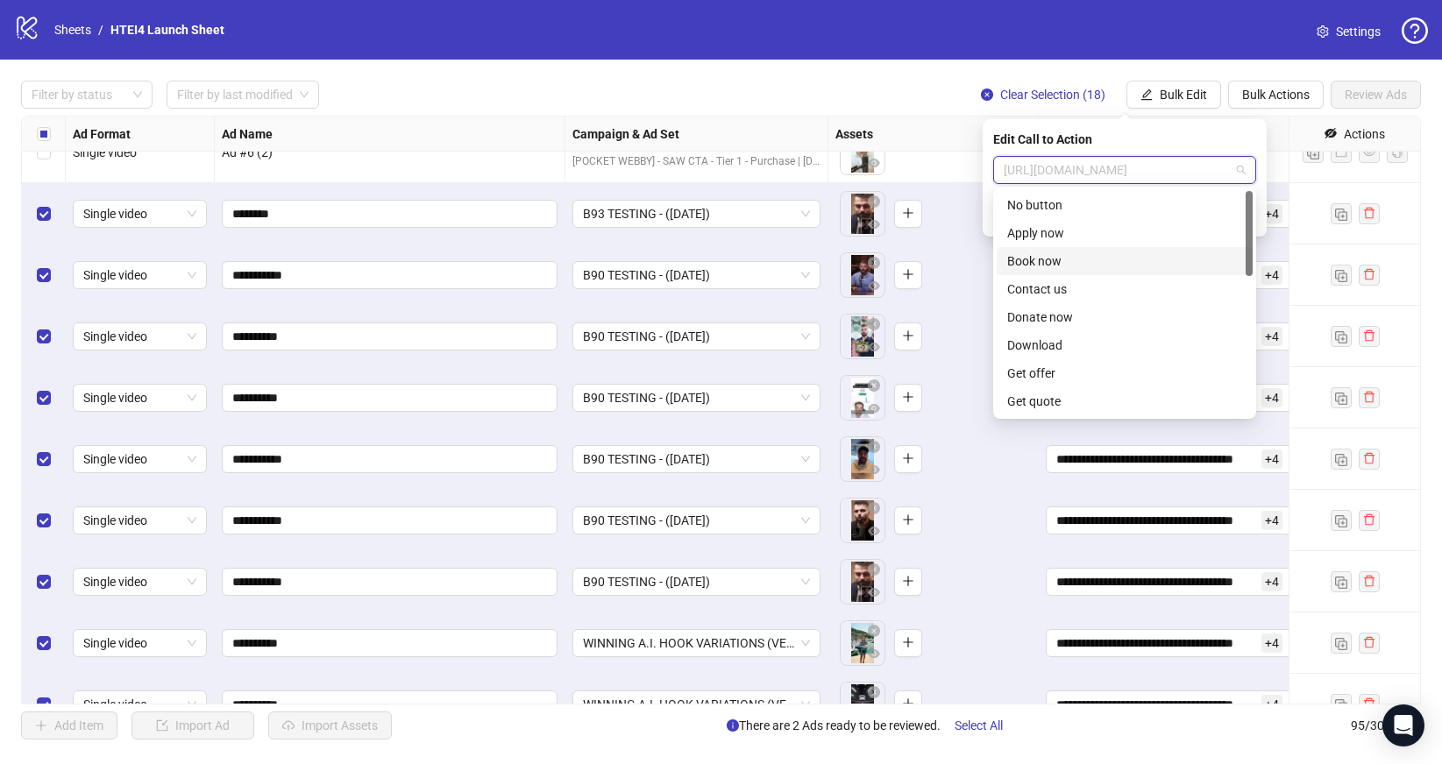
type input "*"
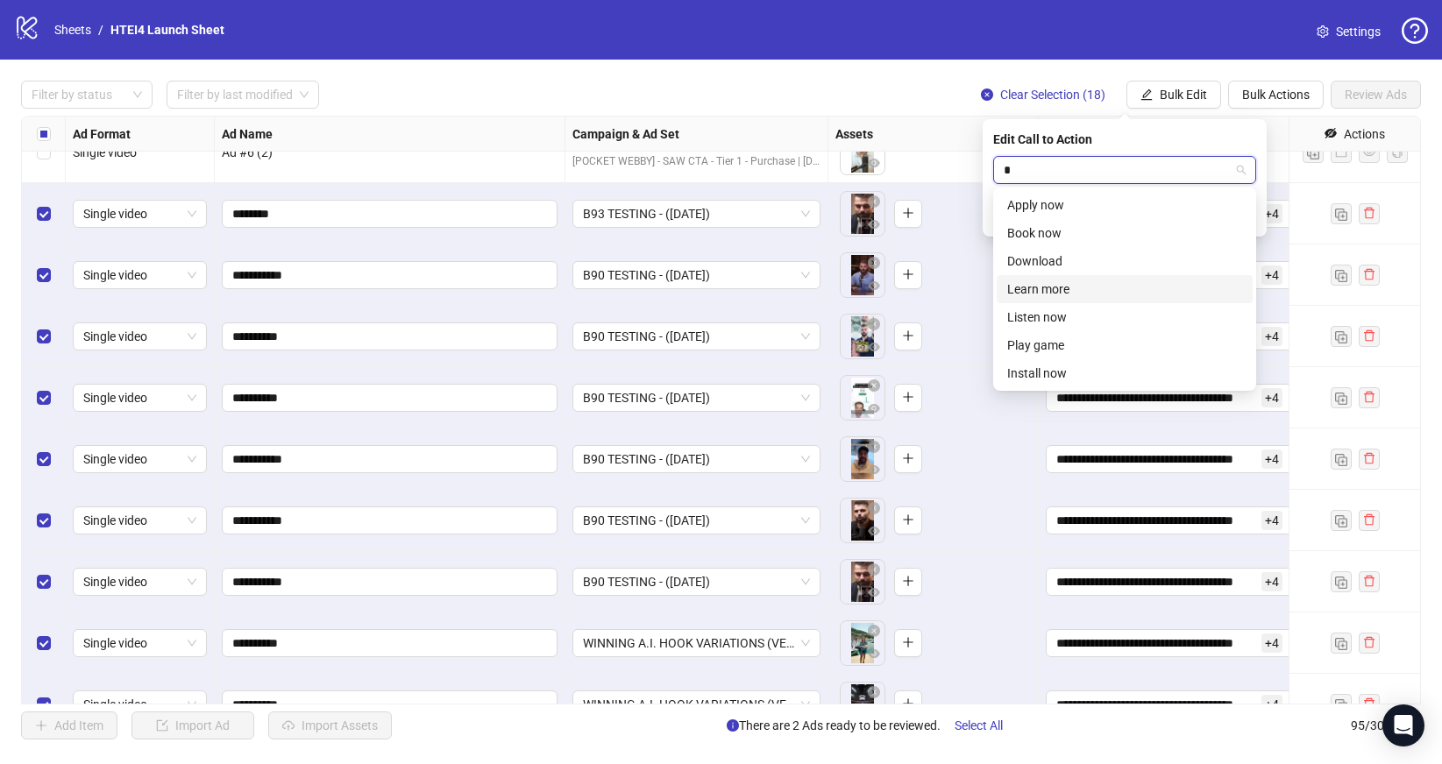
click at [1066, 296] on div "Learn more" at bounding box center [1124, 289] width 235 height 19
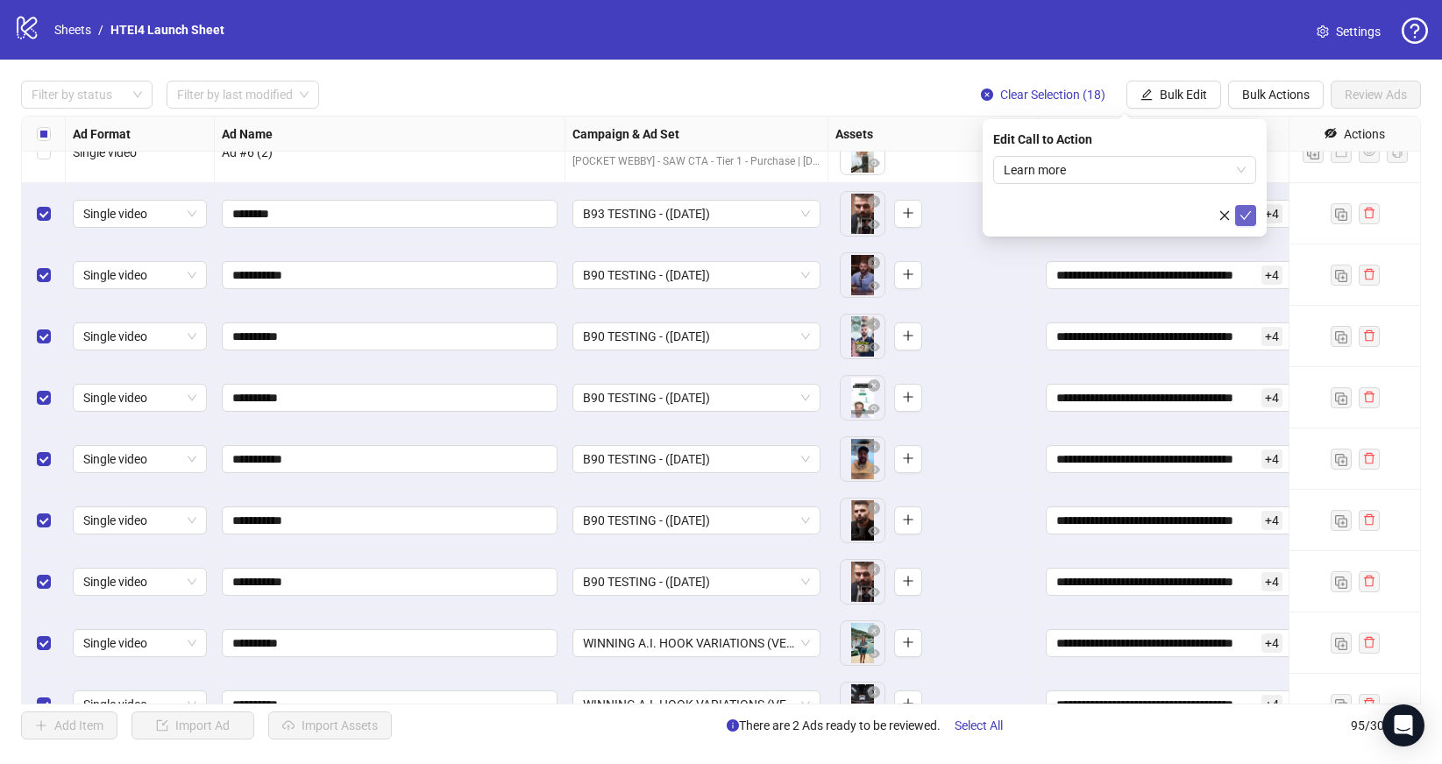
click at [1245, 218] on icon "check" at bounding box center [1245, 215] width 12 height 12
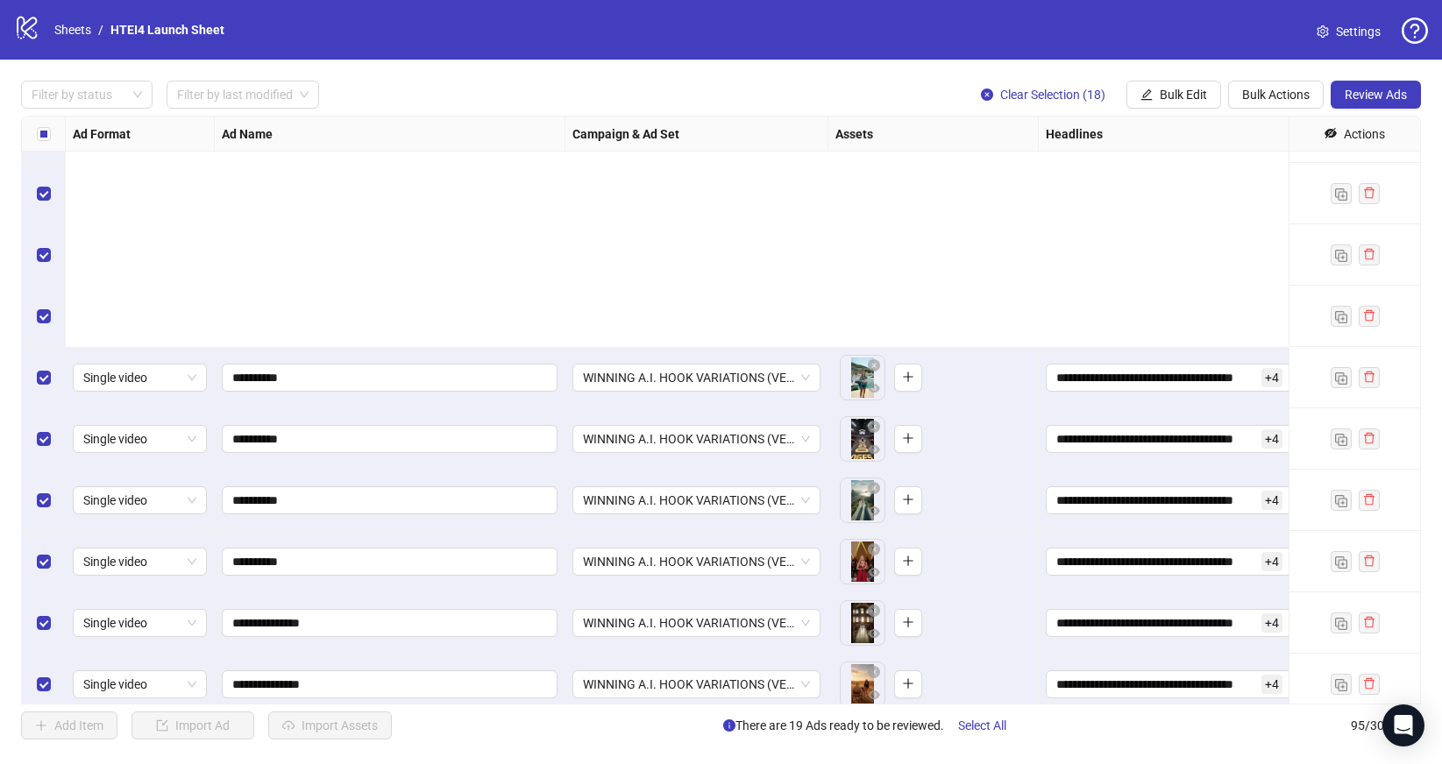
scroll to position [5276, 0]
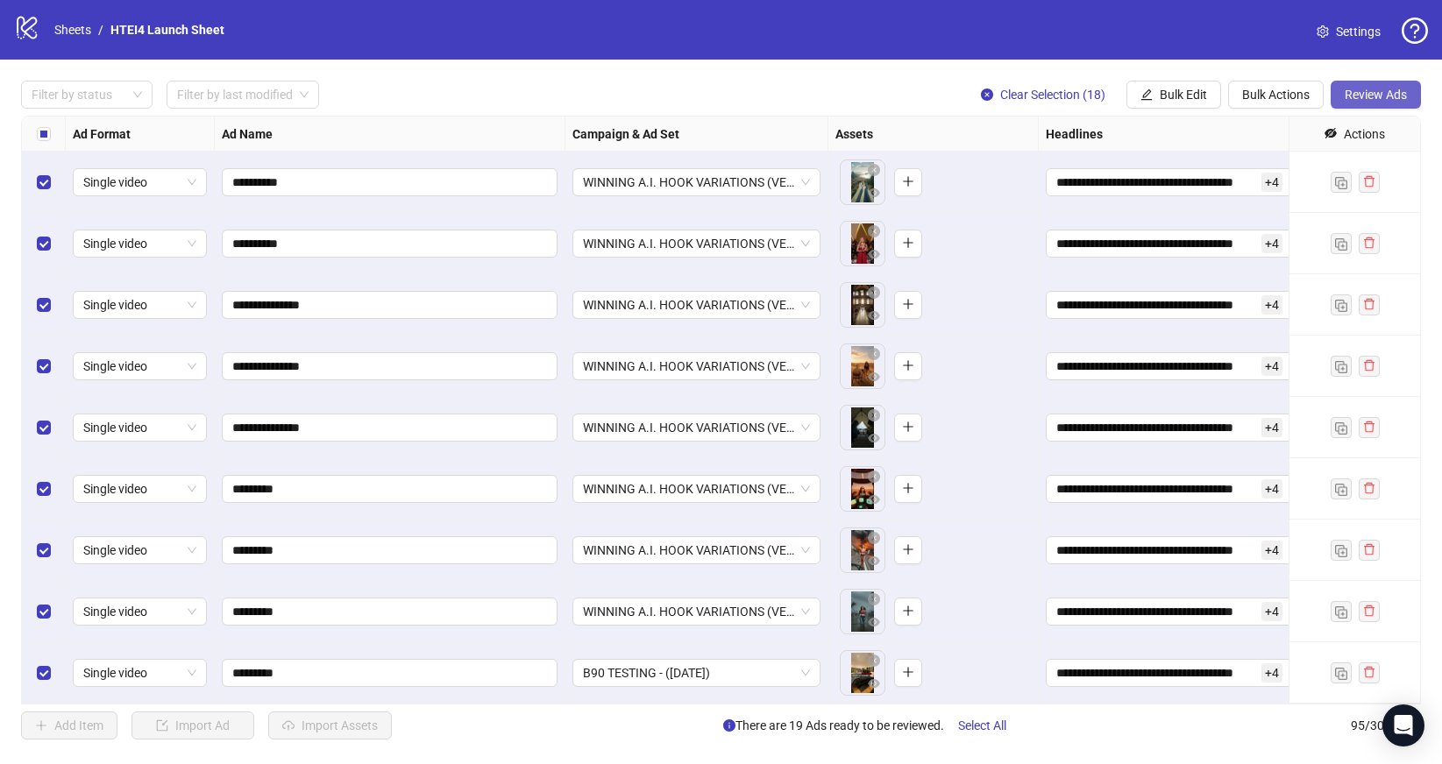
click at [1368, 88] on span "Review Ads" at bounding box center [1375, 95] width 62 height 14
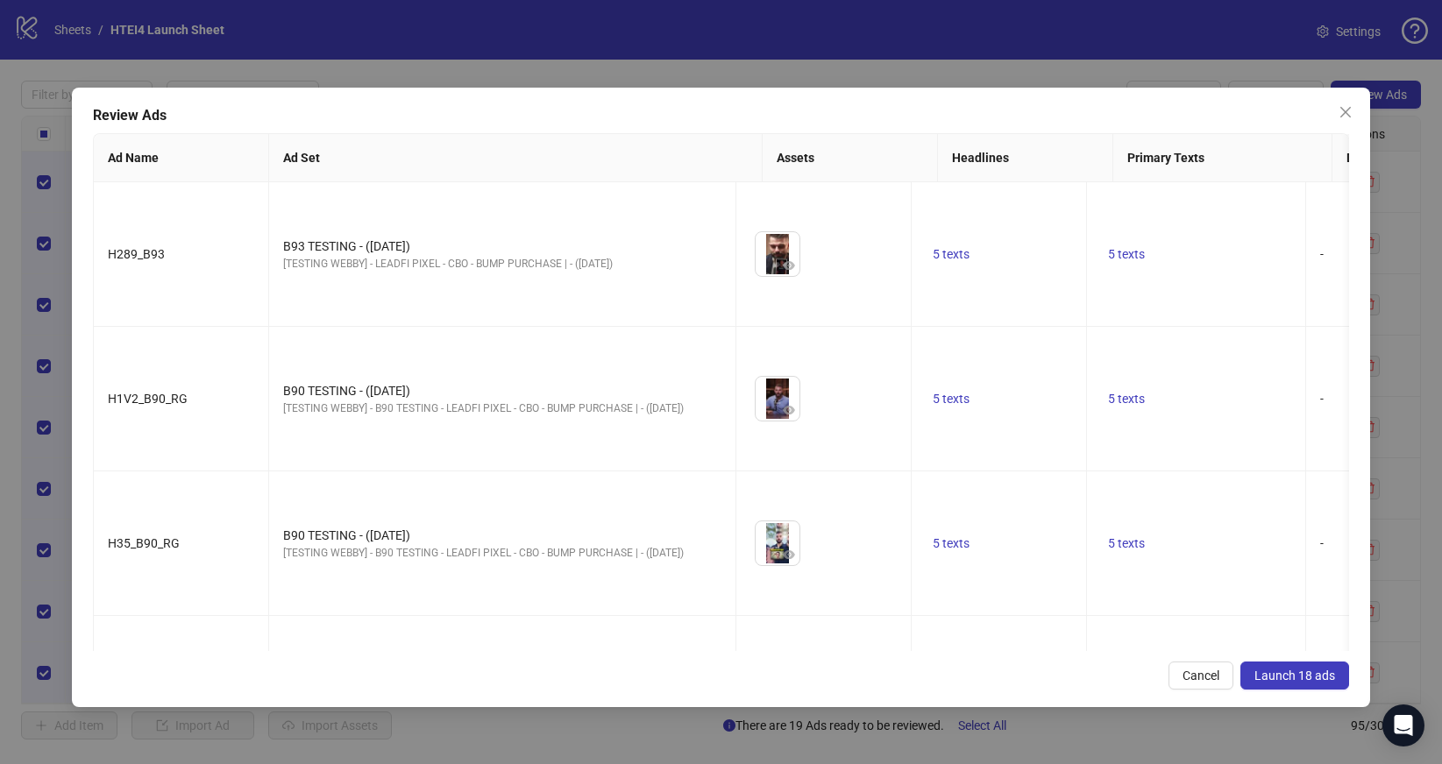
click at [1316, 675] on span "Launch 18 ads" at bounding box center [1294, 676] width 81 height 14
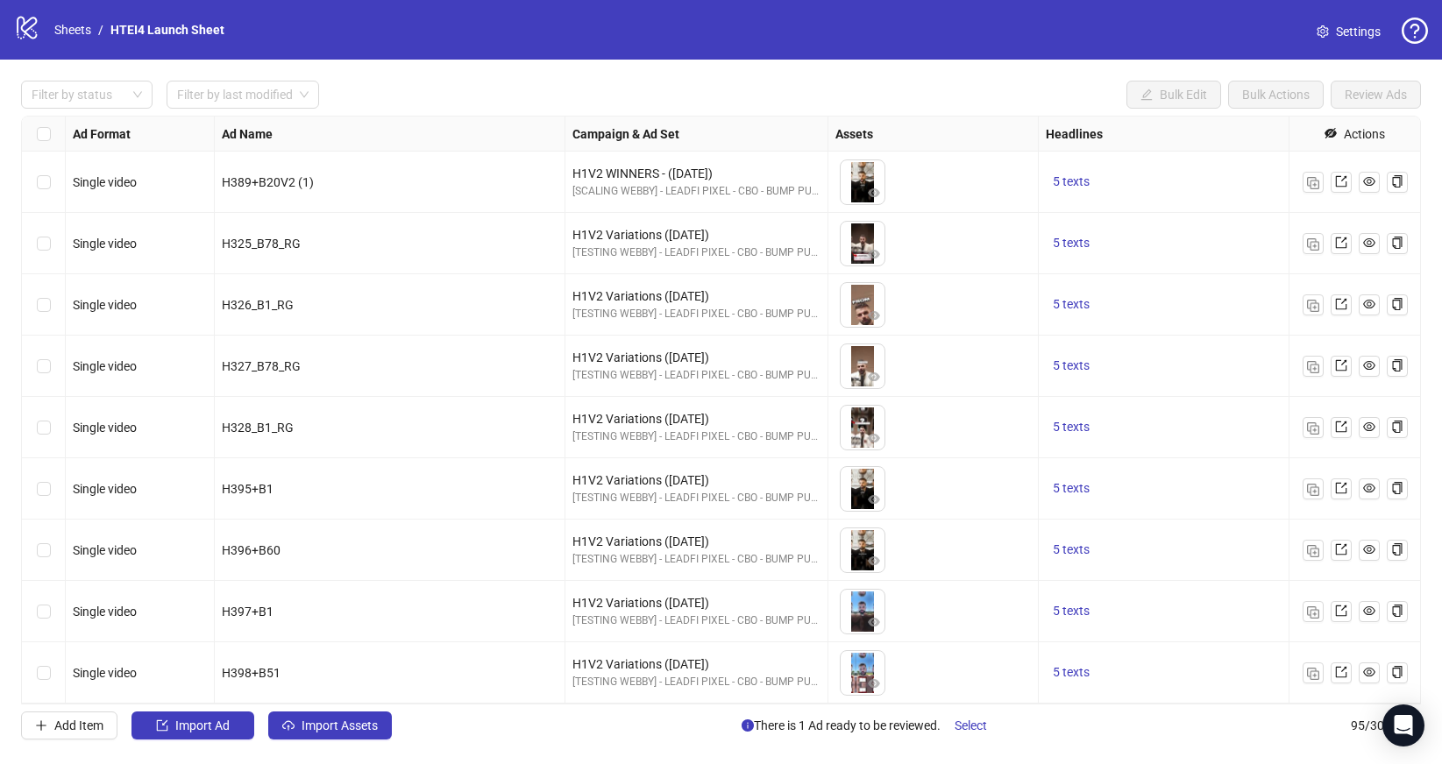
scroll to position [57, 0]
